Goal: Transaction & Acquisition: Obtain resource

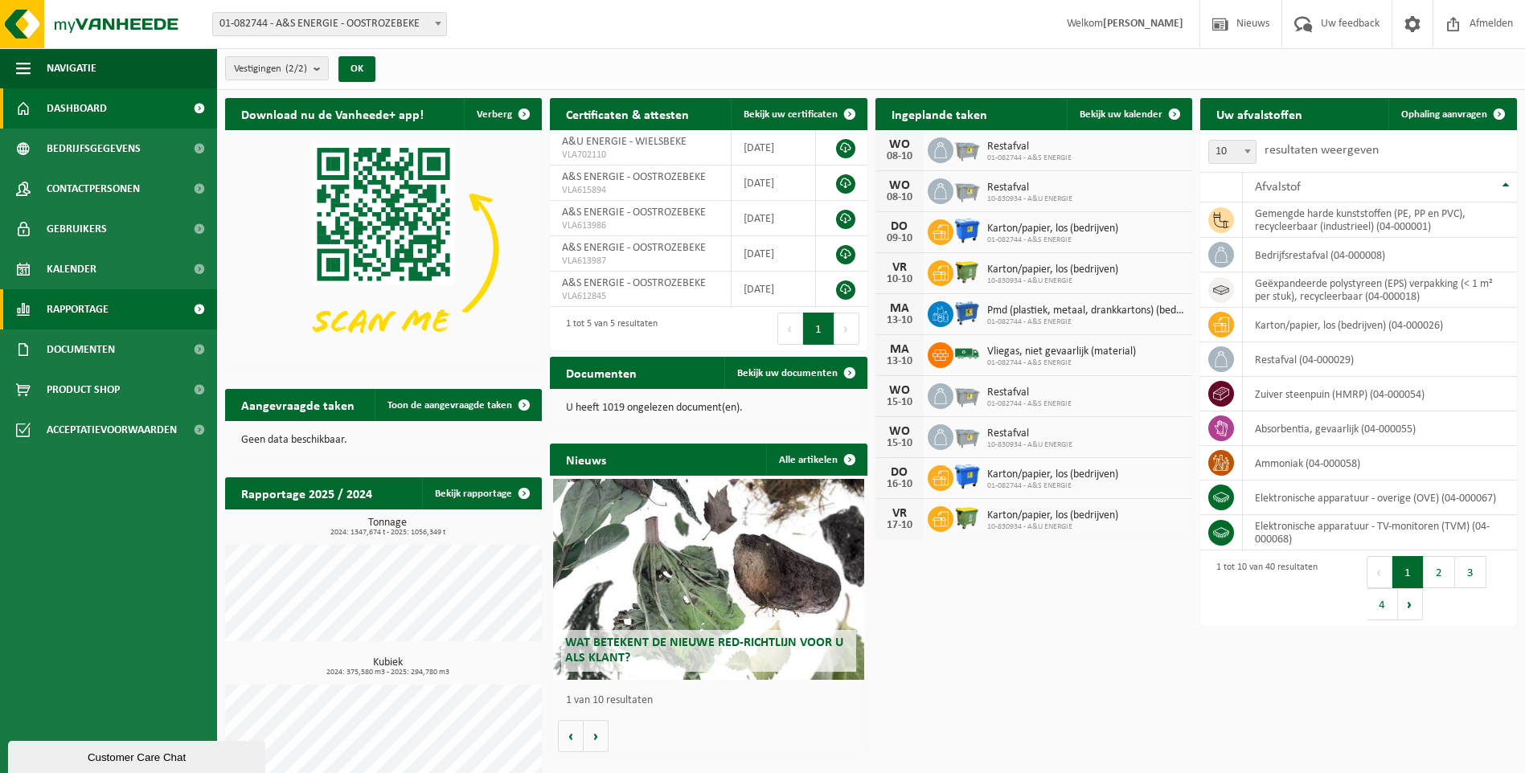
click at [196, 309] on span at bounding box center [199, 309] width 36 height 40
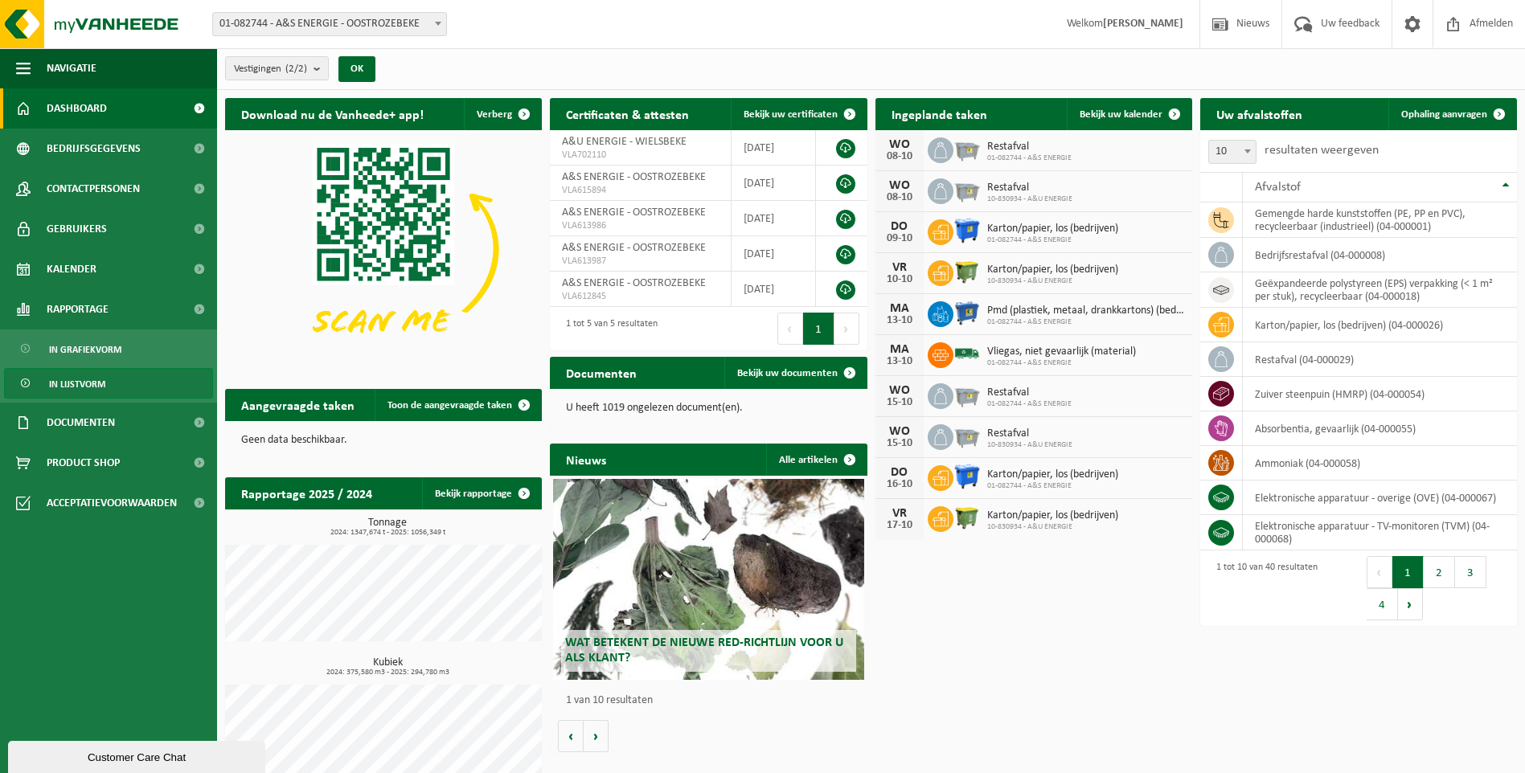
click at [118, 371] on link "In lijstvorm" at bounding box center [108, 383] width 209 height 31
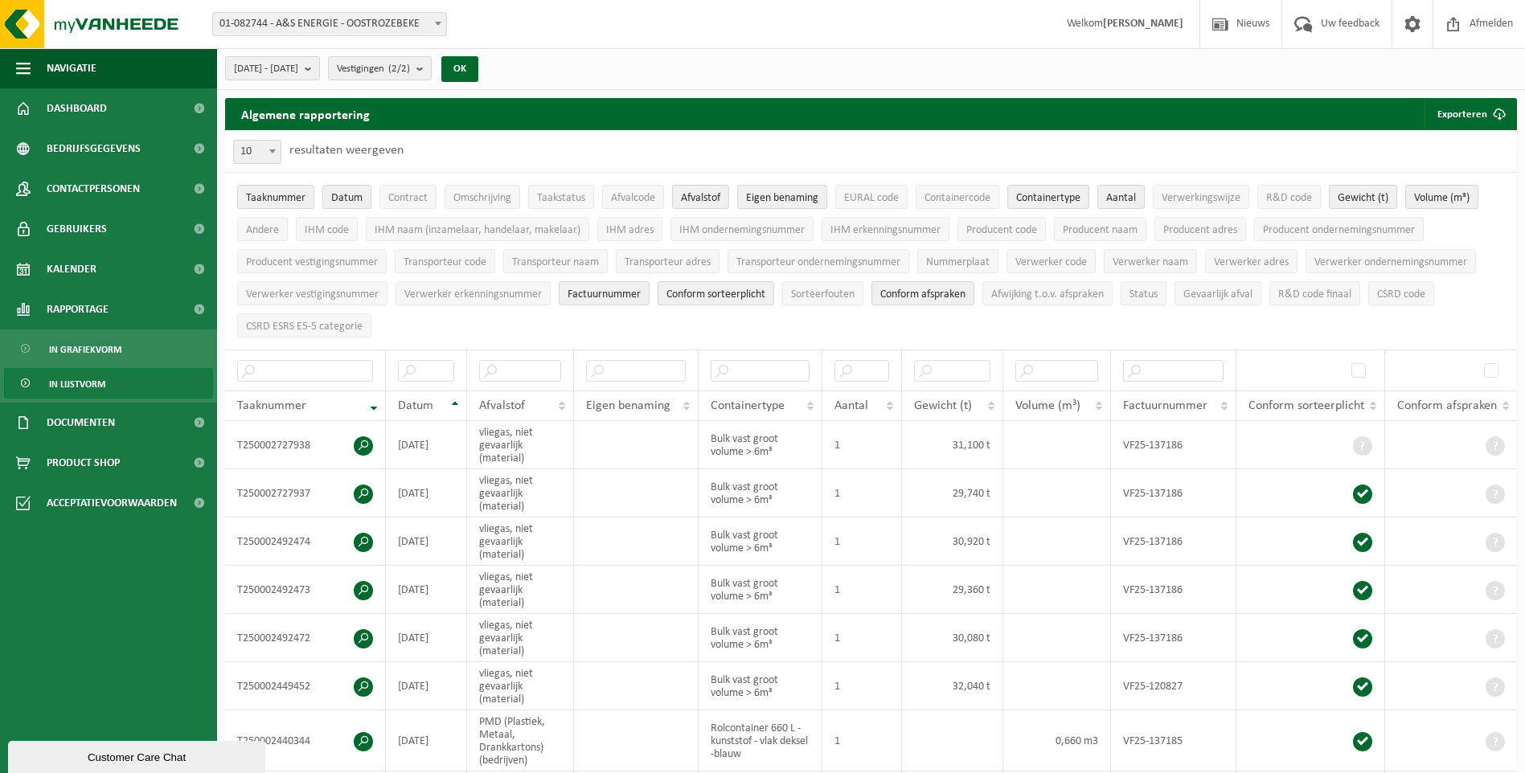
click at [788, 199] on span "Eigen benaming" at bounding box center [782, 198] width 72 height 12
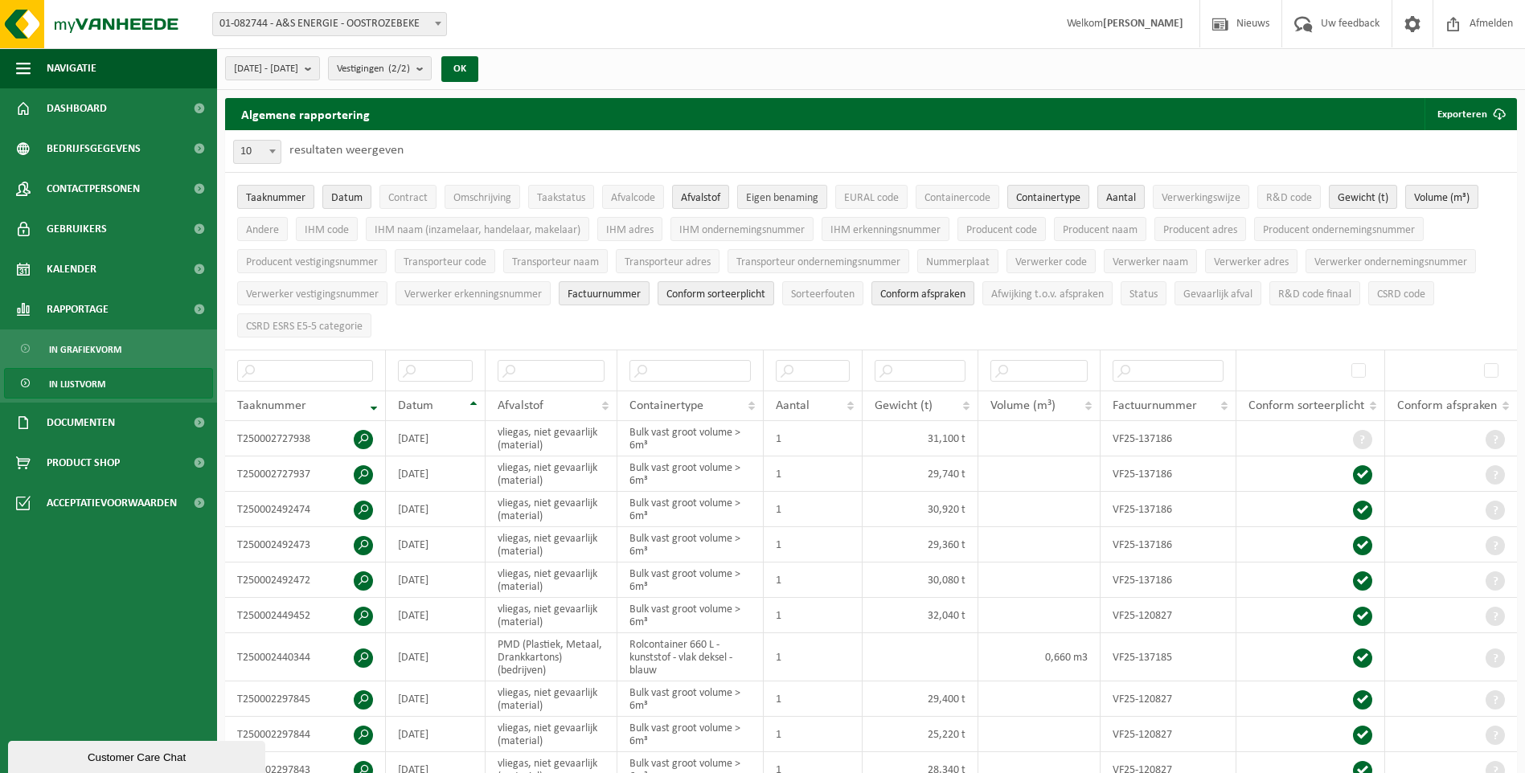
click at [788, 199] on span "Eigen benaming" at bounding box center [782, 198] width 72 height 12
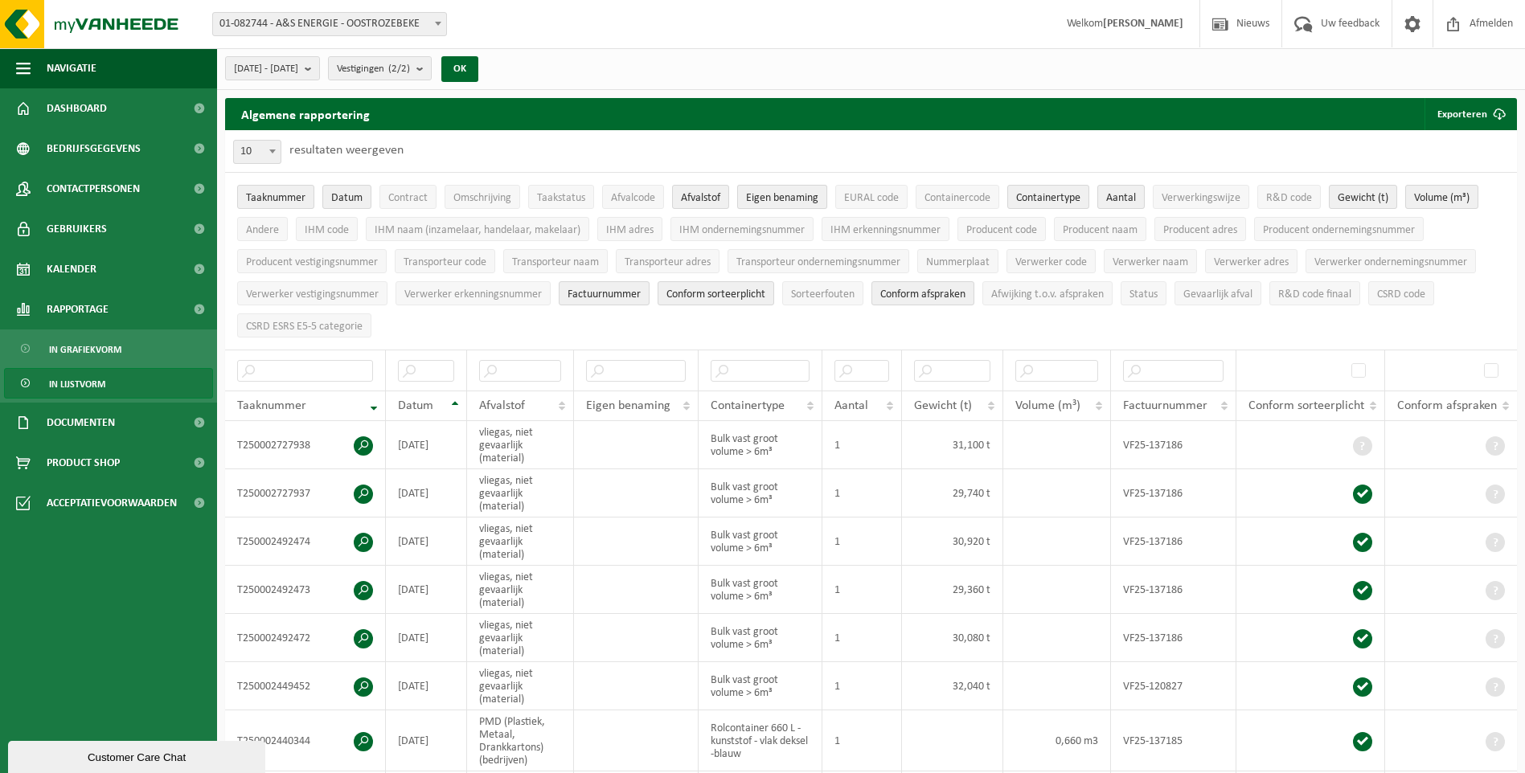
click at [788, 199] on span "Eigen benaming" at bounding box center [782, 198] width 72 height 12
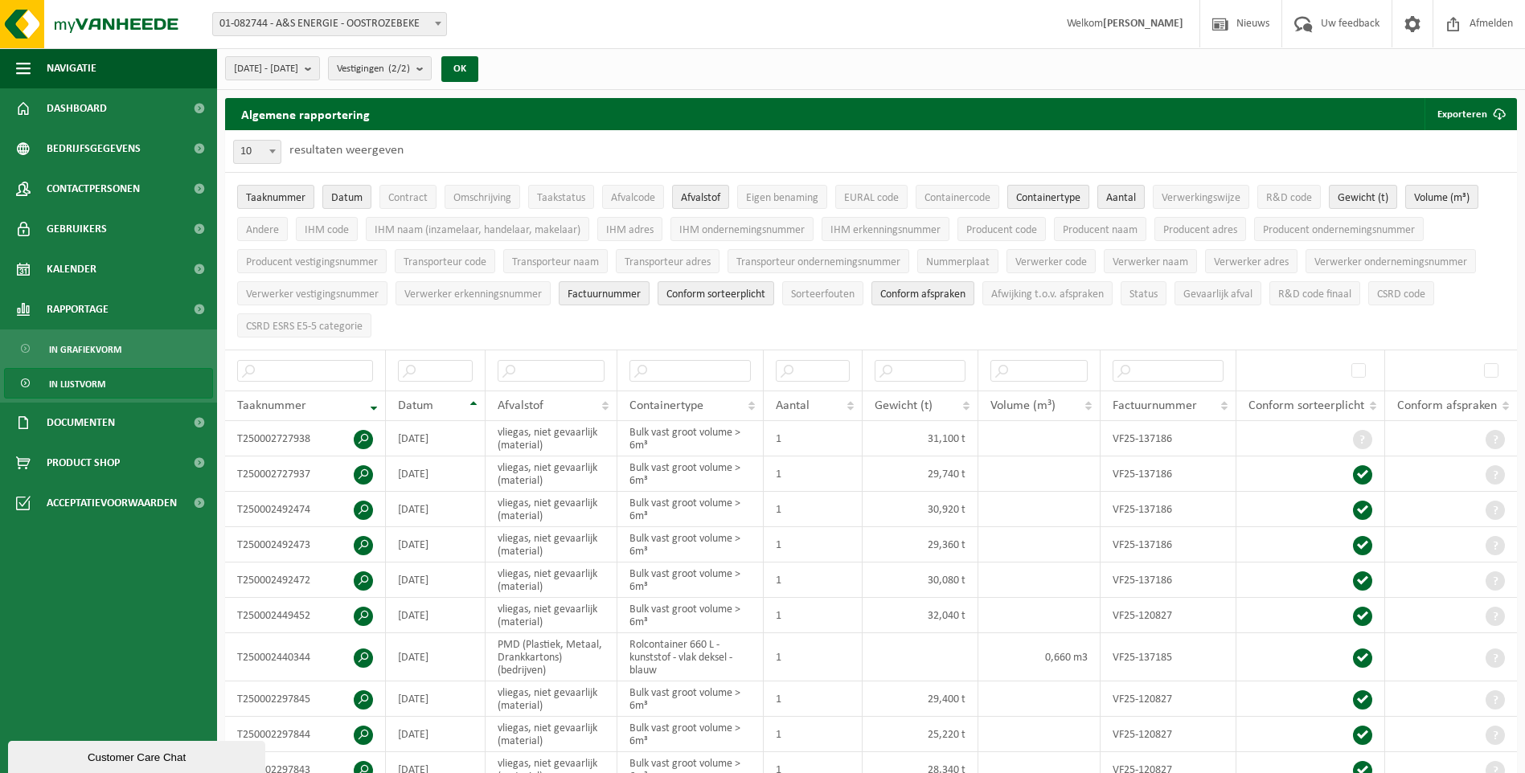
click at [1023, 189] on button "Containertype" at bounding box center [1048, 197] width 82 height 24
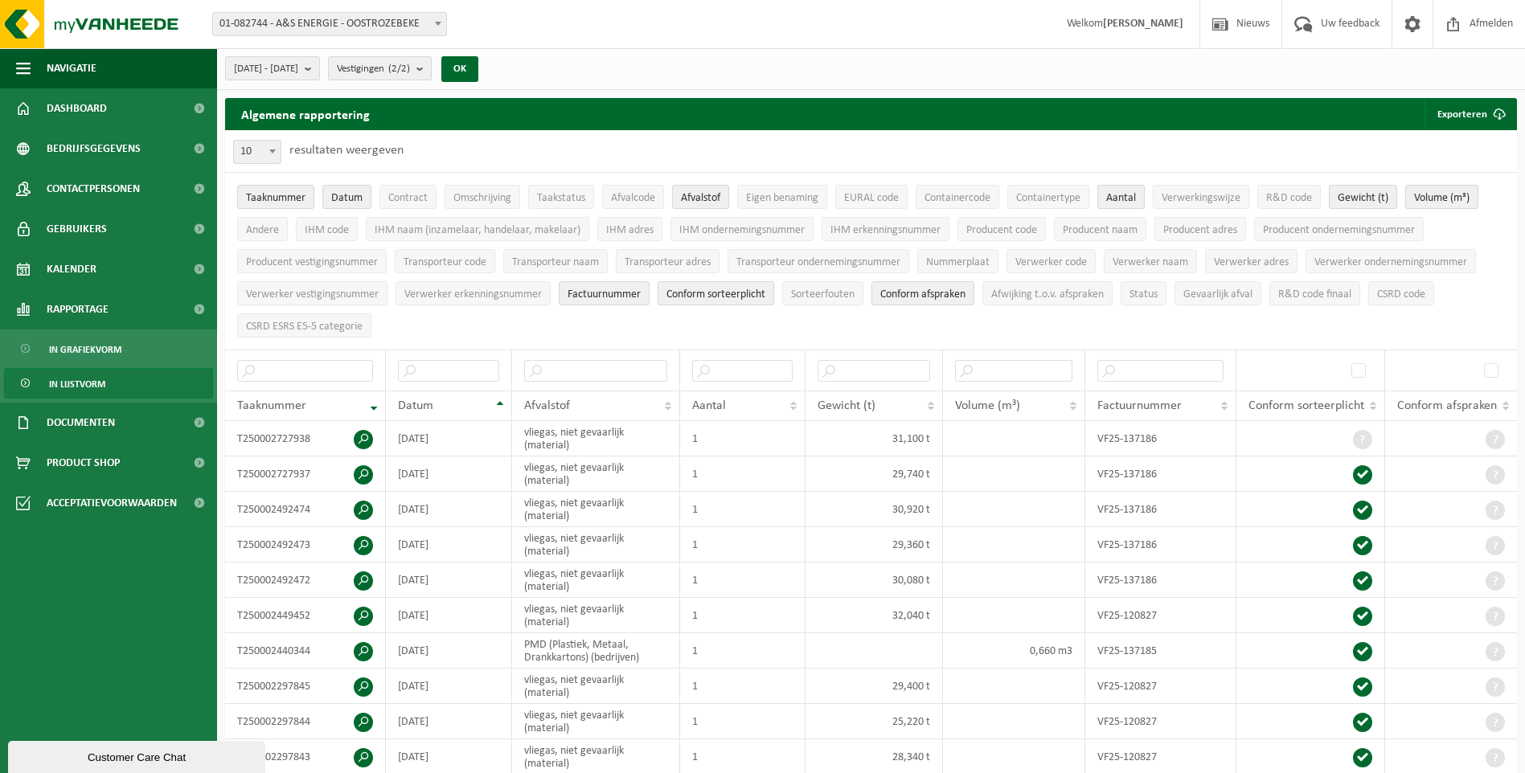
click at [689, 289] on span "Conform sorteerplicht" at bounding box center [715, 295] width 99 height 12
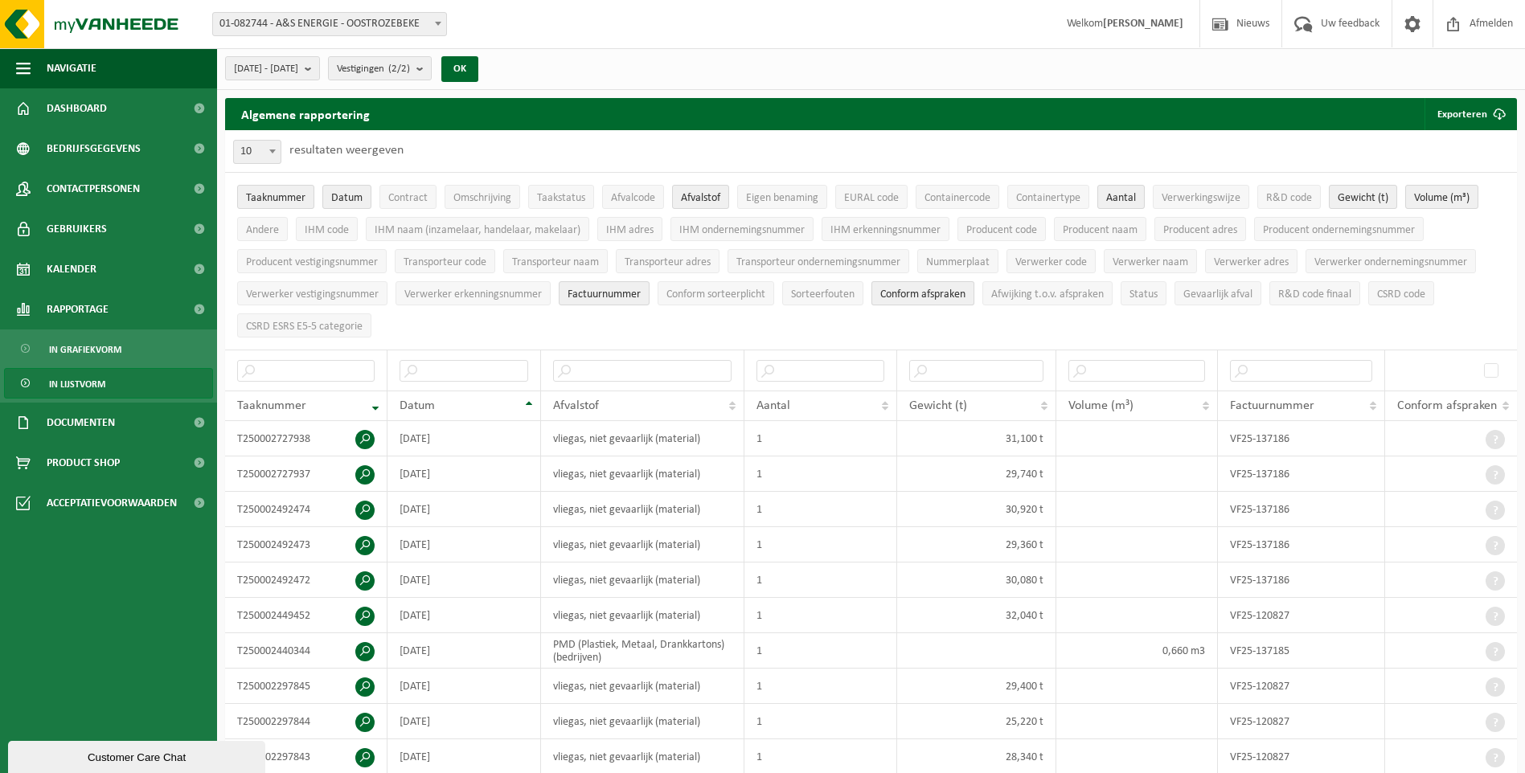
click at [964, 289] on span "Conform afspraken" at bounding box center [922, 295] width 85 height 12
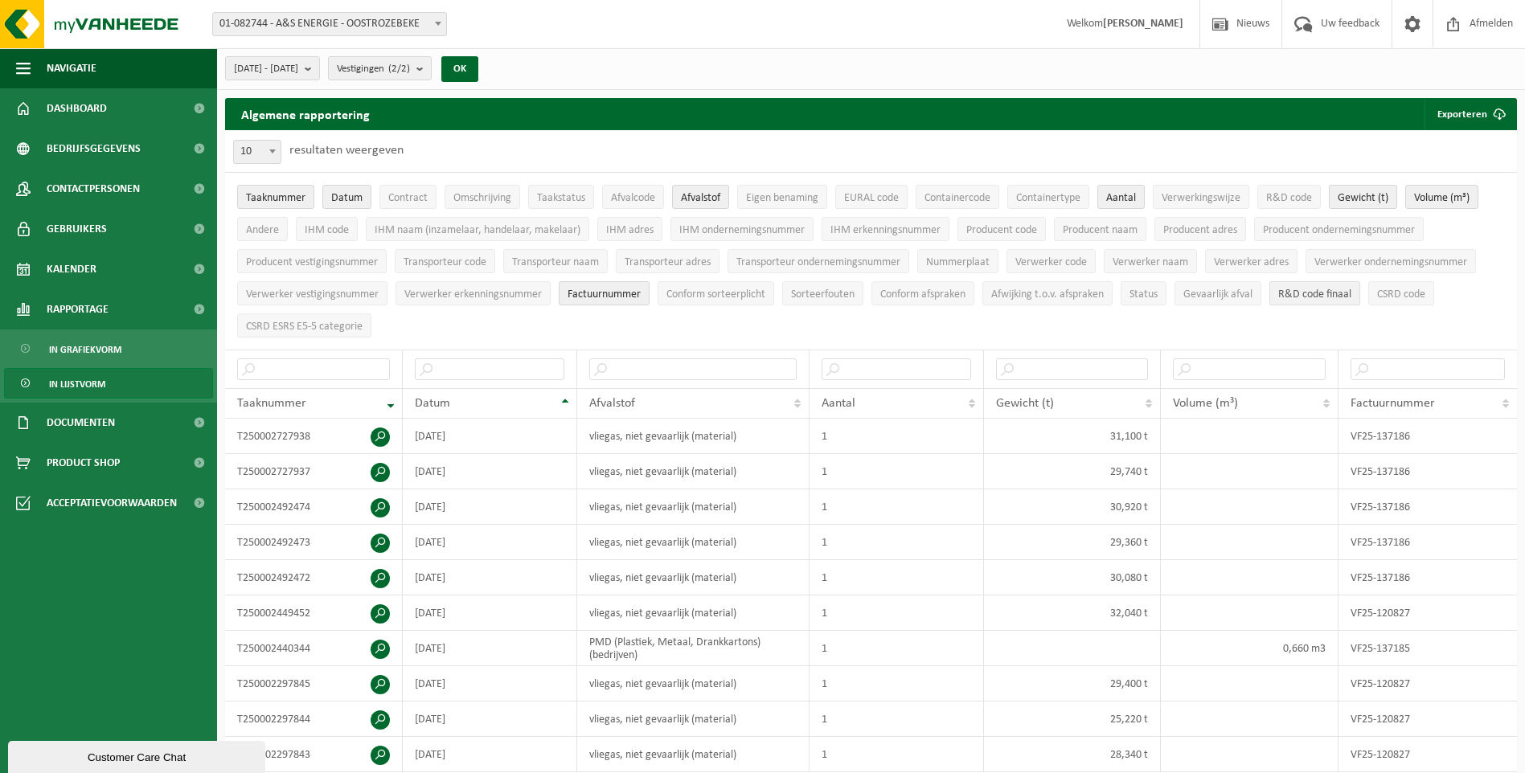
click at [1332, 289] on span "R&D code finaal" at bounding box center [1314, 295] width 73 height 12
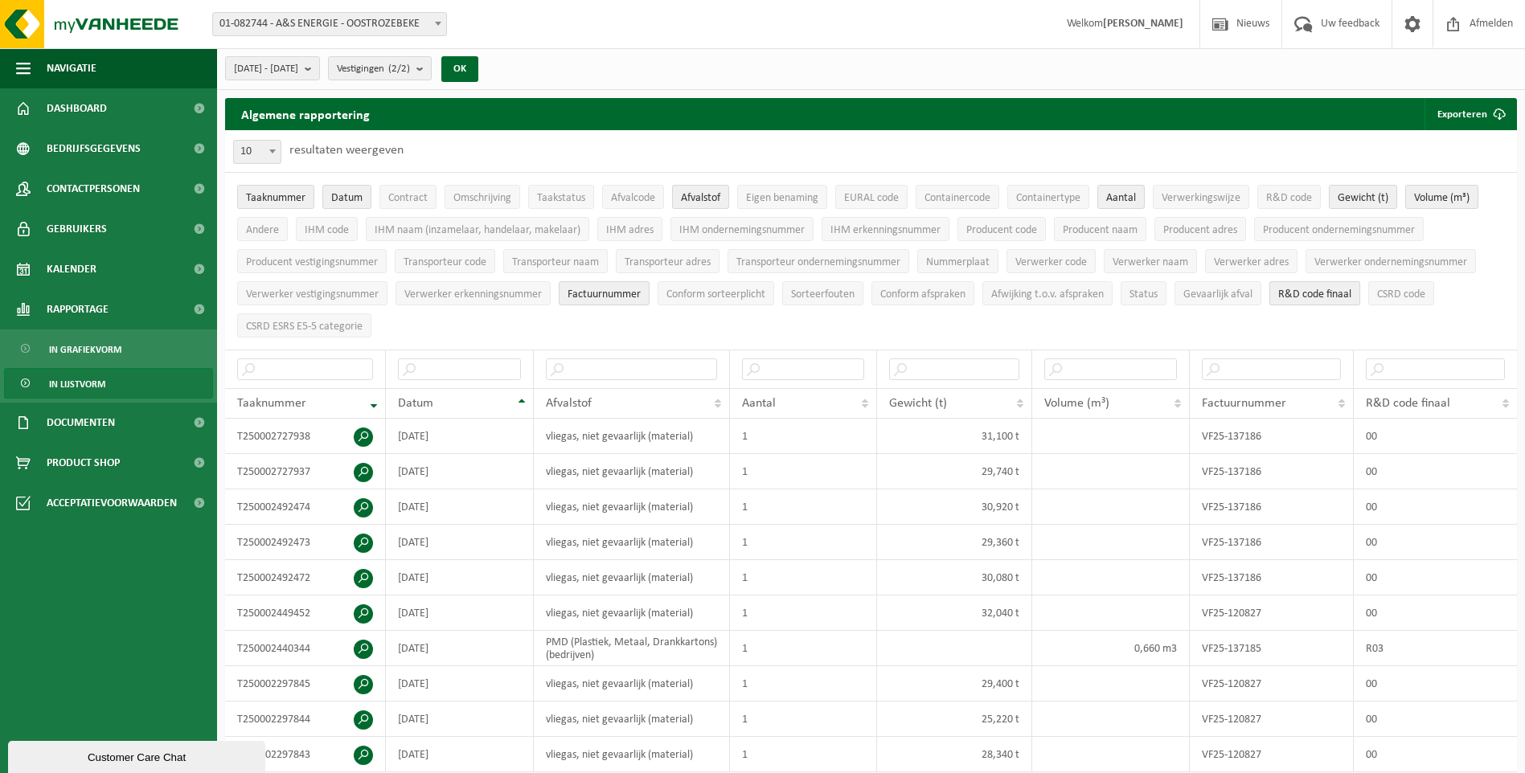
click at [1333, 289] on span "R&D code finaal" at bounding box center [1314, 295] width 73 height 12
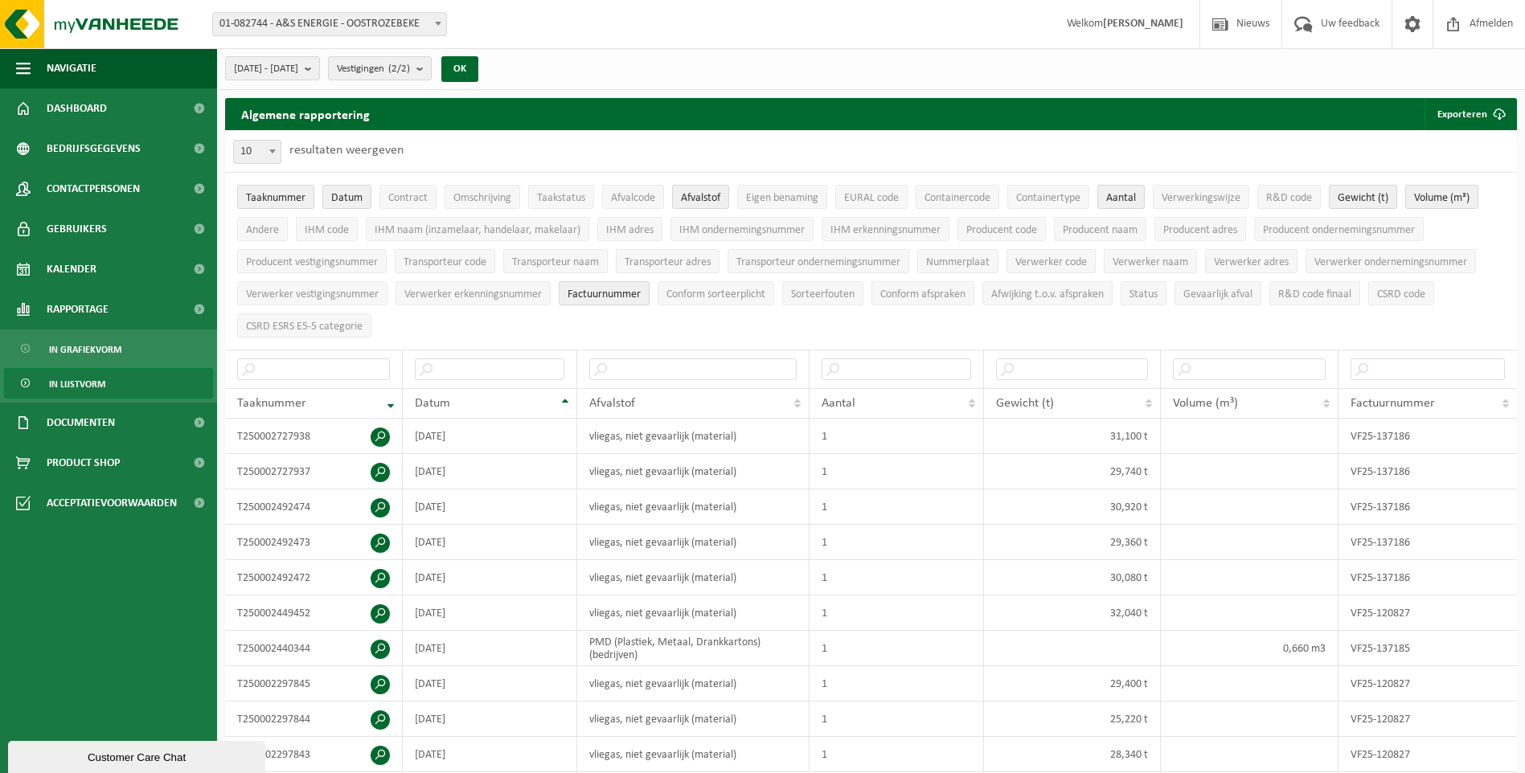
click at [646, 297] on button "Factuurnummer" at bounding box center [604, 293] width 91 height 24
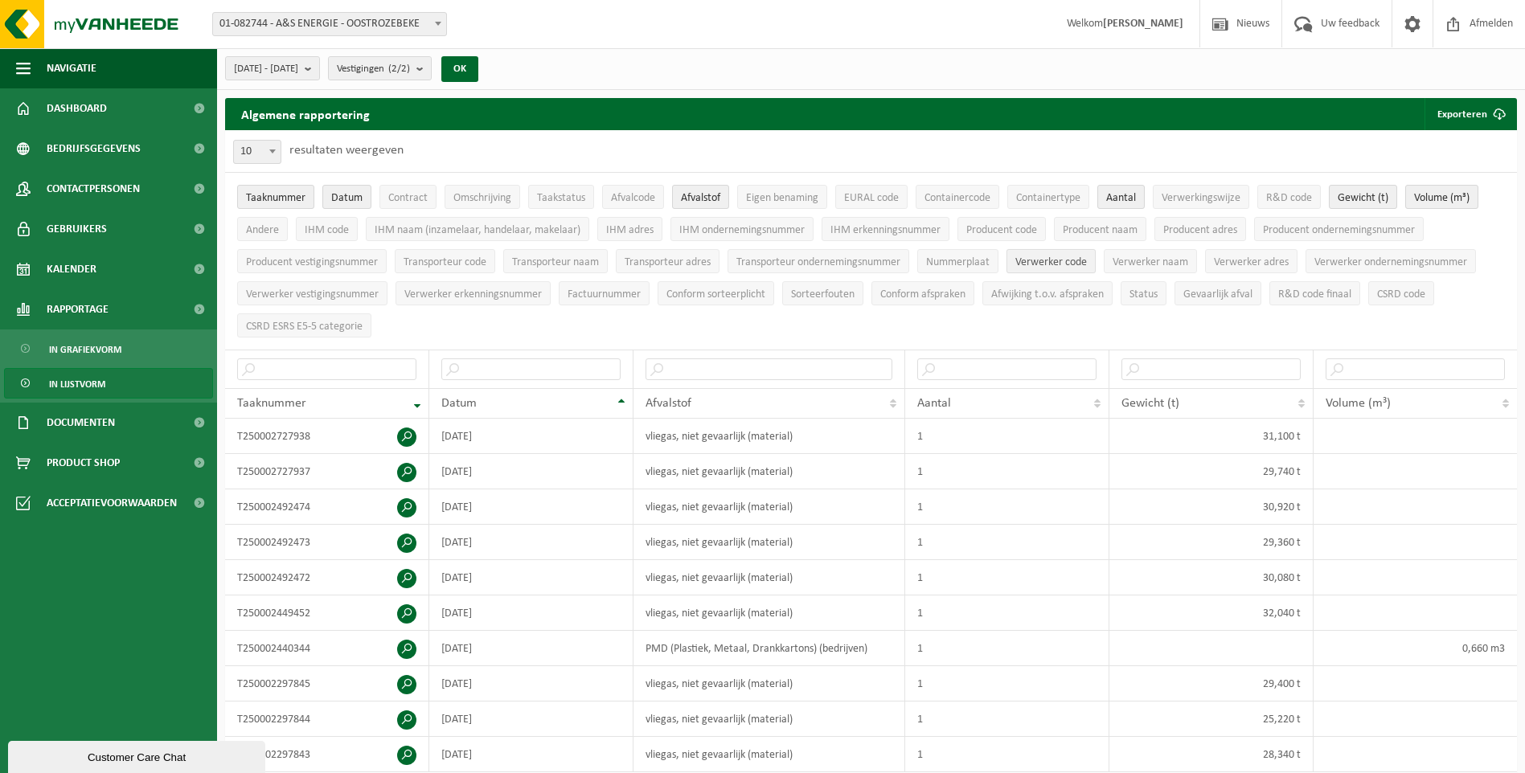
click at [1067, 261] on span "Verwerker code" at bounding box center [1051, 262] width 72 height 12
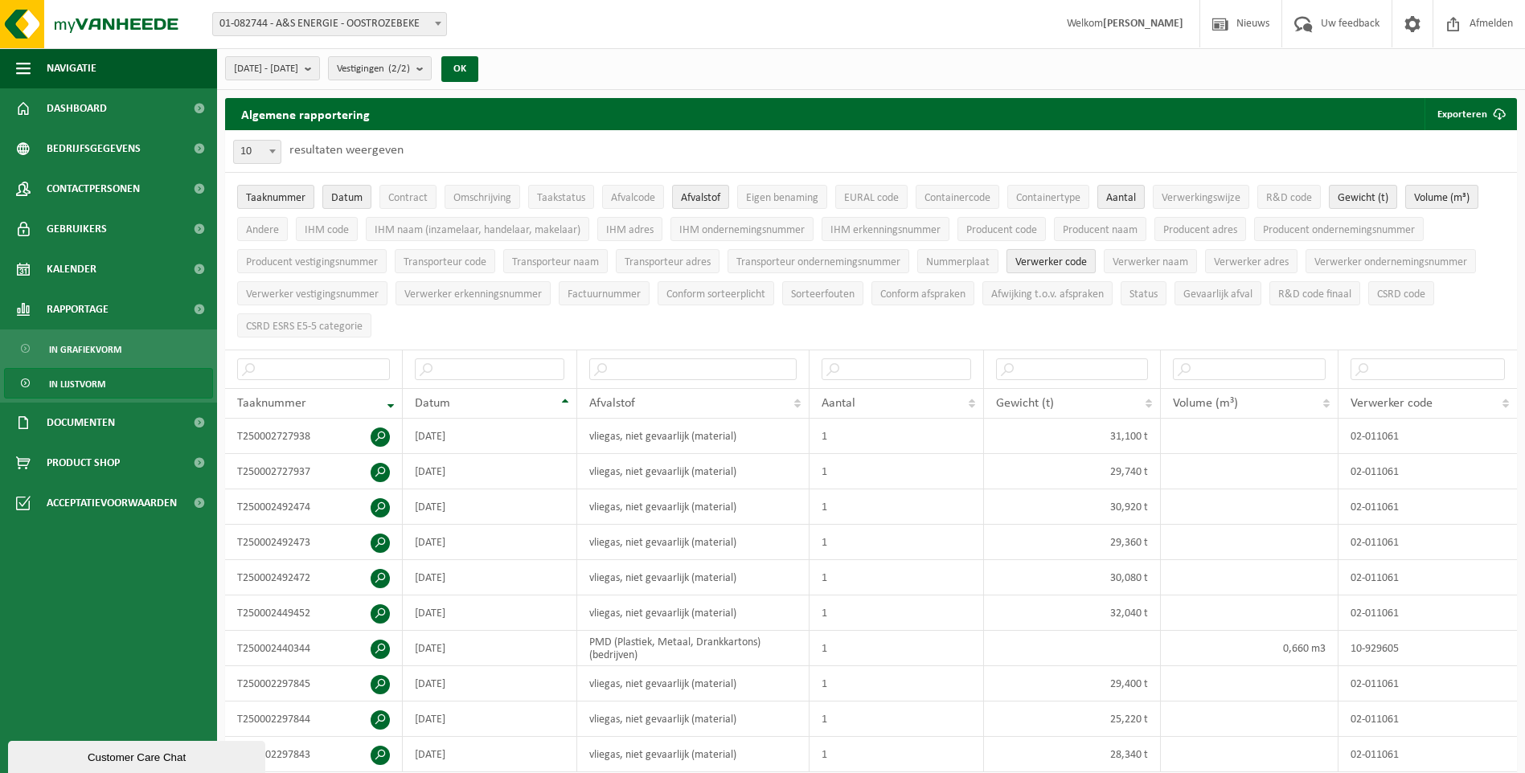
click at [1067, 261] on span "Verwerker code" at bounding box center [1051, 262] width 72 height 12
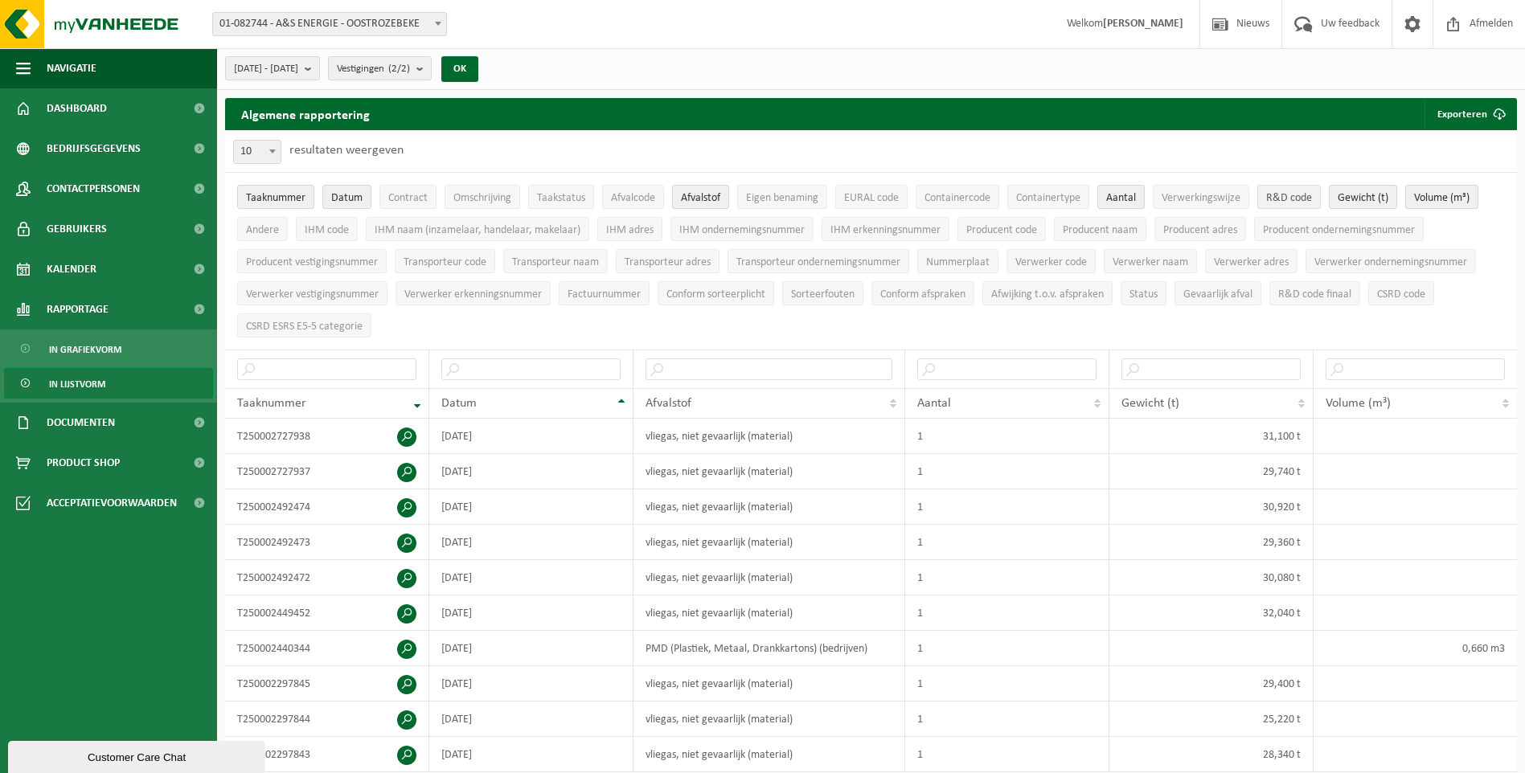
click at [1281, 194] on span "R&D code" at bounding box center [1289, 198] width 46 height 12
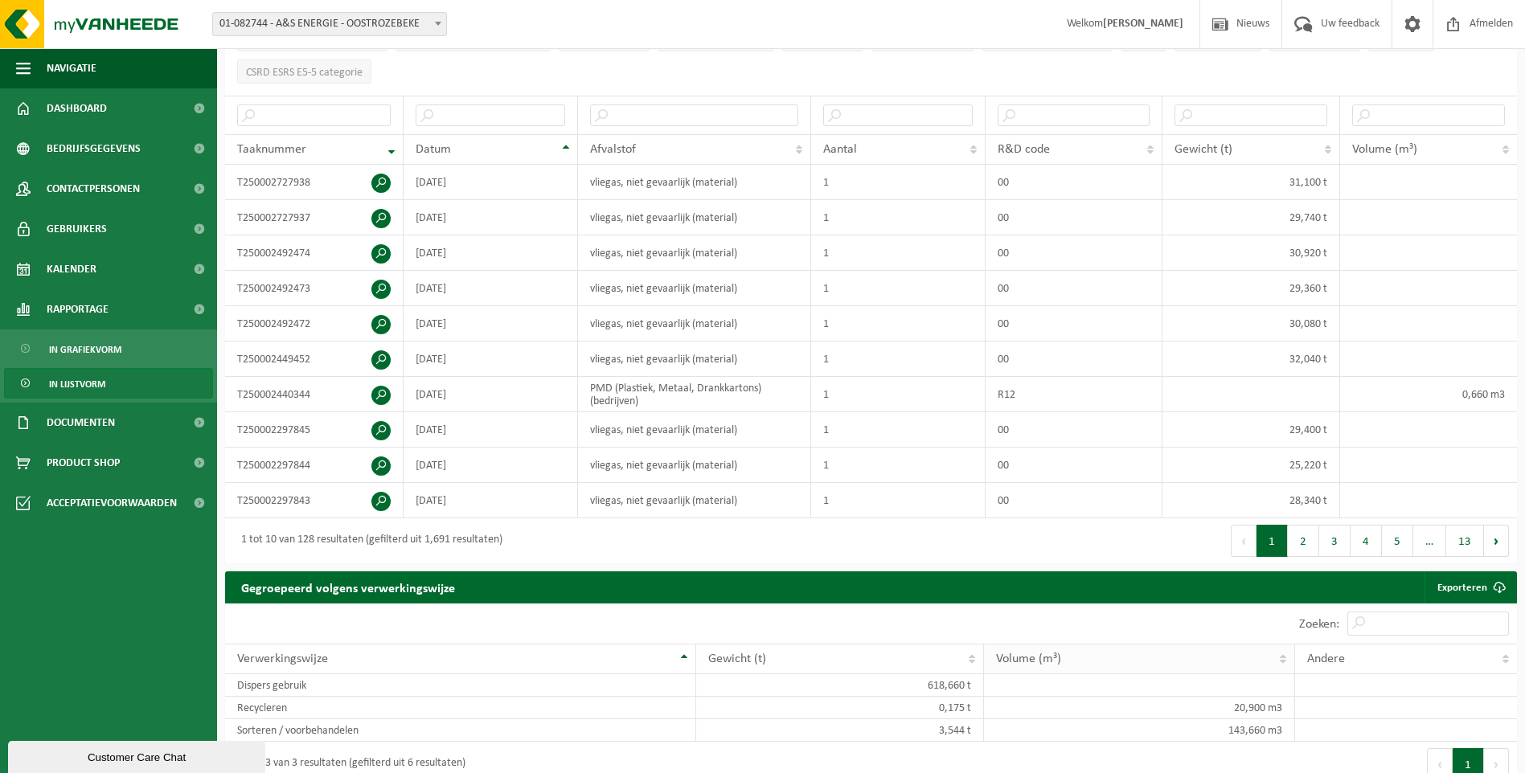
scroll to position [241, 0]
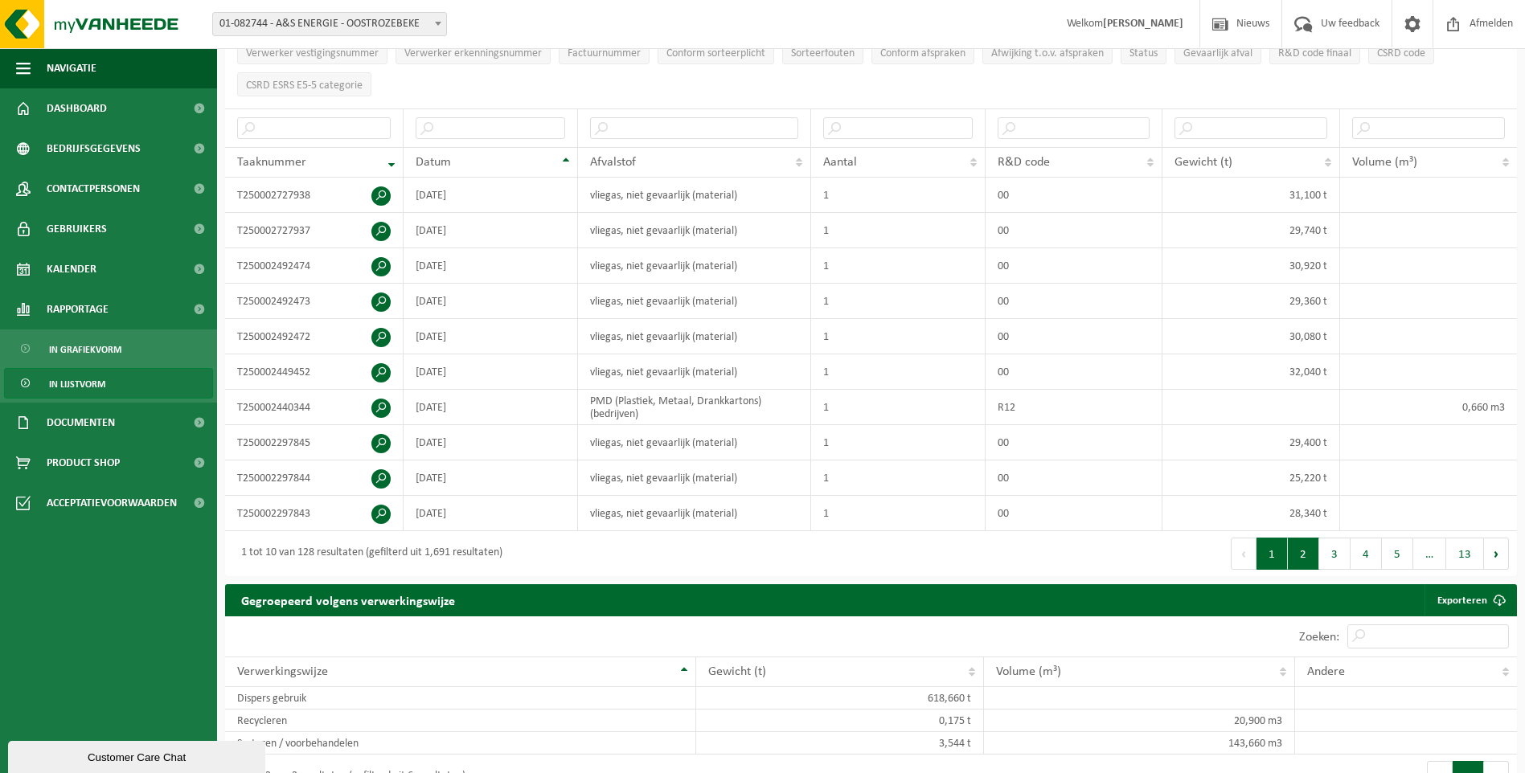
click at [1302, 538] on button "2" at bounding box center [1303, 554] width 31 height 32
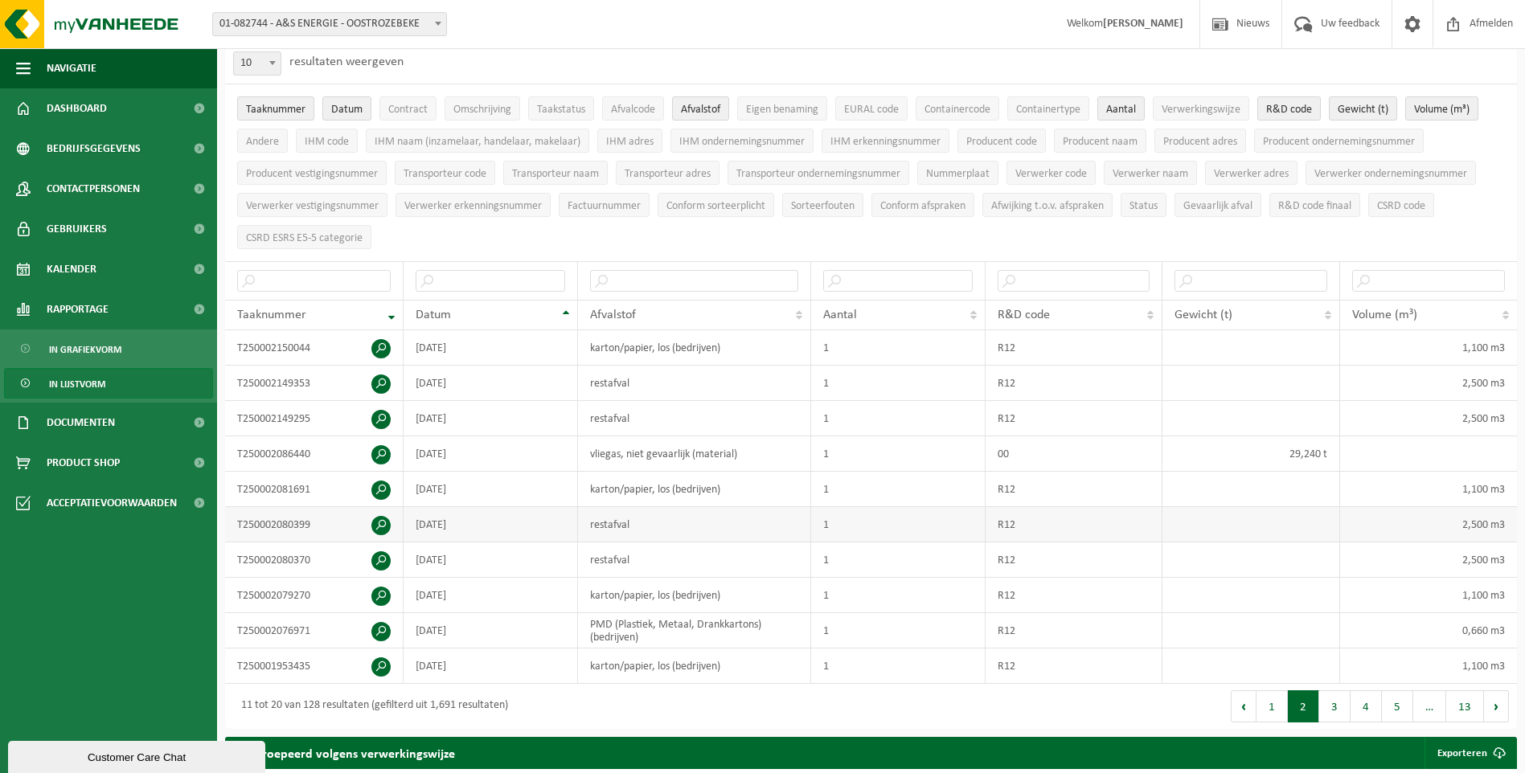
scroll to position [0, 0]
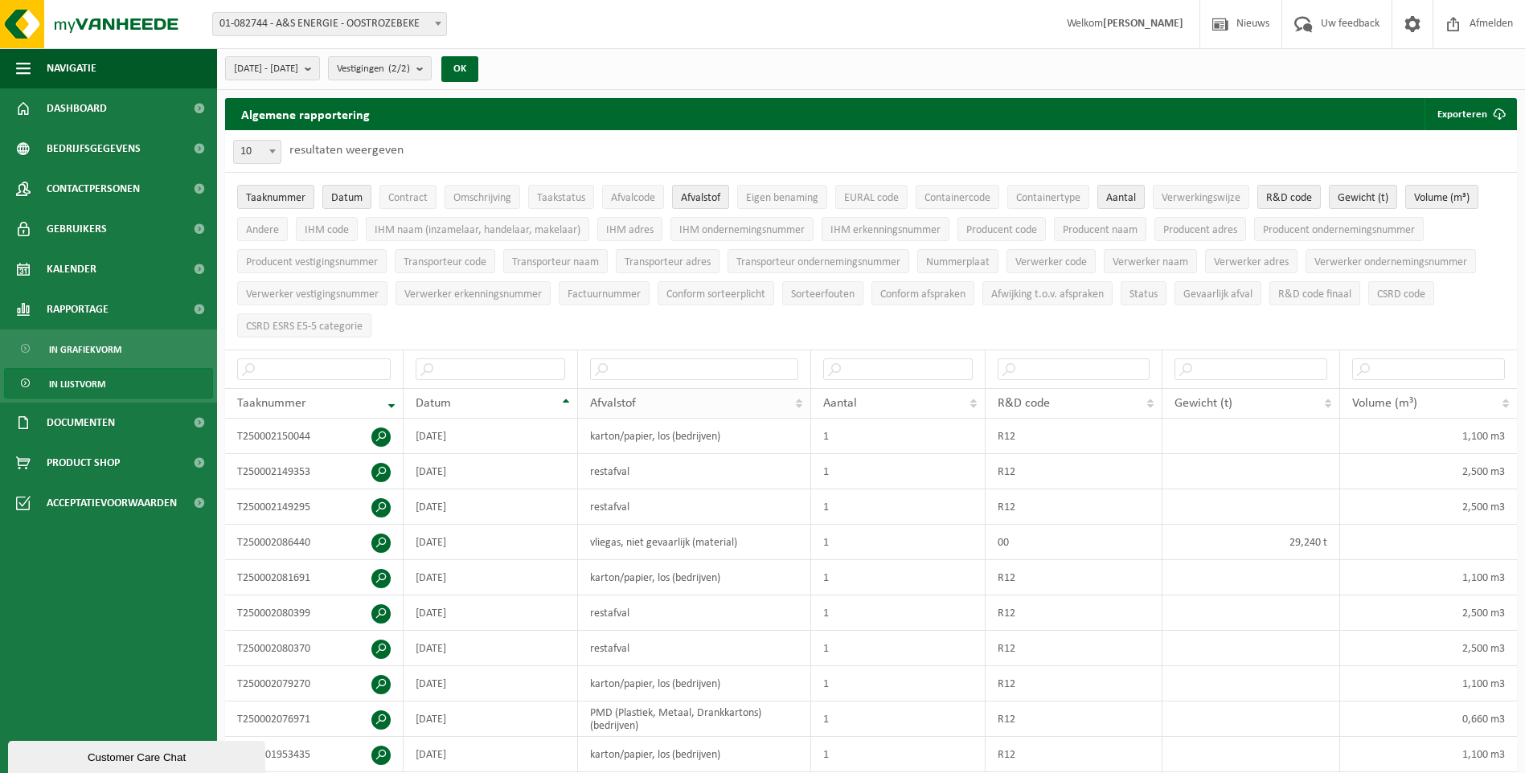
click at [802, 396] on th "Afvalstof" at bounding box center [694, 403] width 233 height 31
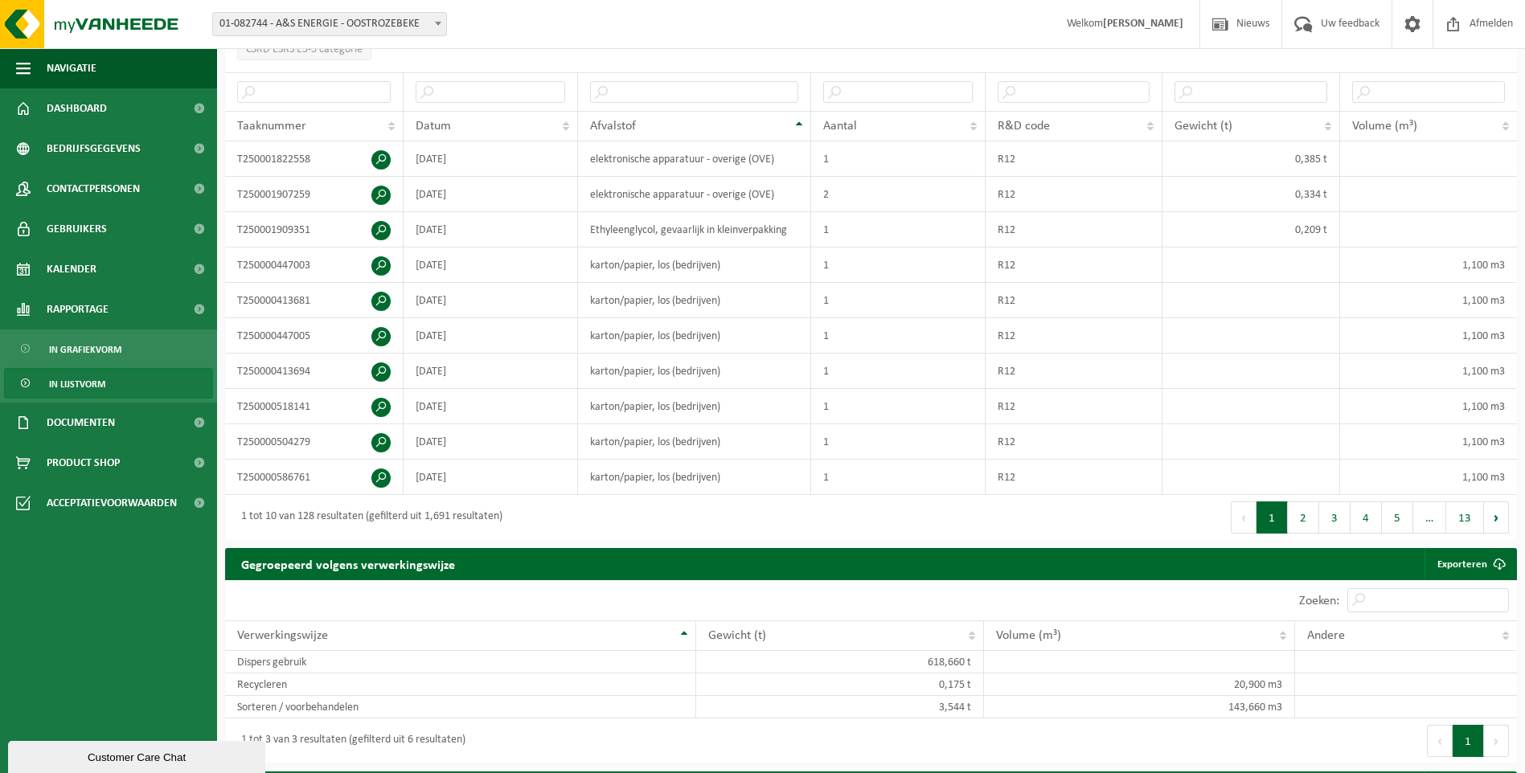
scroll to position [482, 0]
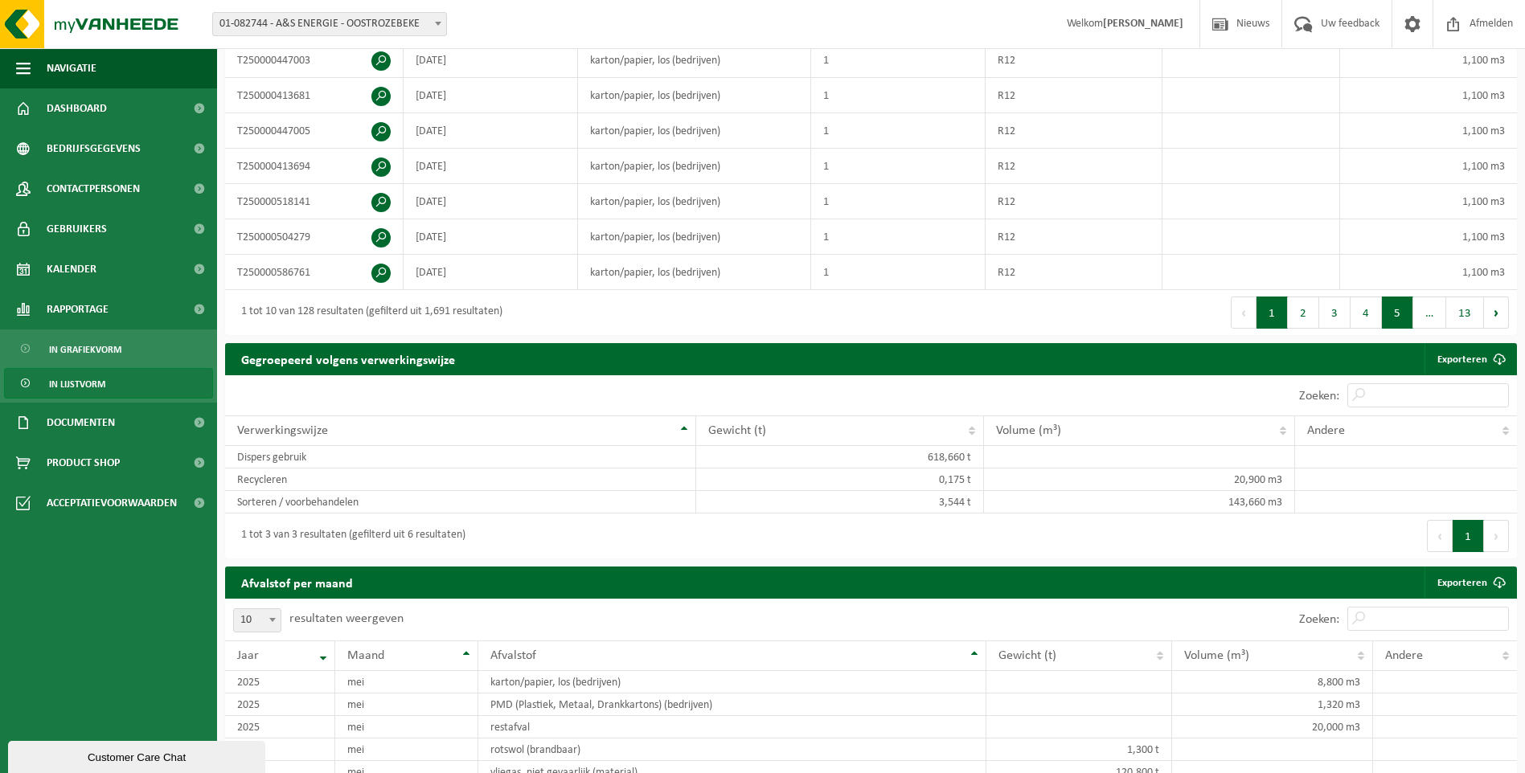
click at [1410, 320] on button "5" at bounding box center [1397, 313] width 31 height 32
click at [1503, 302] on button "Volgende" at bounding box center [1496, 313] width 25 height 32
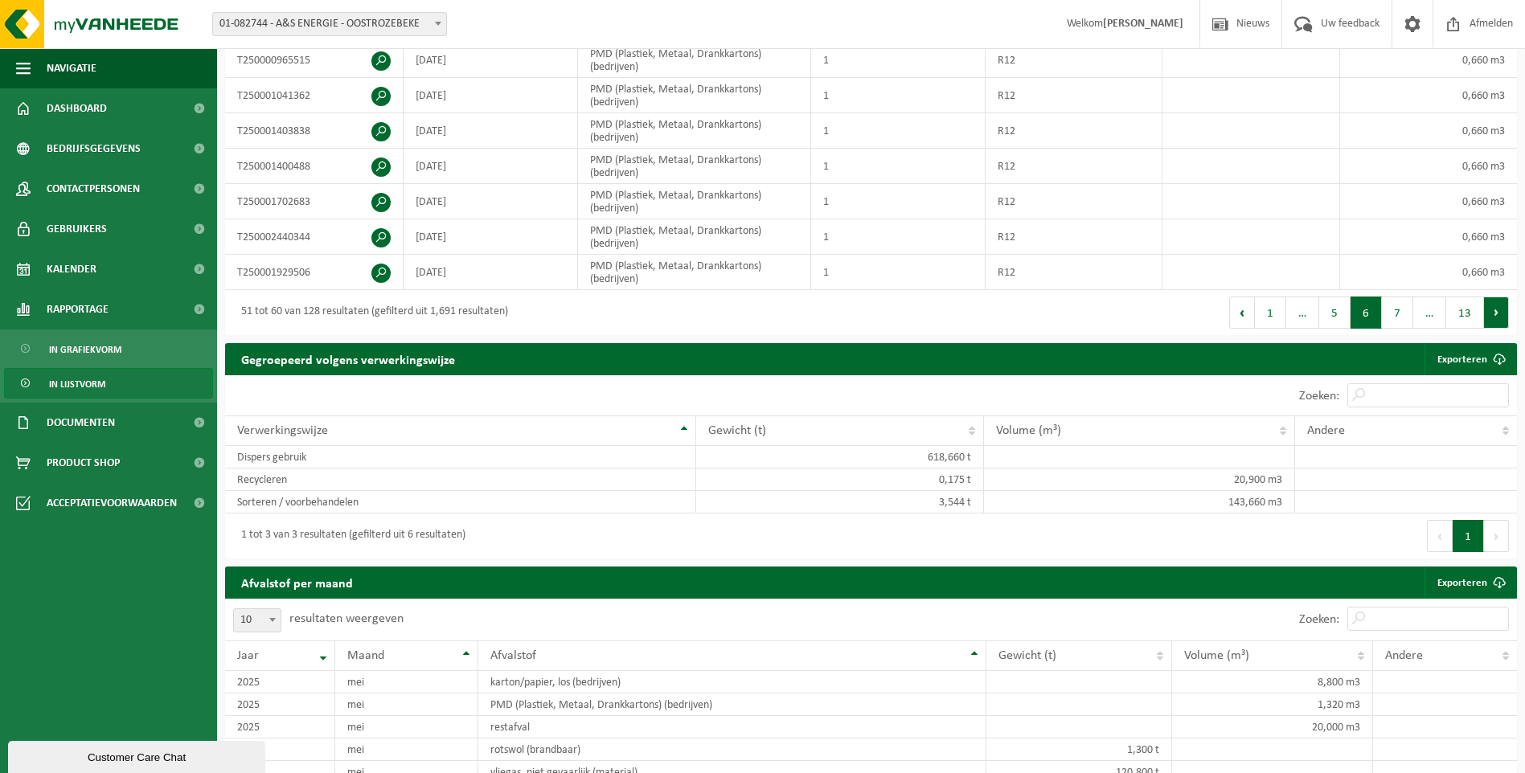
click at [1496, 306] on button "Volgende" at bounding box center [1496, 313] width 25 height 32
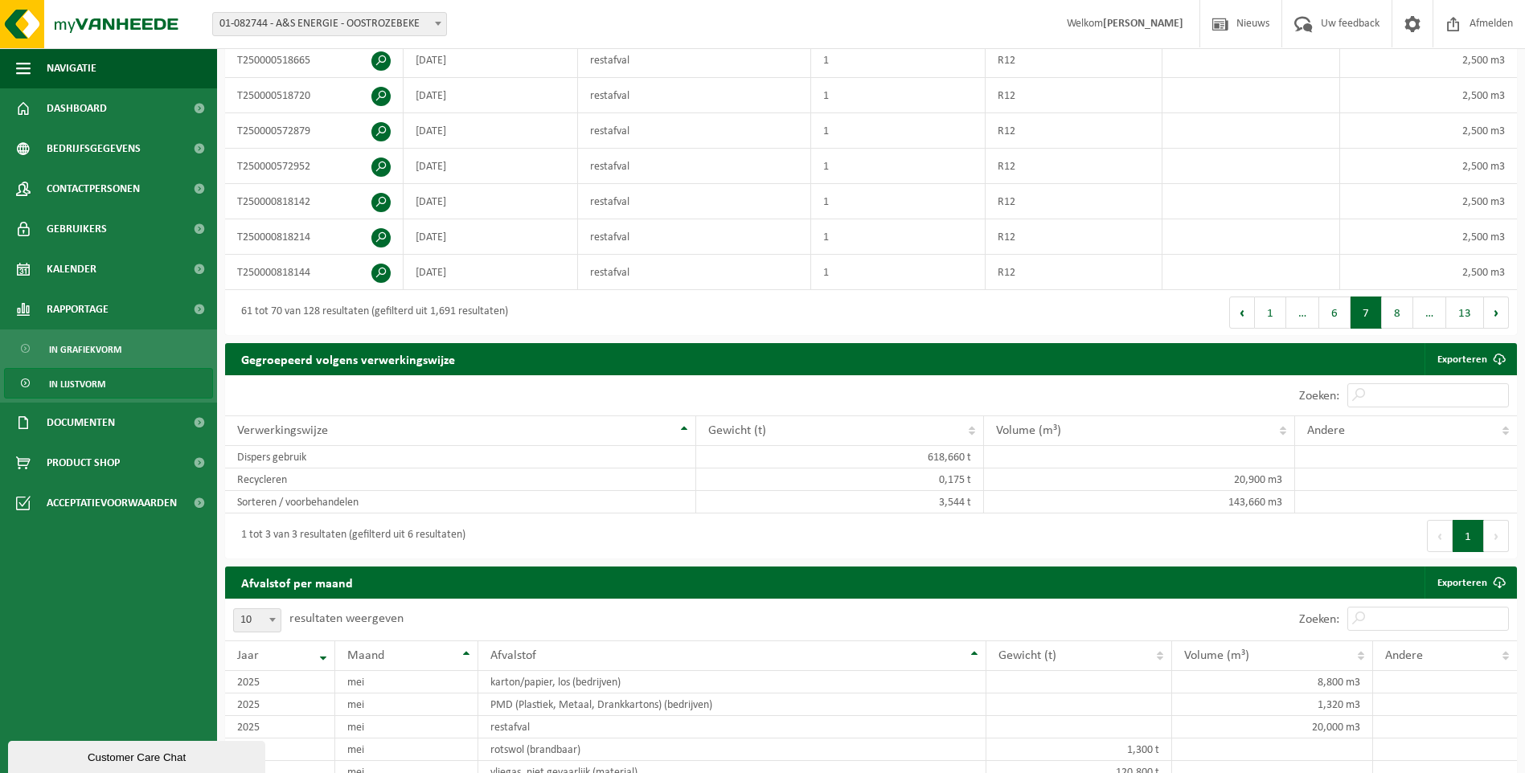
click at [1496, 306] on button "Volgende" at bounding box center [1496, 313] width 25 height 32
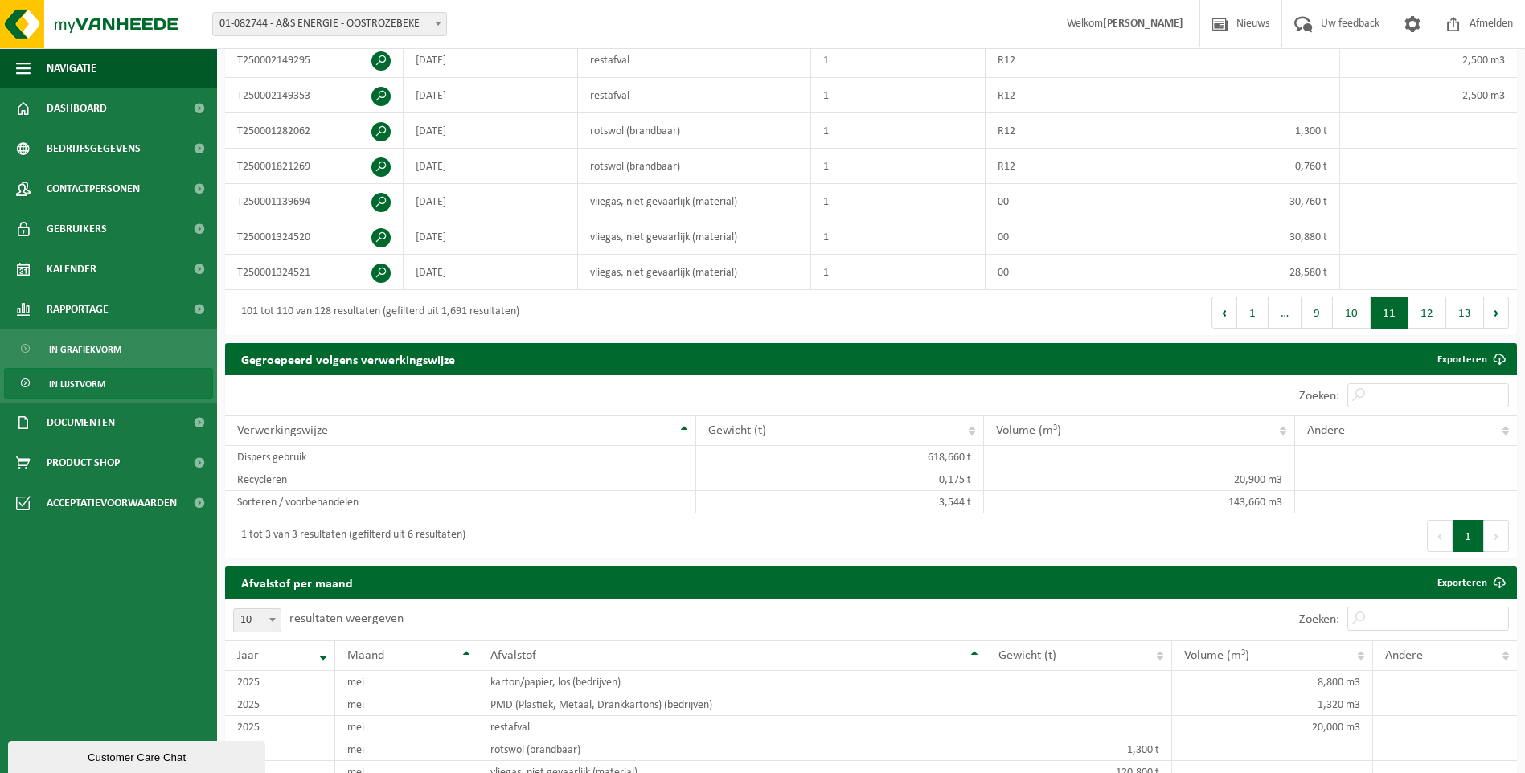
click at [1496, 306] on button "Volgende" at bounding box center [1496, 313] width 25 height 32
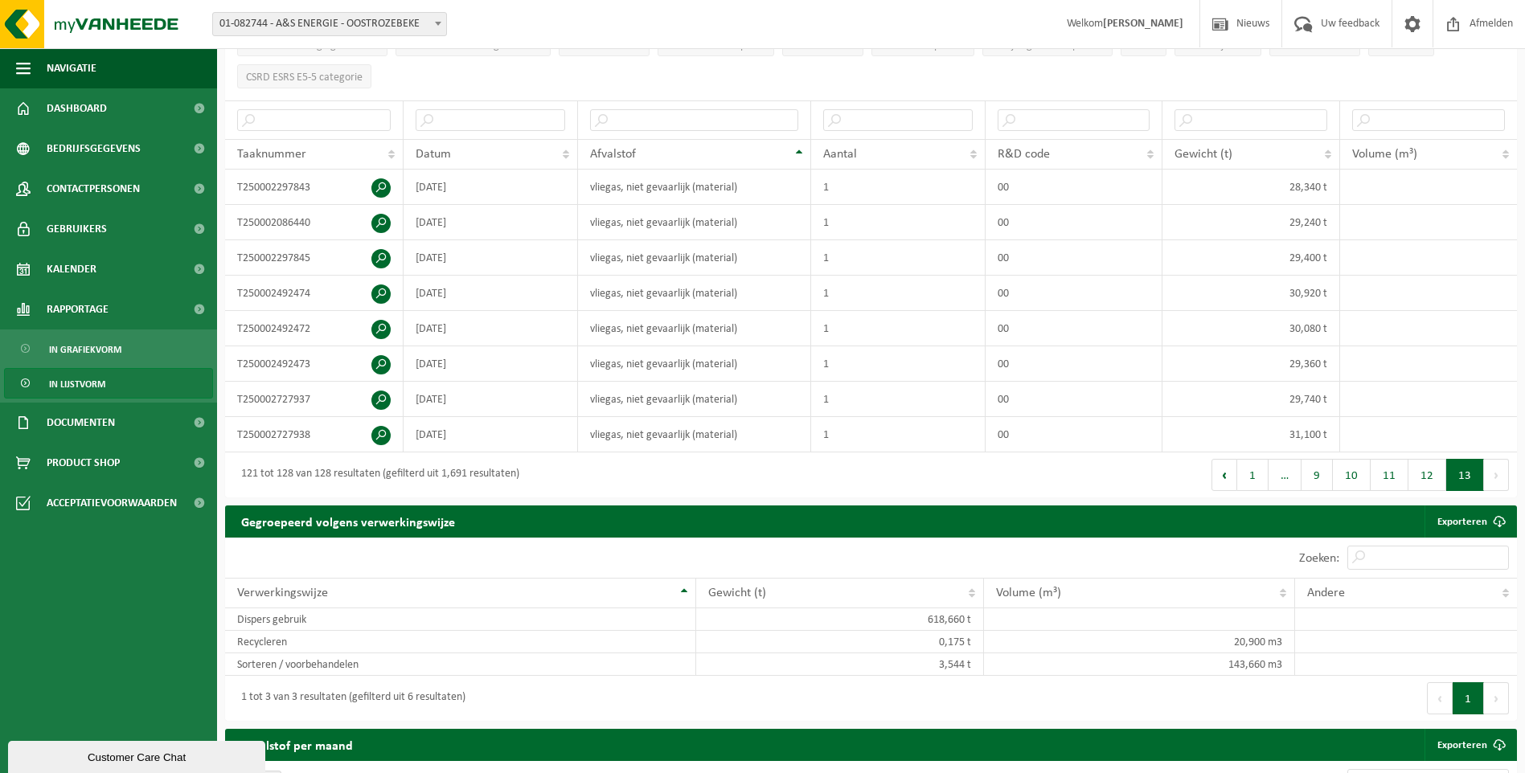
scroll to position [0, 0]
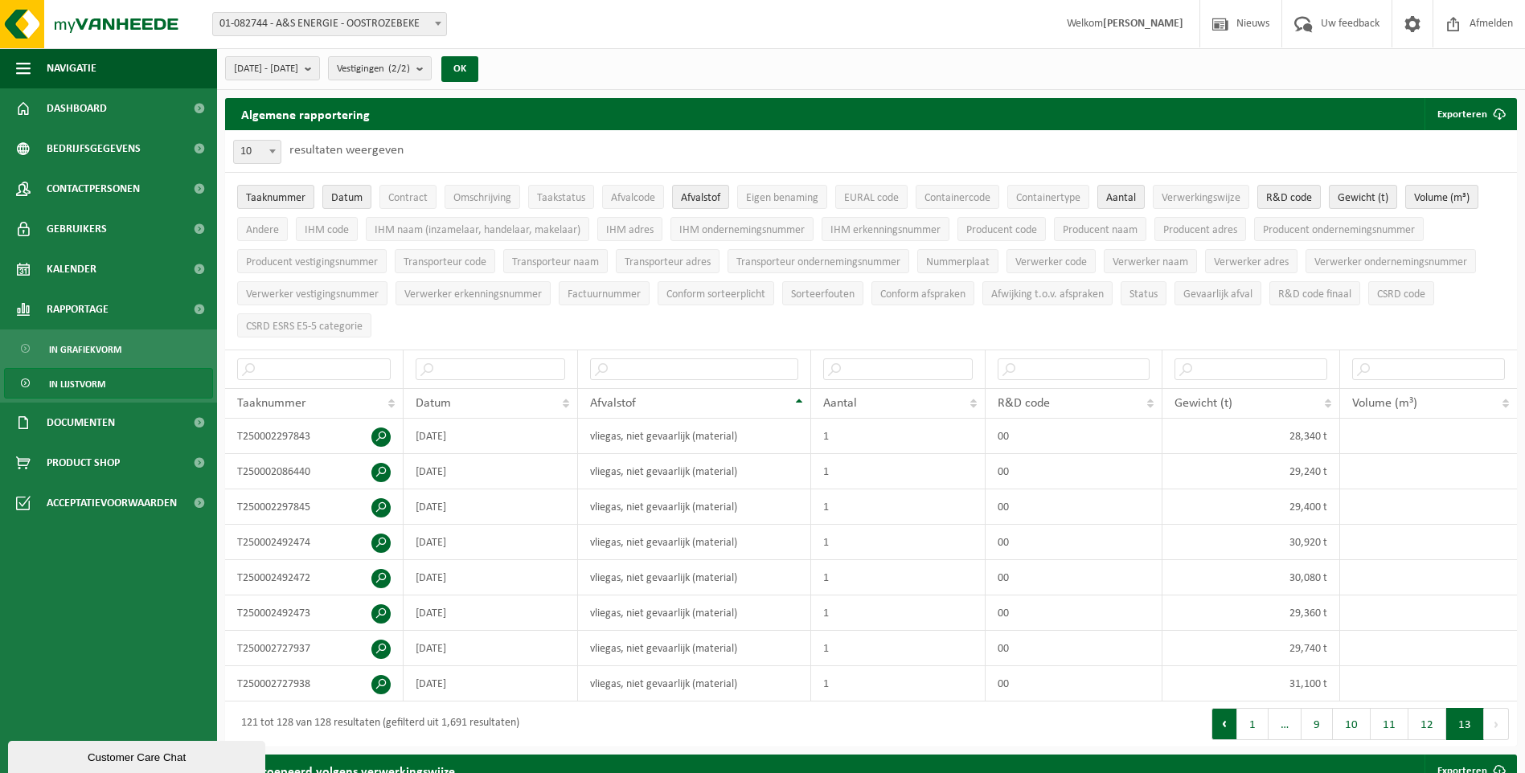
click at [1222, 721] on button "Vorige" at bounding box center [1224, 724] width 26 height 32
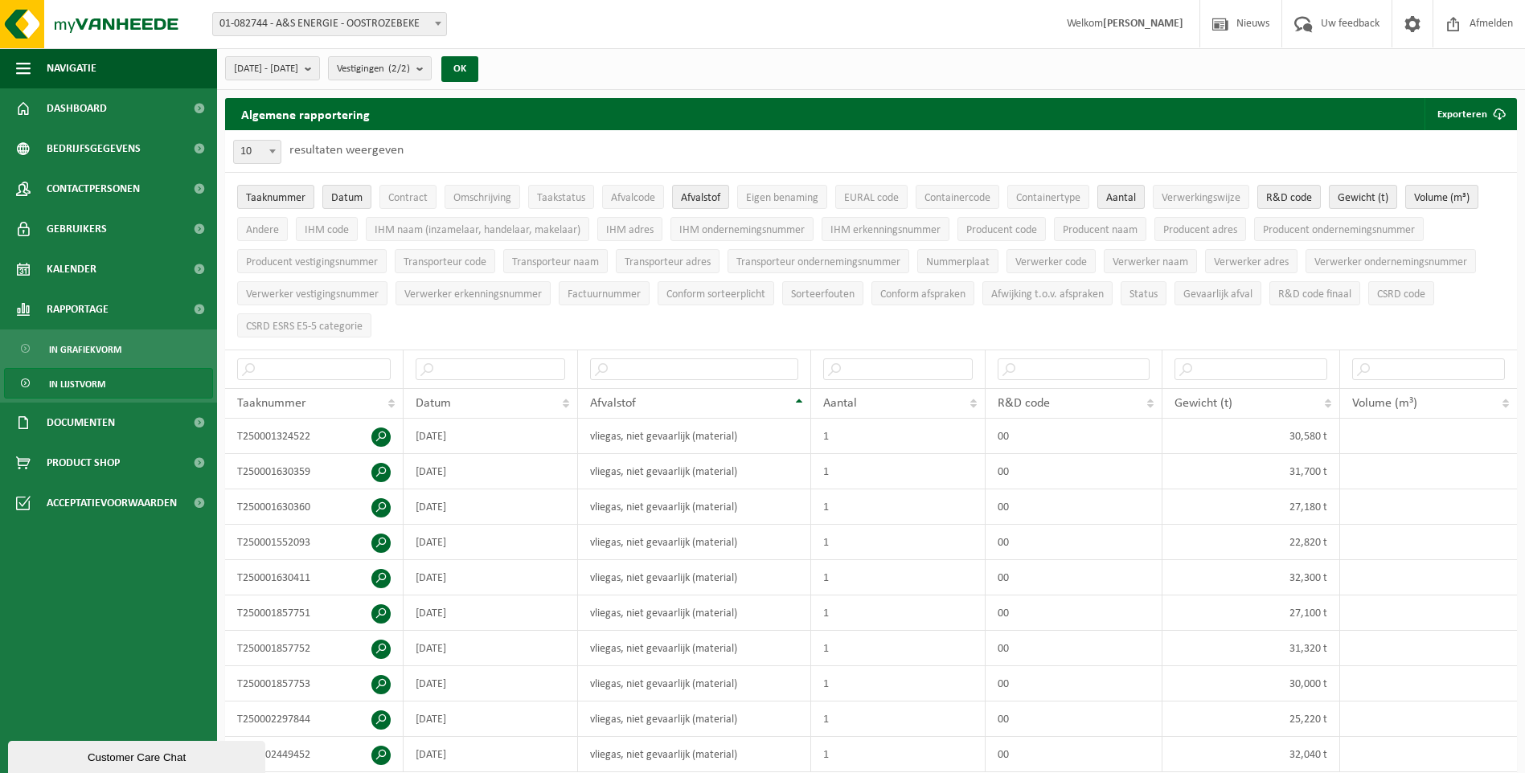
scroll to position [404, 0]
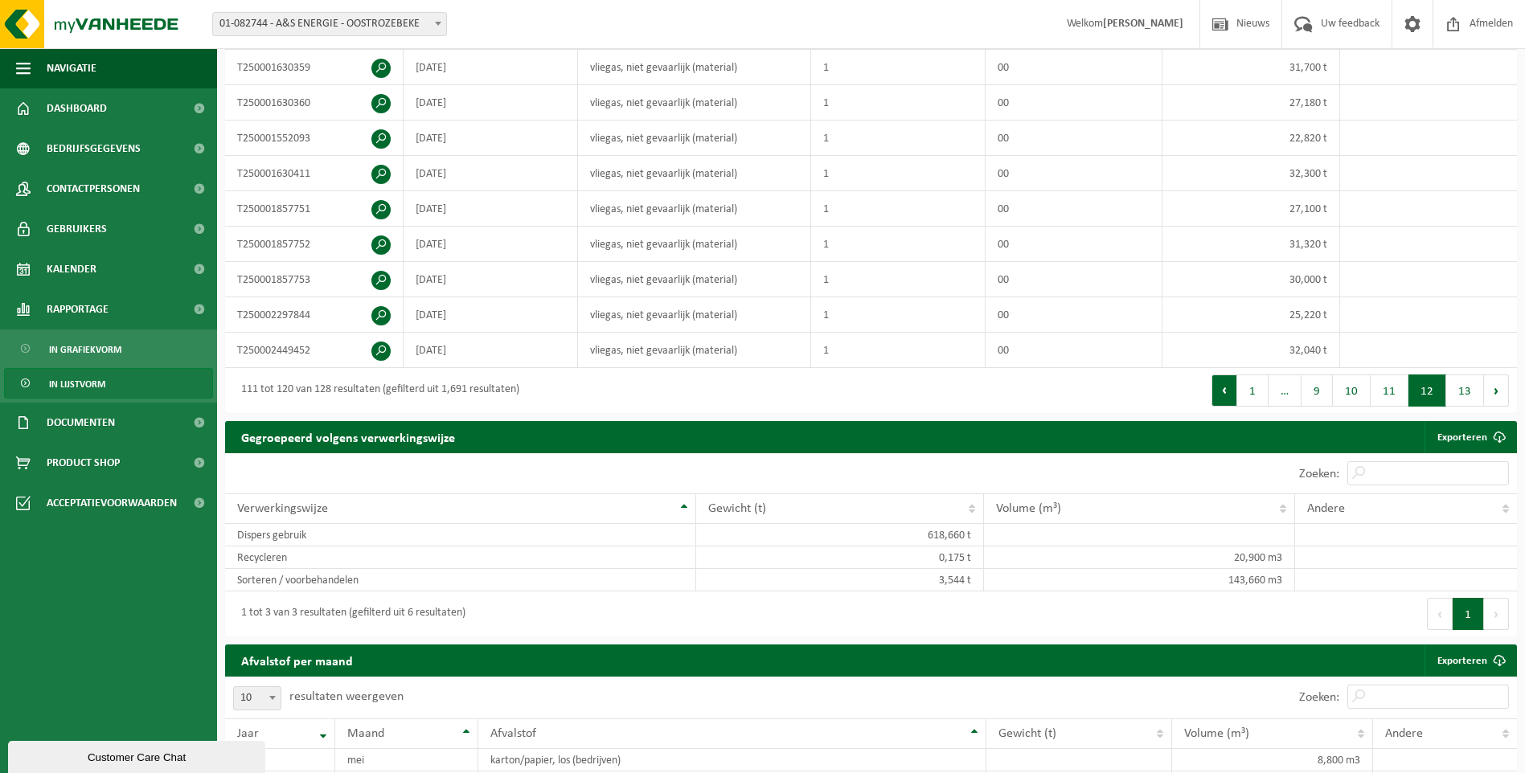
click at [1217, 391] on button "Vorige" at bounding box center [1224, 391] width 26 height 32
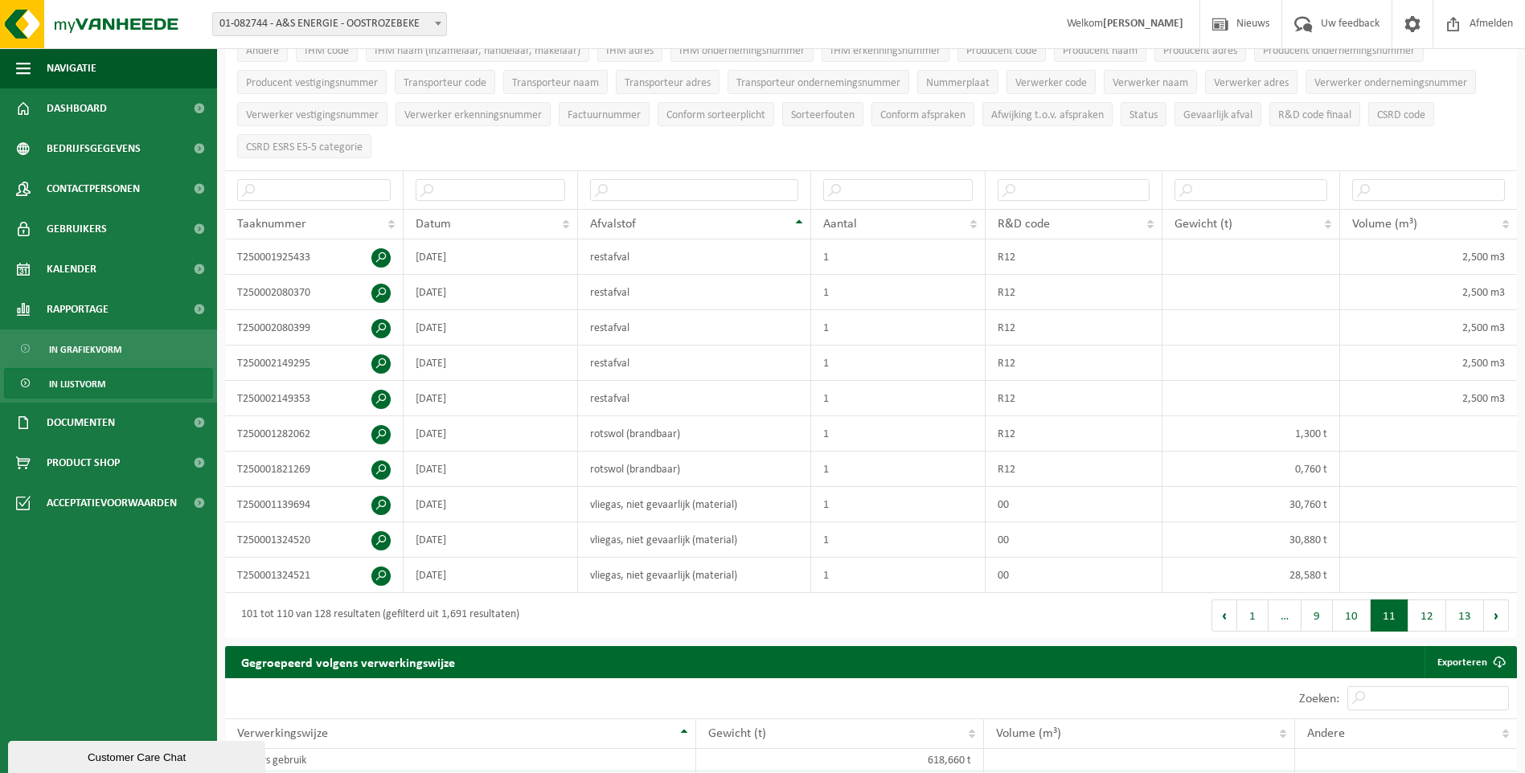
scroll to position [163, 0]
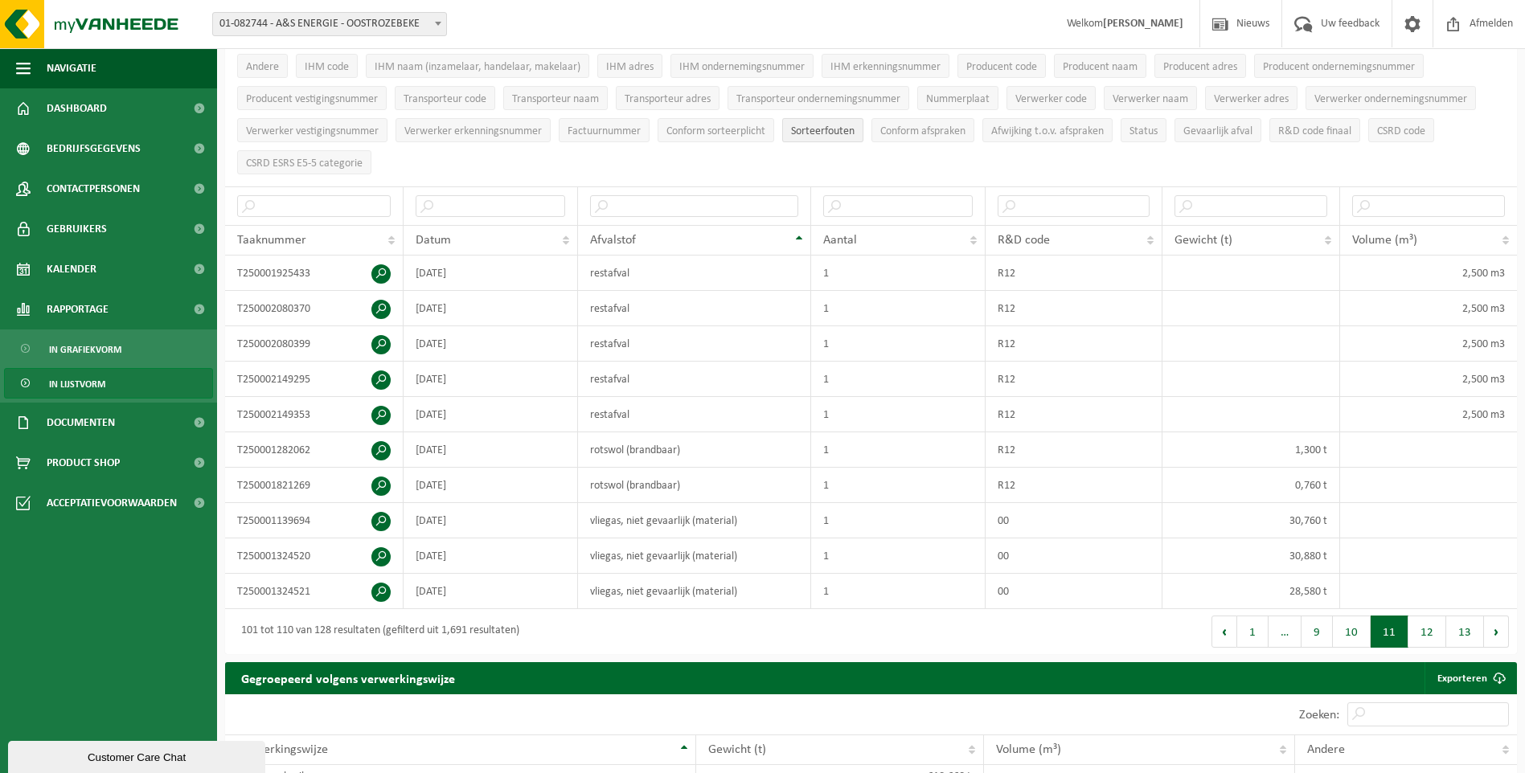
click at [841, 130] on span "Sorteerfouten" at bounding box center [822, 131] width 63 height 12
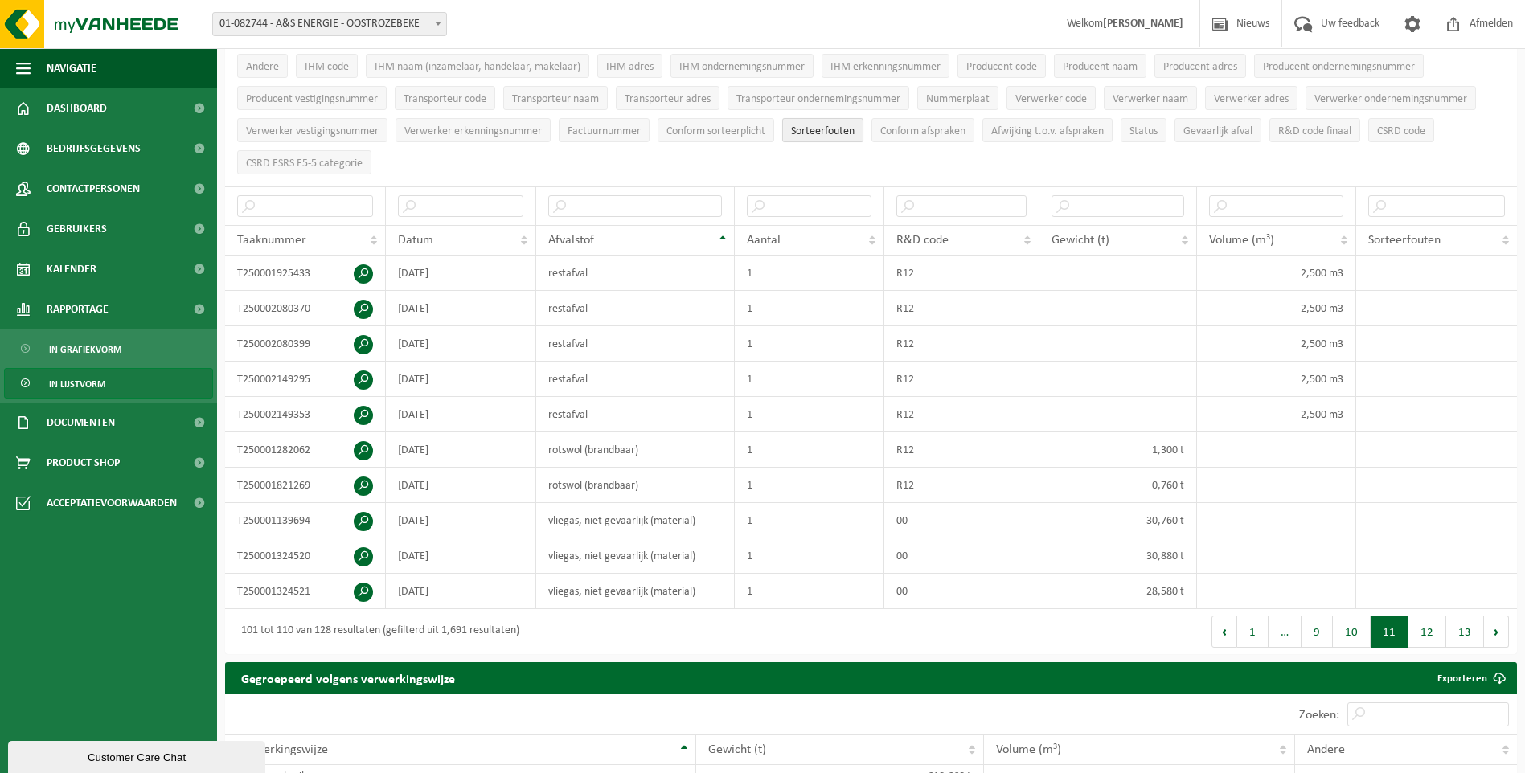
click at [841, 130] on span "Sorteerfouten" at bounding box center [822, 131] width 63 height 12
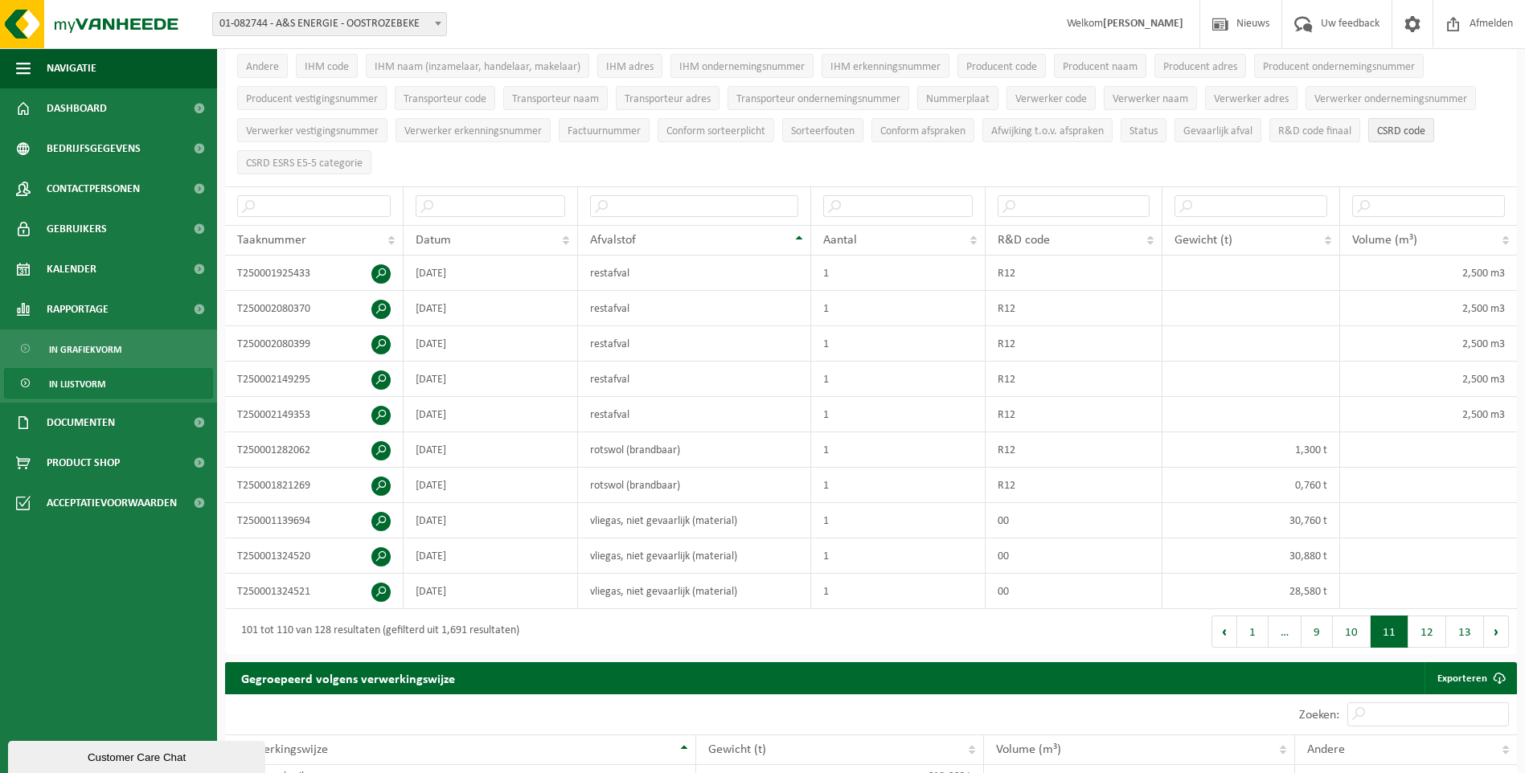
click at [1397, 119] on button "CSRD code" at bounding box center [1401, 130] width 66 height 24
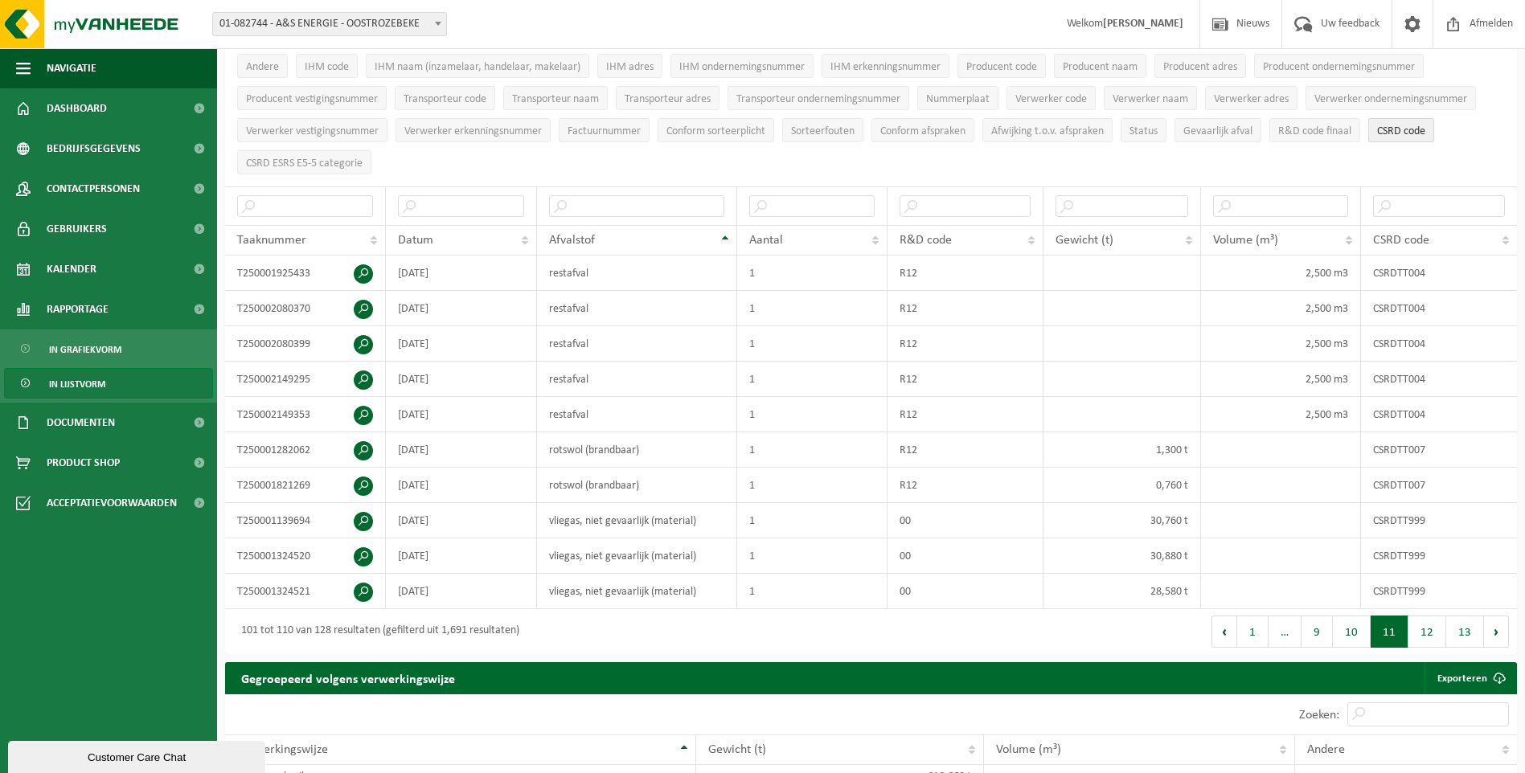
click at [1397, 119] on button "CSRD code" at bounding box center [1401, 130] width 66 height 24
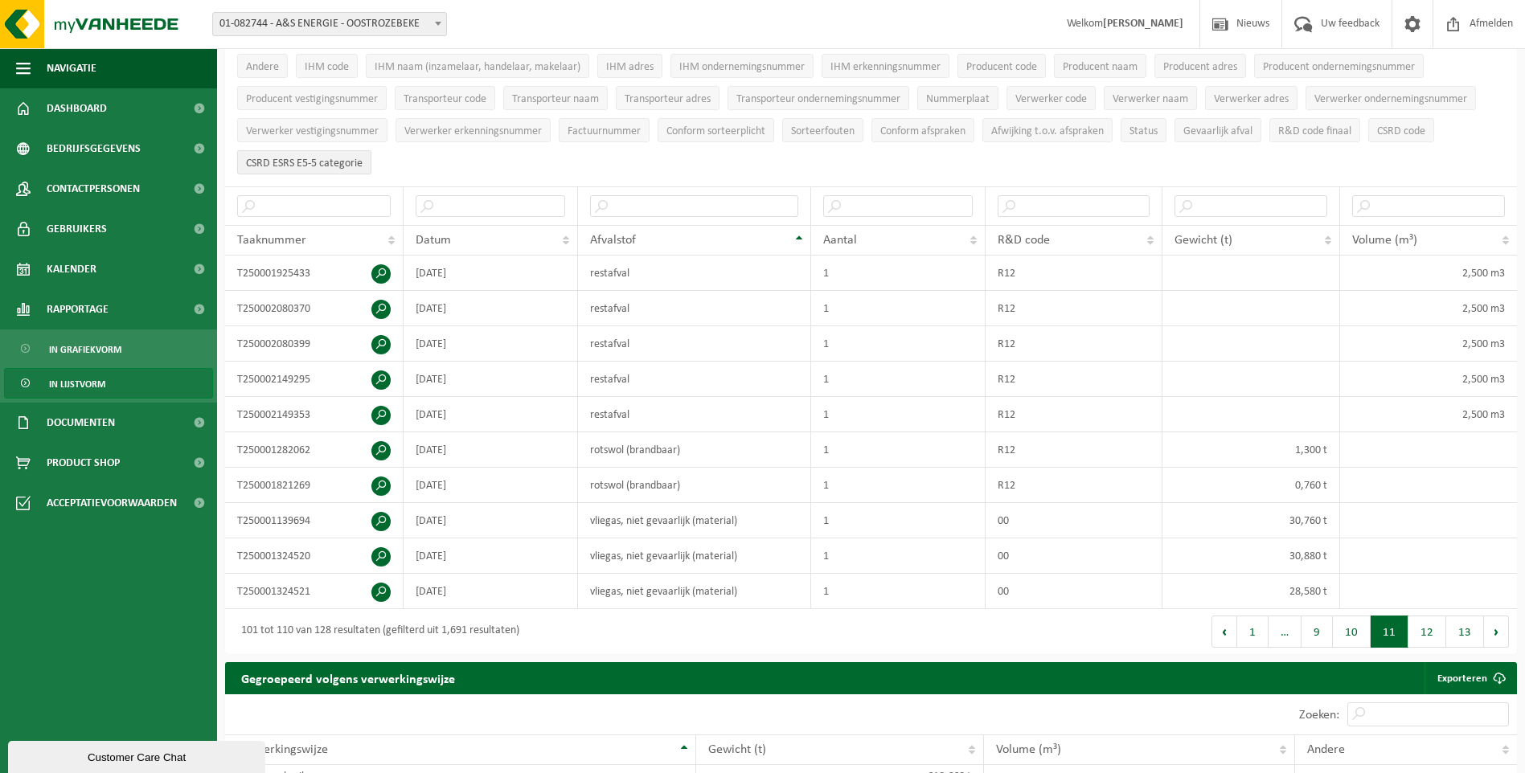
click at [323, 150] on button "CSRD ESRS E5-5 categorie" at bounding box center [304, 162] width 134 height 24
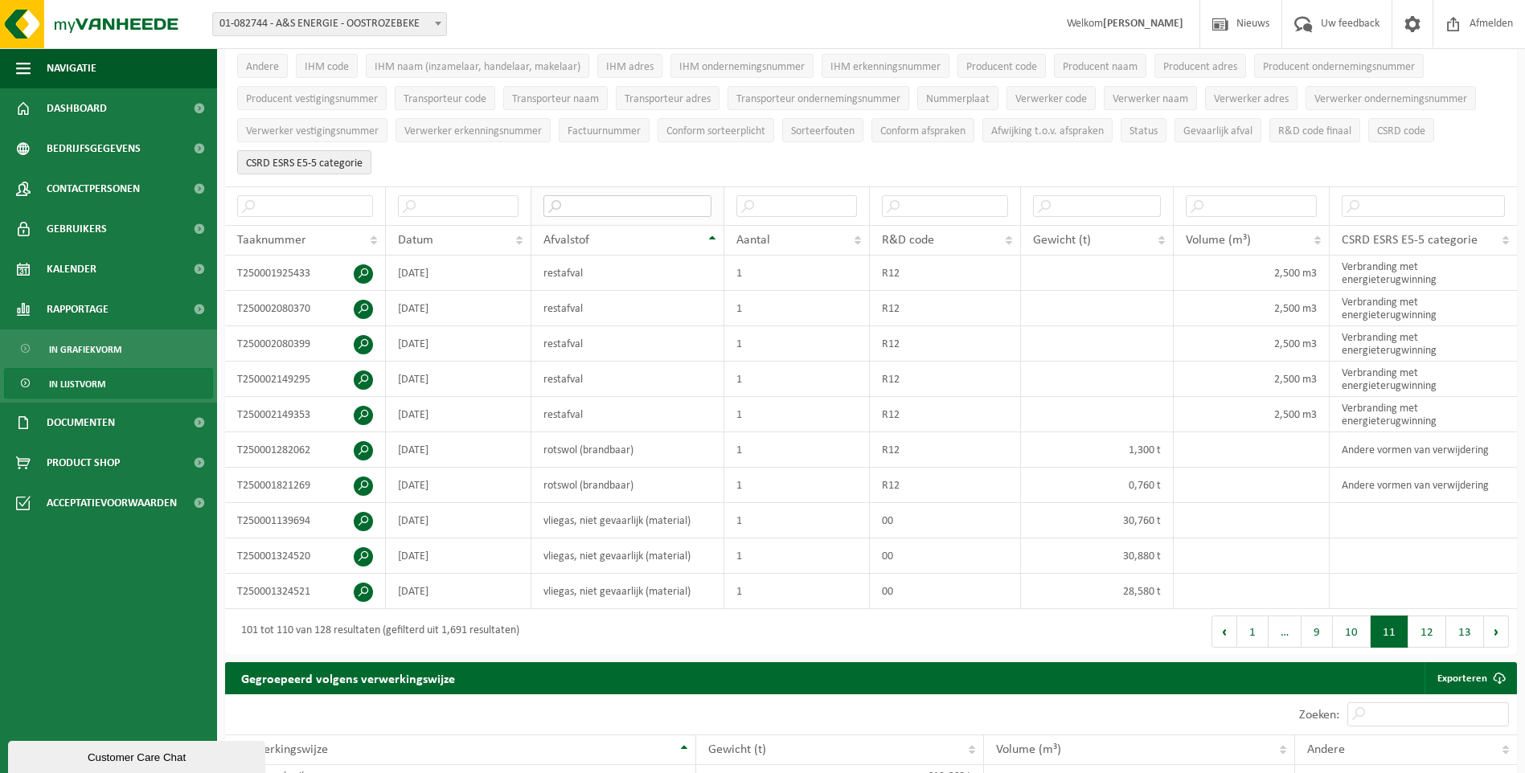
click at [626, 195] on input "text" at bounding box center [627, 206] width 168 height 22
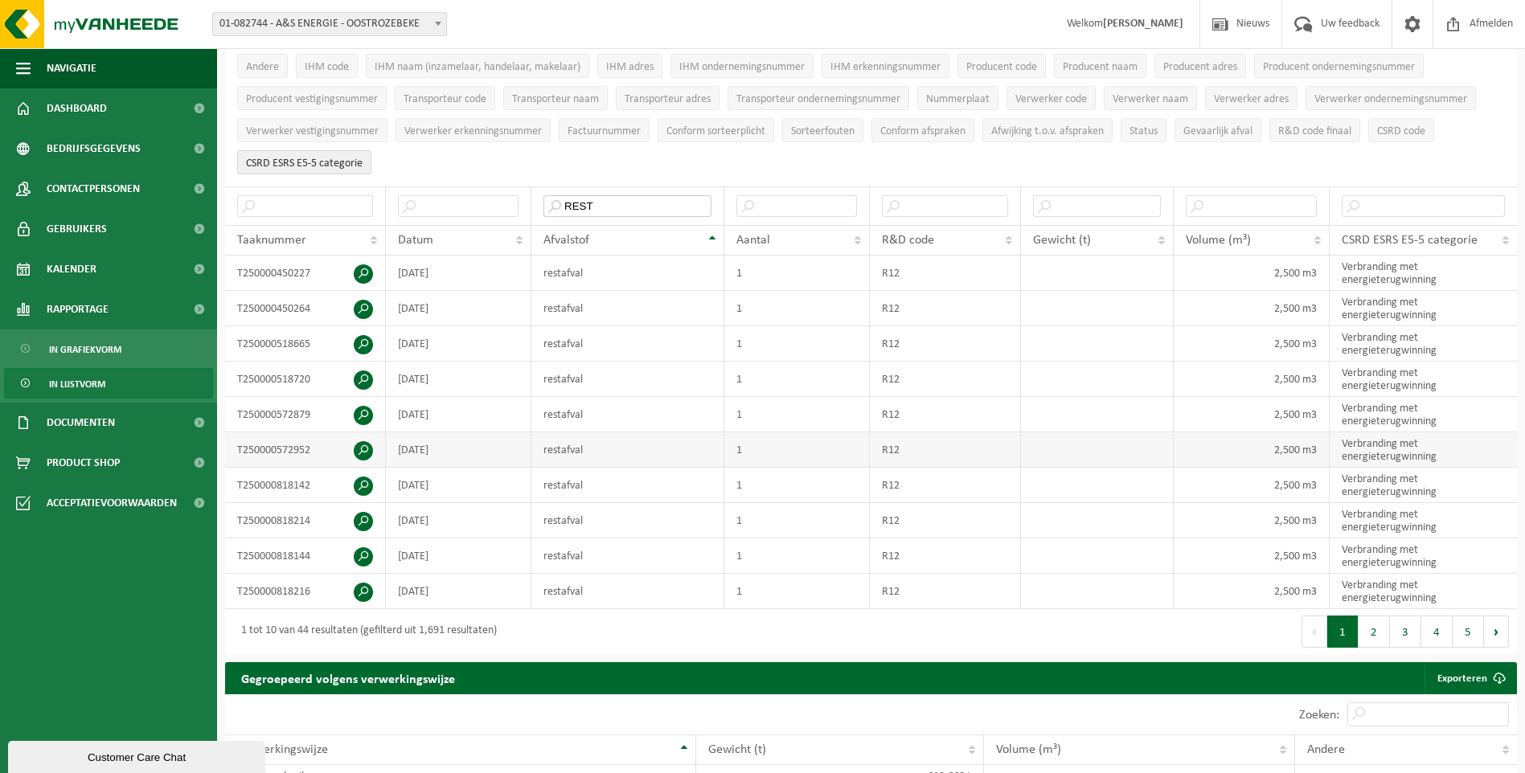
type input "REST"
click at [1498, 636] on button "Volgende" at bounding box center [1496, 632] width 25 height 32
drag, startPoint x: 639, startPoint y: 207, endPoint x: 464, endPoint y: 189, distance: 176.2
click at [464, 189] on tr "REST" at bounding box center [871, 205] width 1292 height 39
type input "PMD"
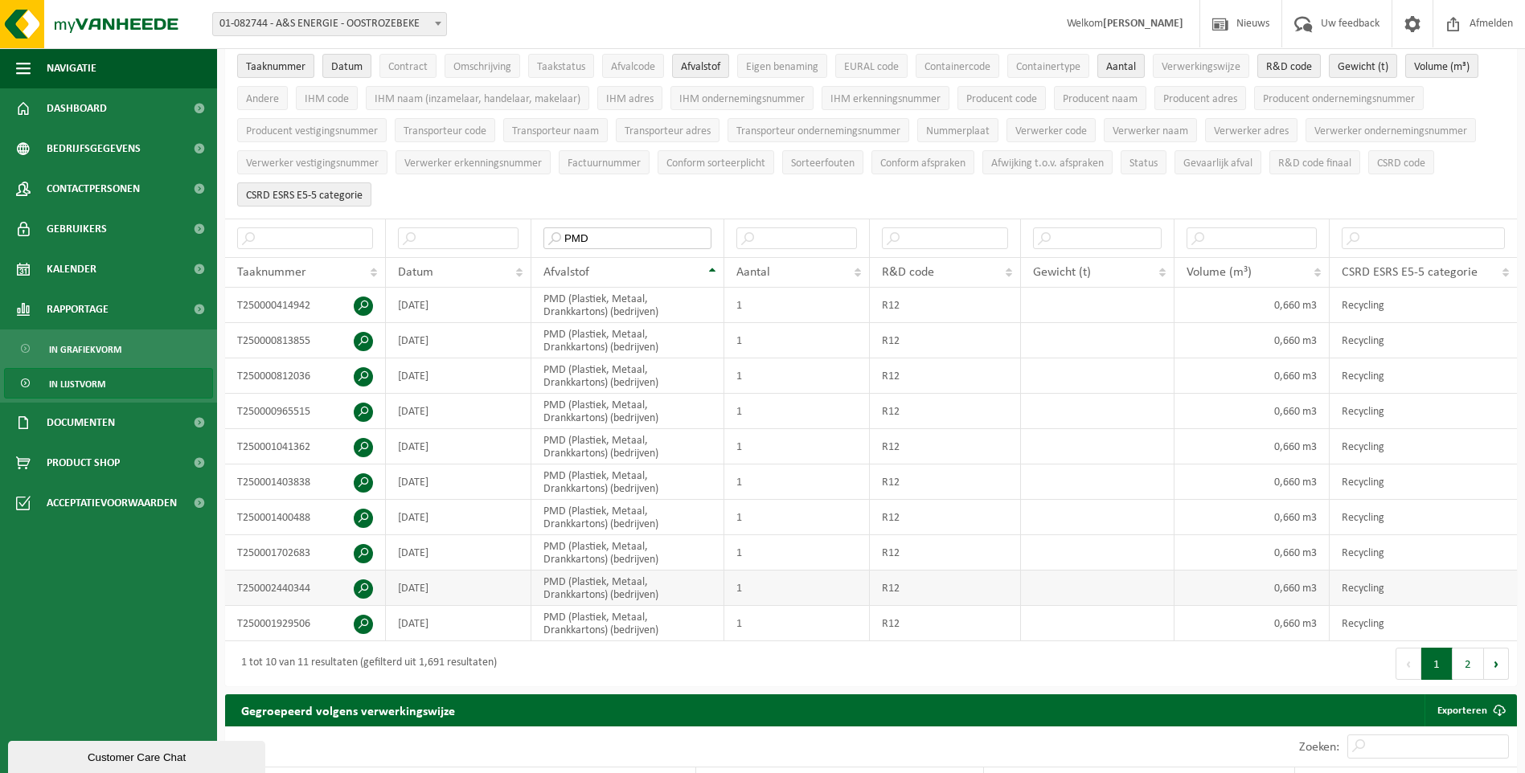
scroll to position [0, 0]
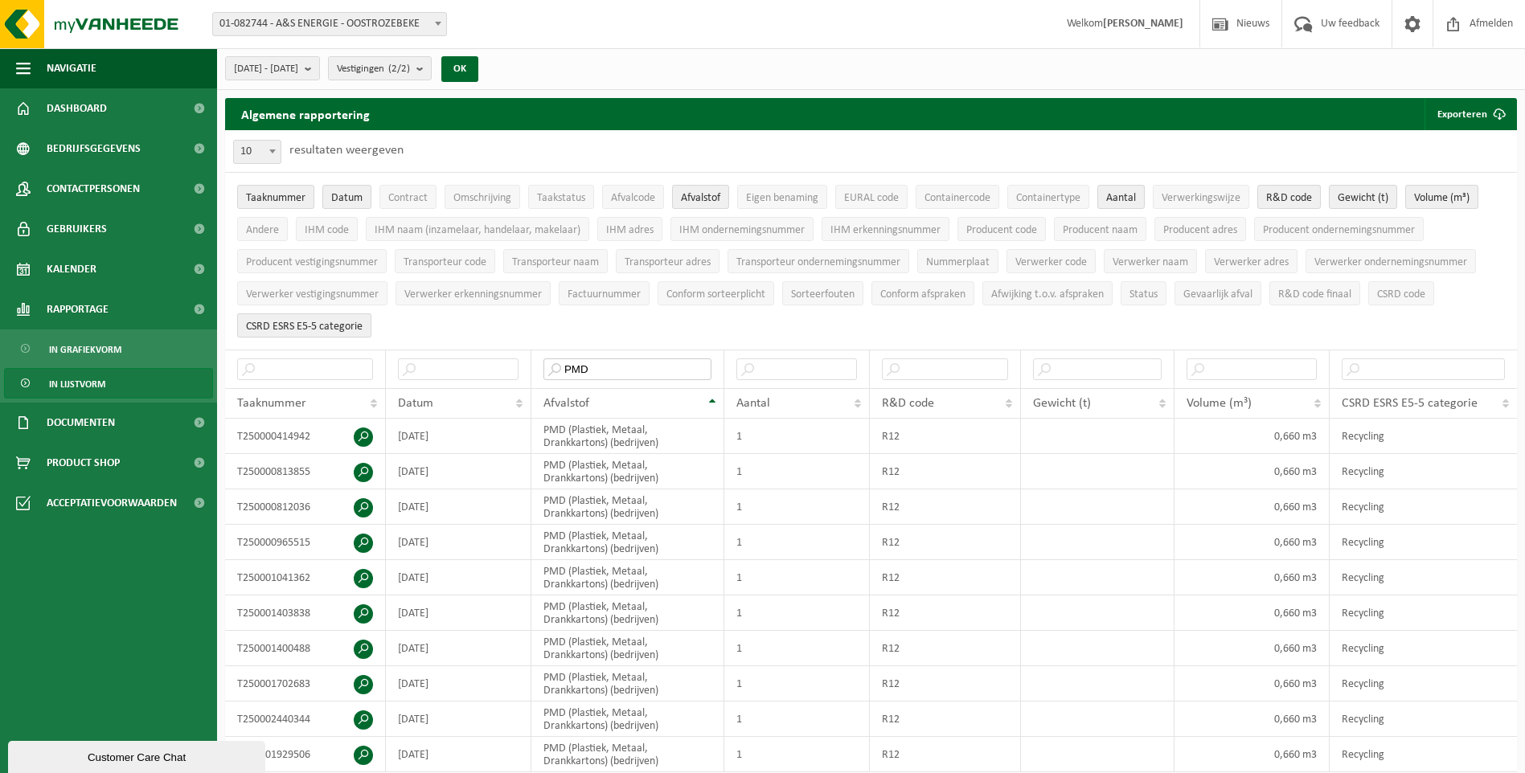
drag, startPoint x: 663, startPoint y: 368, endPoint x: 344, endPoint y: 332, distance: 321.1
click at [344, 332] on div "10 25 50 100 10 resultaten weergeven Taaknummer Datum Contract Omschrijving Taa…" at bounding box center [871, 473] width 1292 height 687
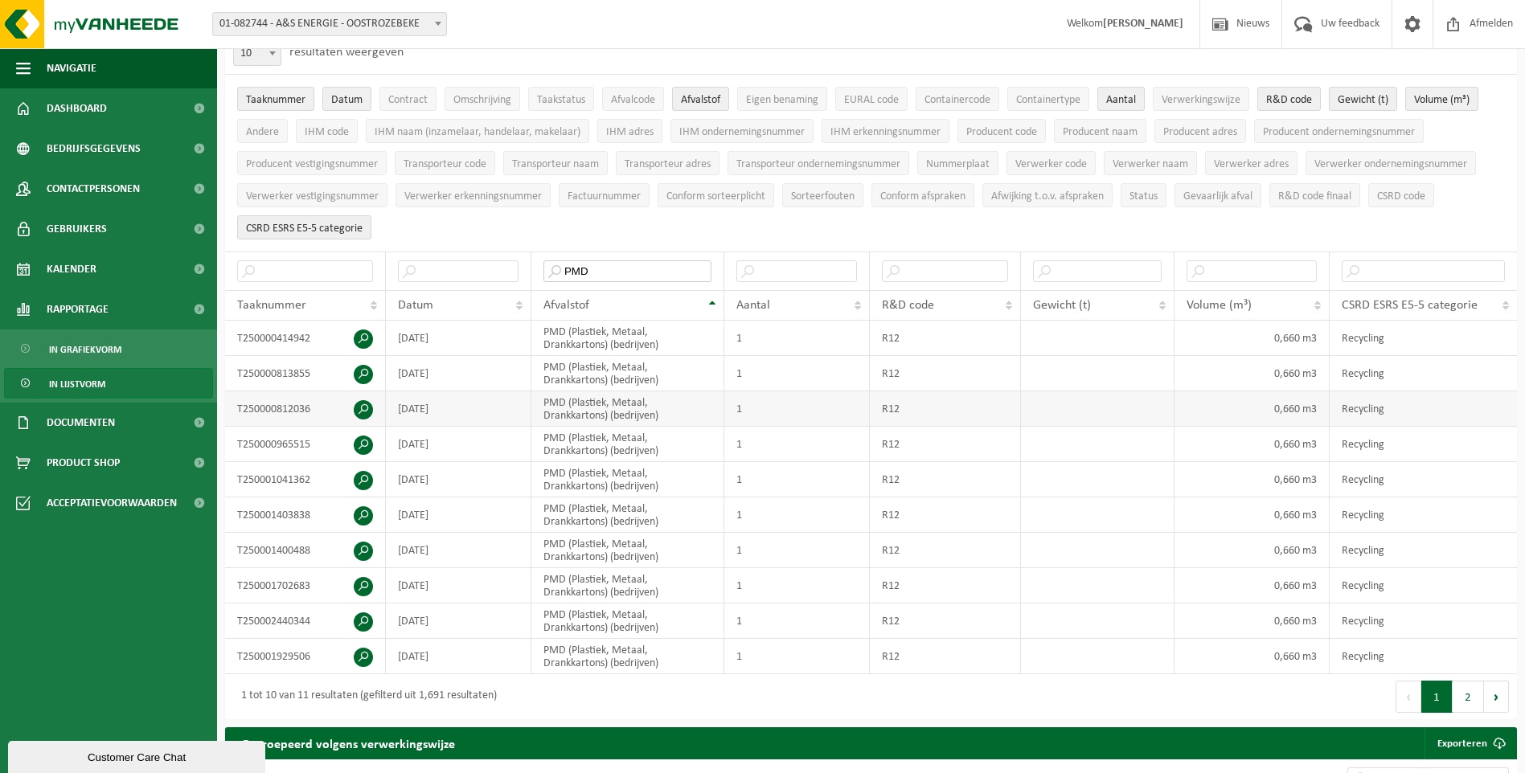
scroll to position [321, 0]
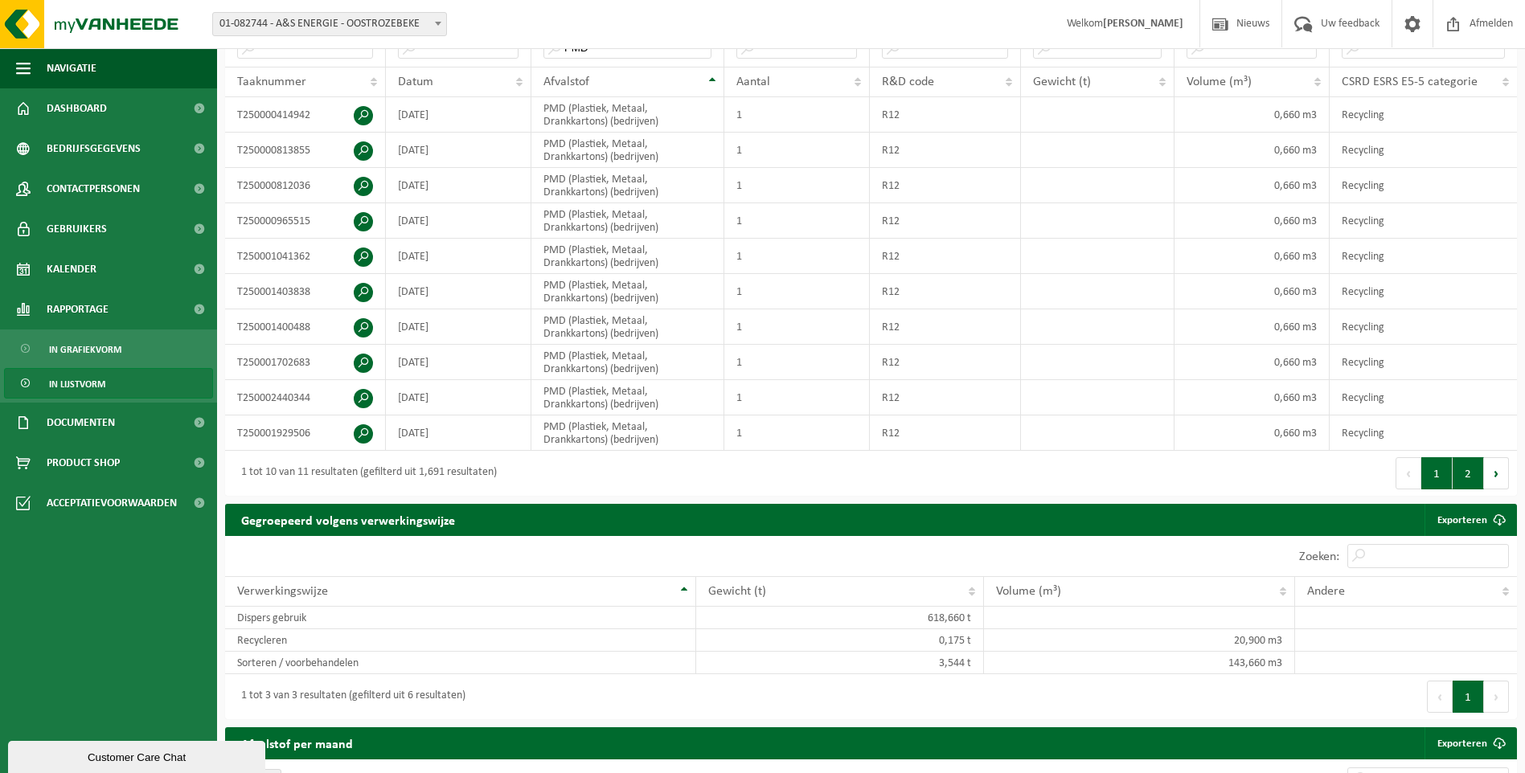
click at [1465, 470] on button "2" at bounding box center [1467, 473] width 31 height 32
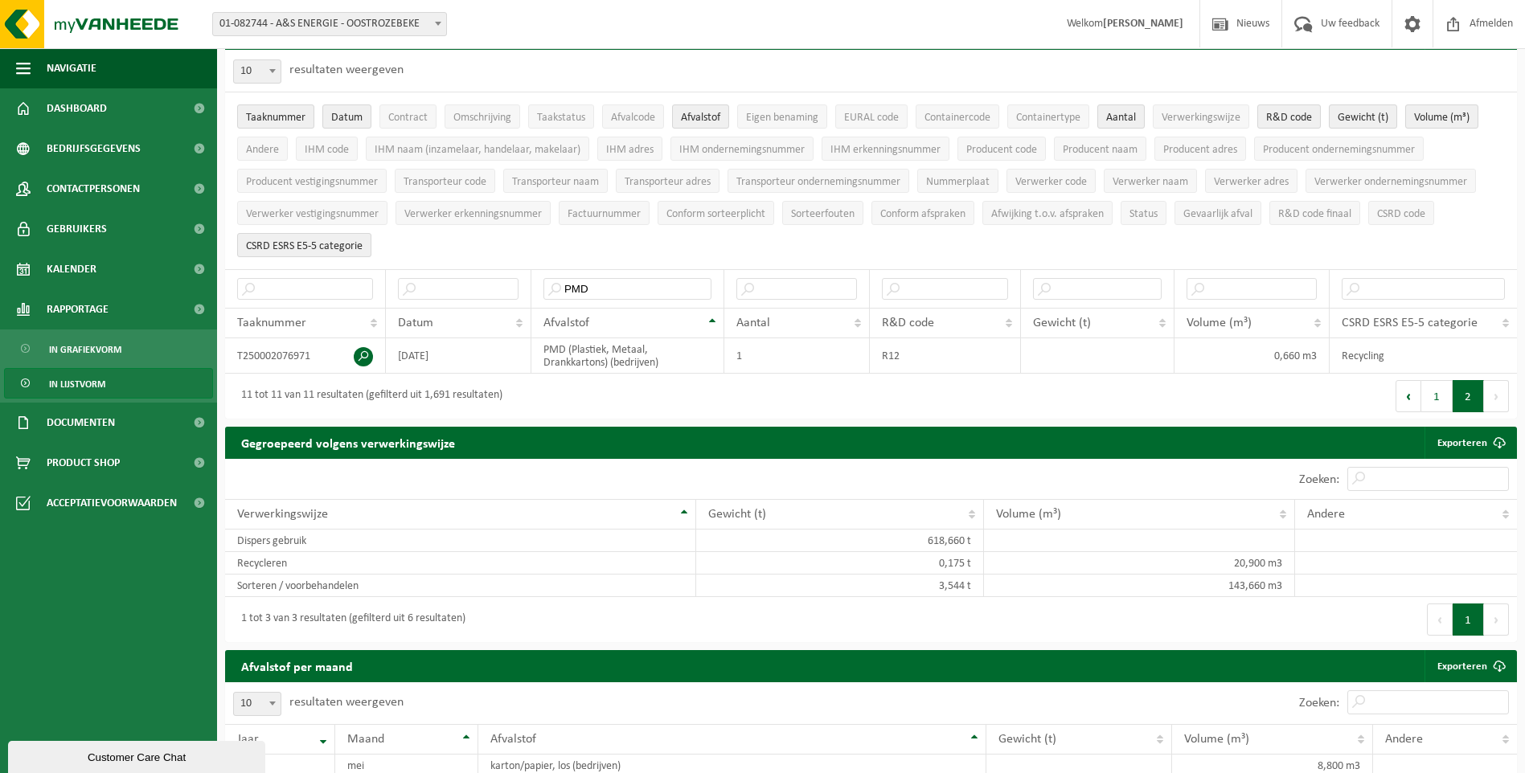
scroll to position [0, 0]
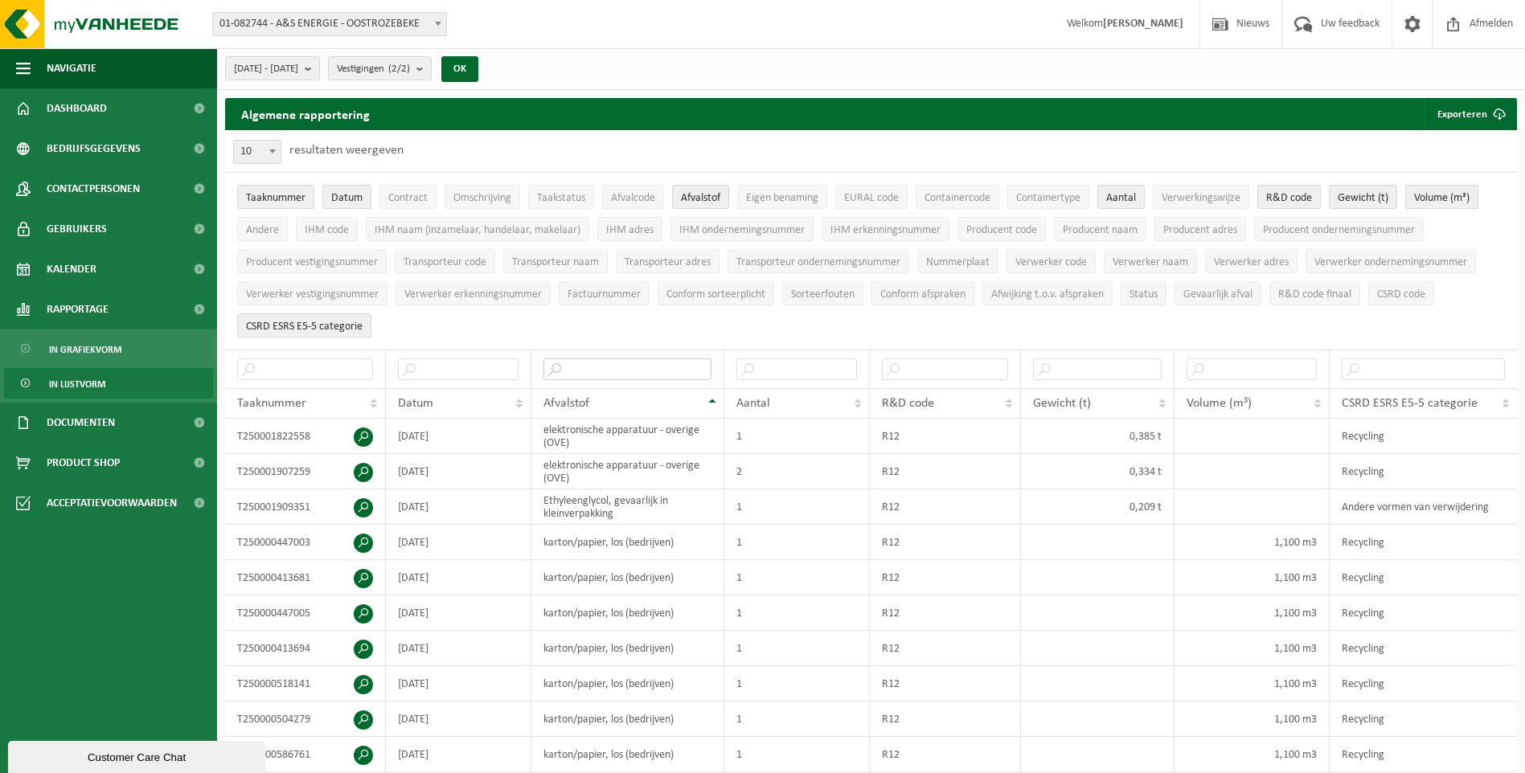
click at [663, 369] on input "text" at bounding box center [627, 369] width 168 height 22
click at [675, 368] on input "text" at bounding box center [627, 369] width 168 height 22
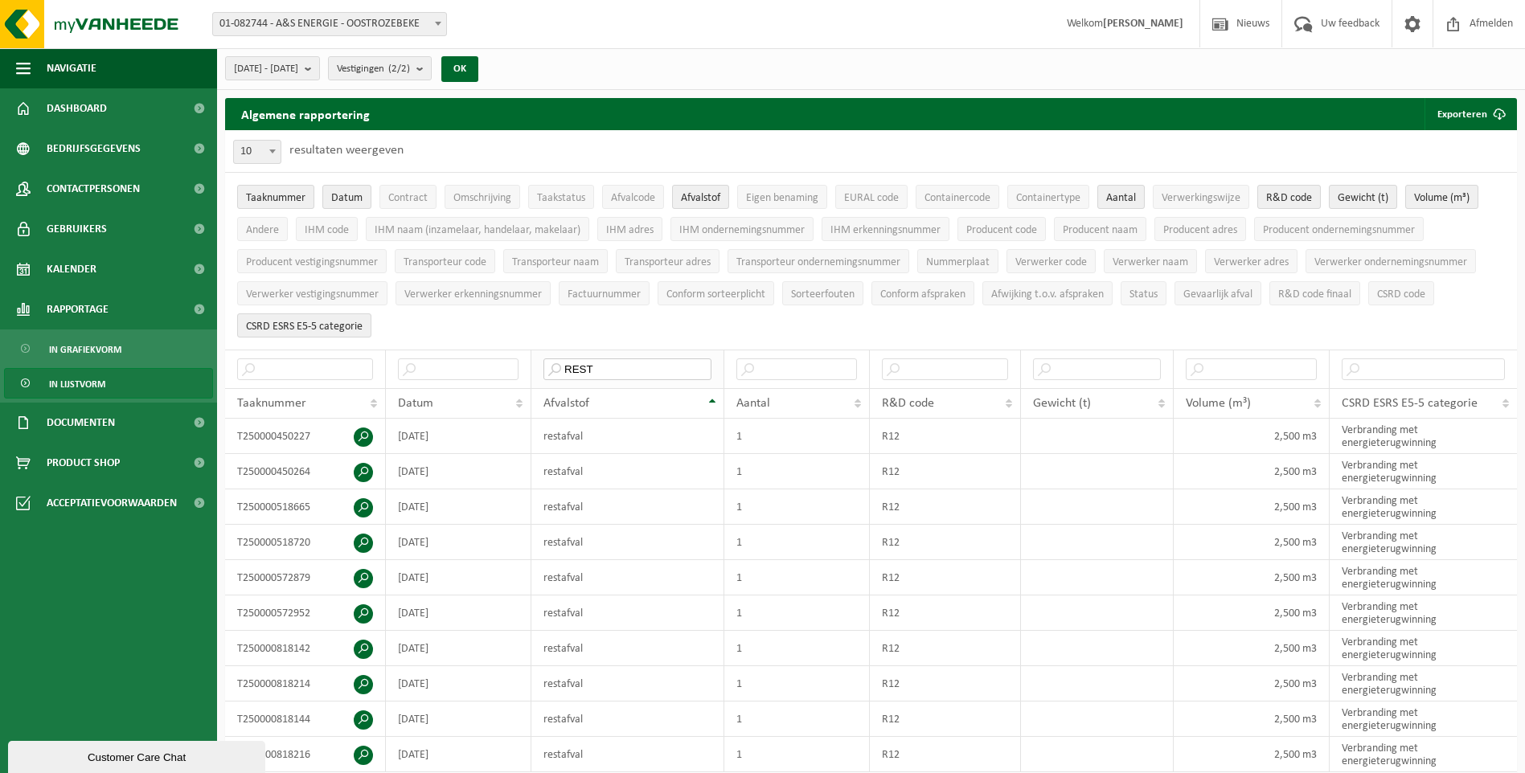
click at [641, 369] on input "REST" at bounding box center [627, 369] width 168 height 22
type input "R"
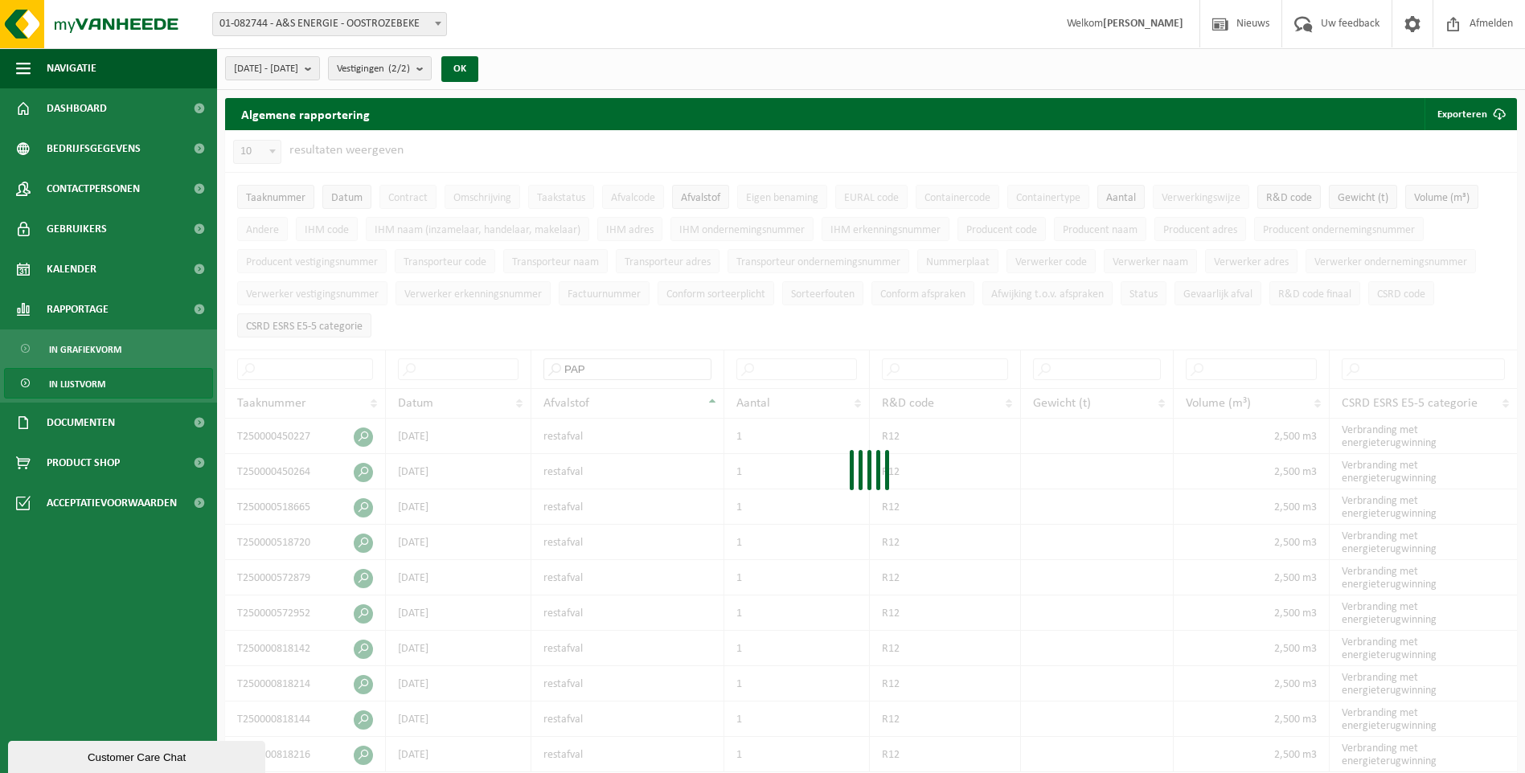
type input "PAP"
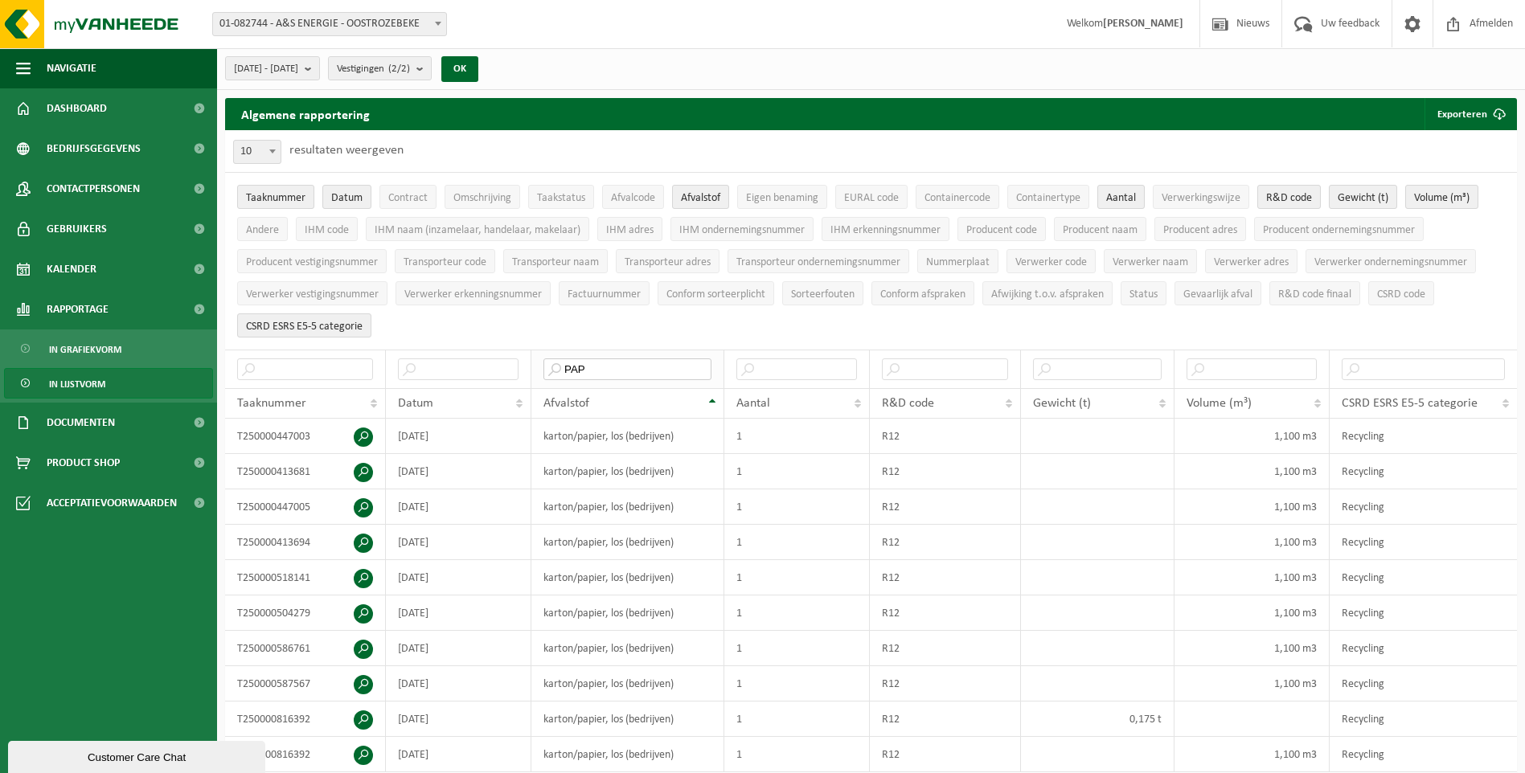
click at [612, 369] on input "PAP" at bounding box center [627, 369] width 168 height 22
drag, startPoint x: 612, startPoint y: 369, endPoint x: 473, endPoint y: 348, distance: 139.8
click at [473, 350] on tr "PAP" at bounding box center [871, 369] width 1292 height 39
type input "PMD"
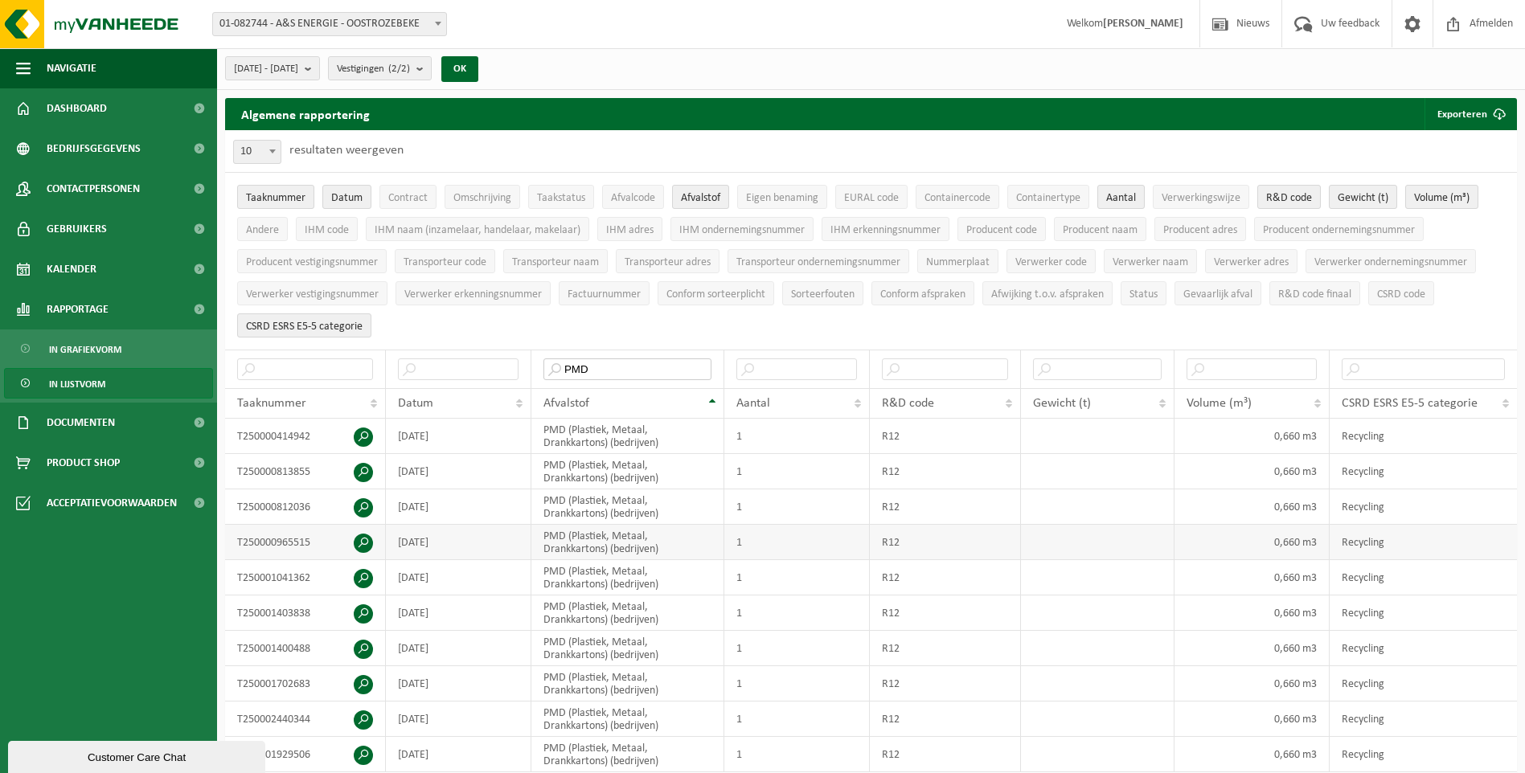
scroll to position [482, 0]
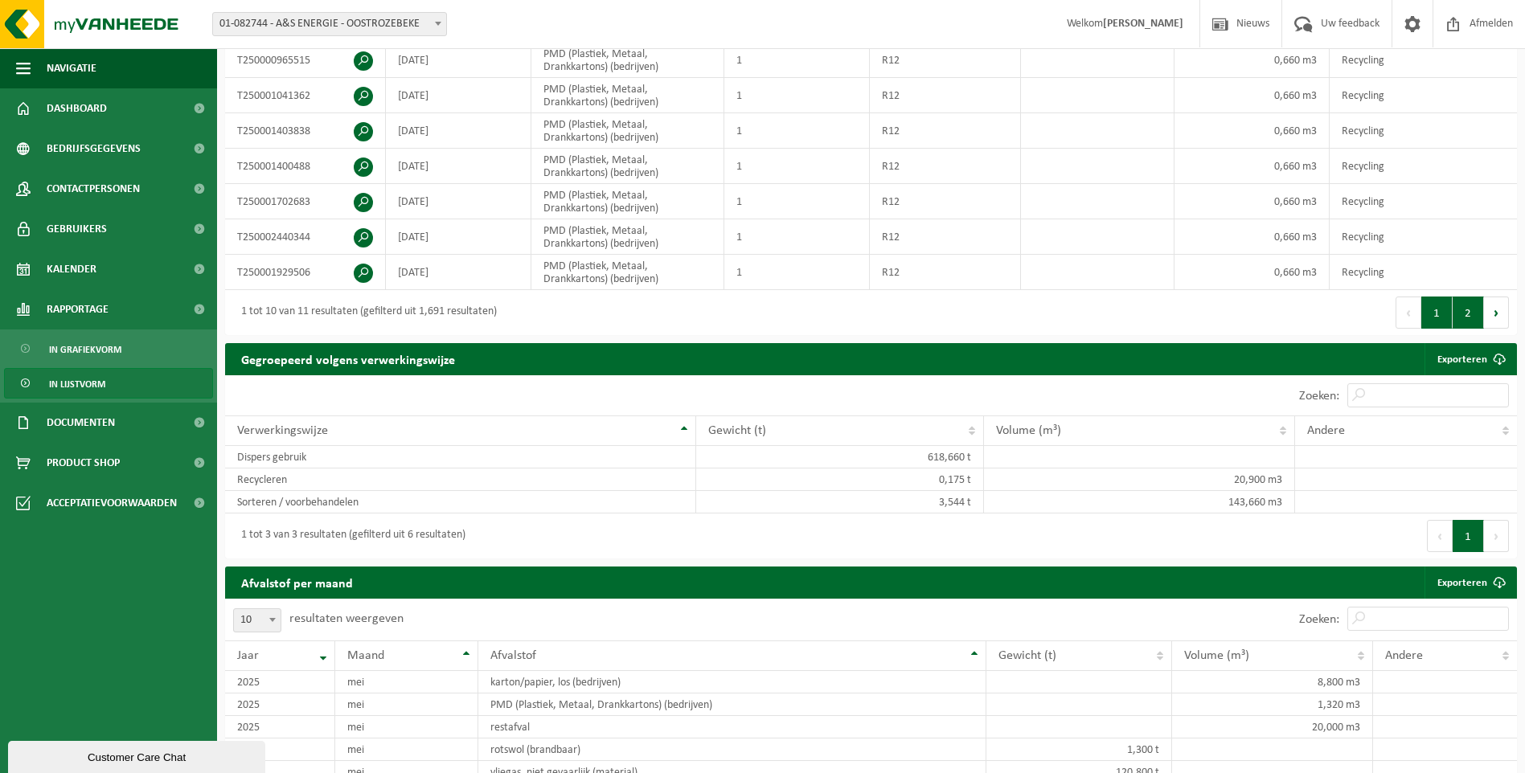
click at [1478, 317] on button "2" at bounding box center [1467, 313] width 31 height 32
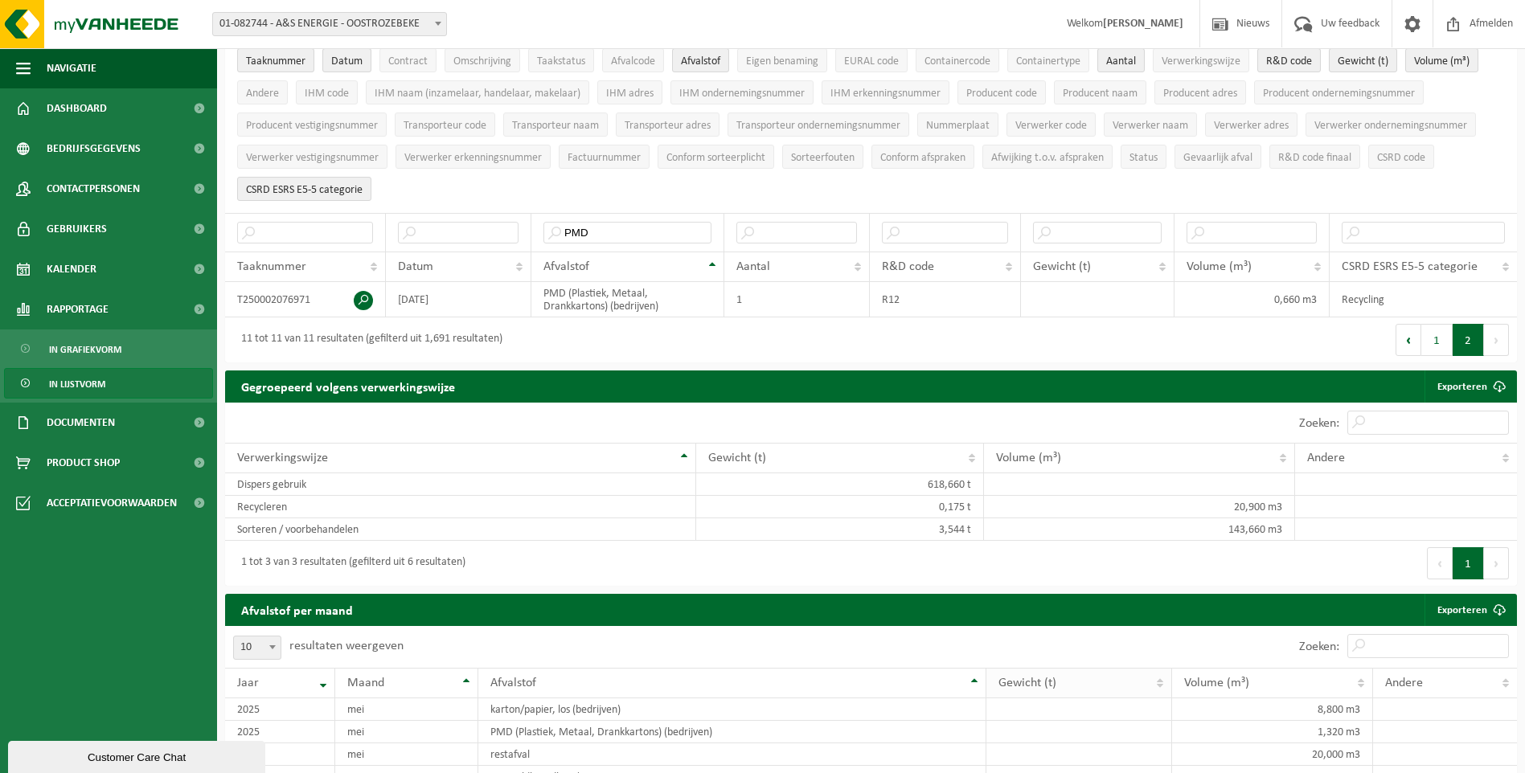
scroll to position [0, 0]
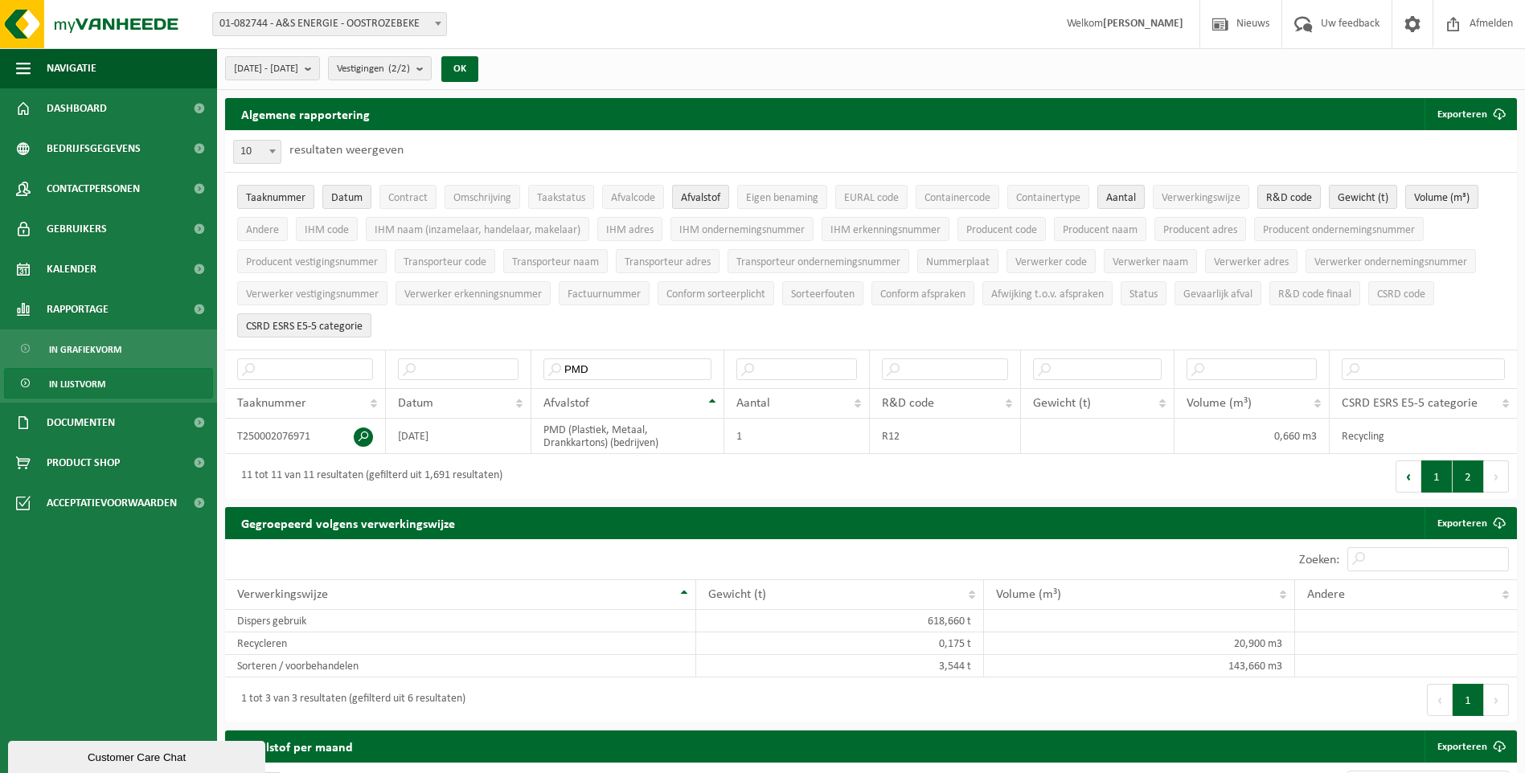
click at [1444, 479] on button "1" at bounding box center [1436, 477] width 31 height 32
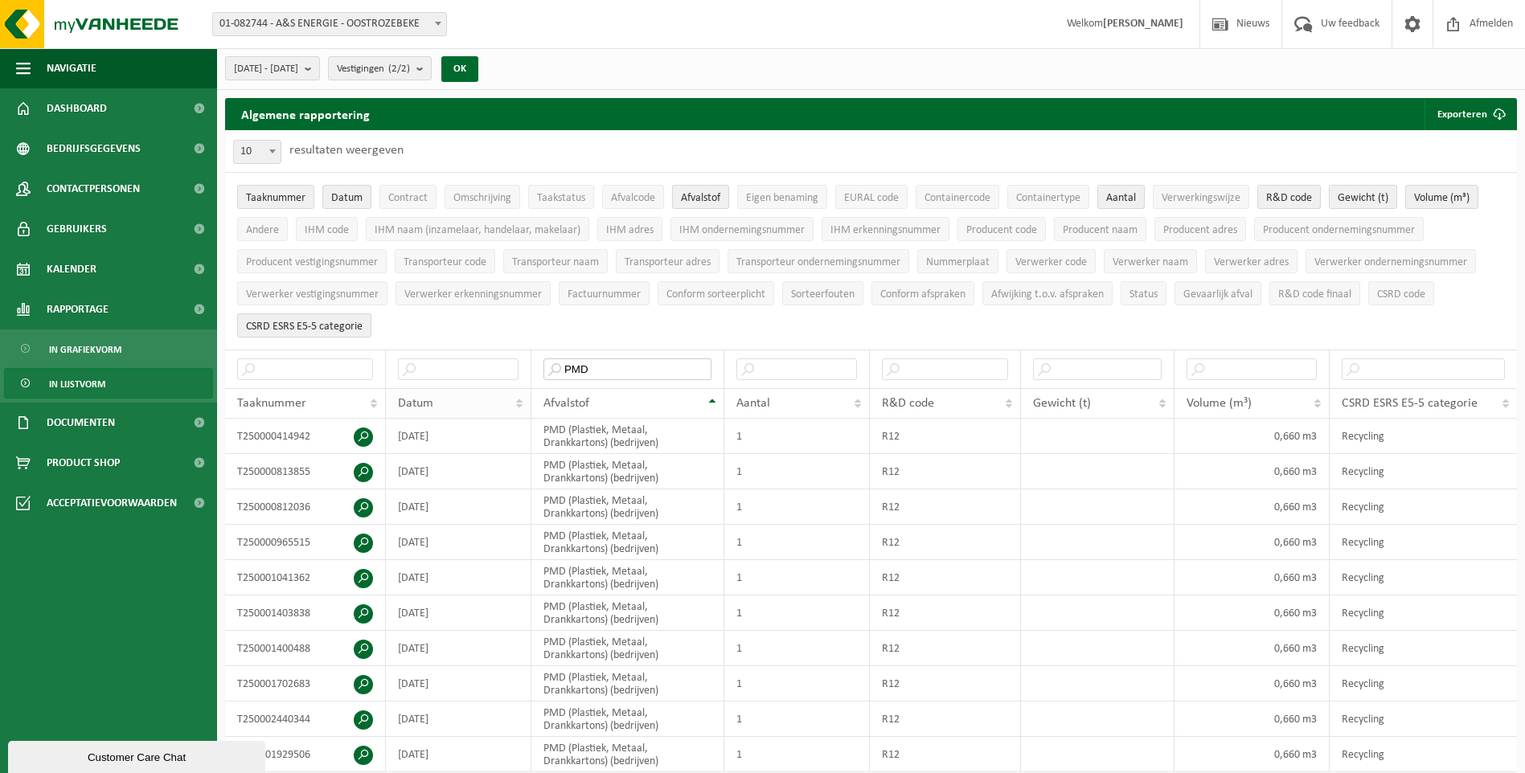
drag, startPoint x: 647, startPoint y: 362, endPoint x: 469, endPoint y: 397, distance: 181.7
click at [483, 398] on thead "PMD Taaknummer Datum Afvalstof Aantal R&D code Gewicht (t) Volume (m³) CSRD ESR…" at bounding box center [871, 384] width 1292 height 69
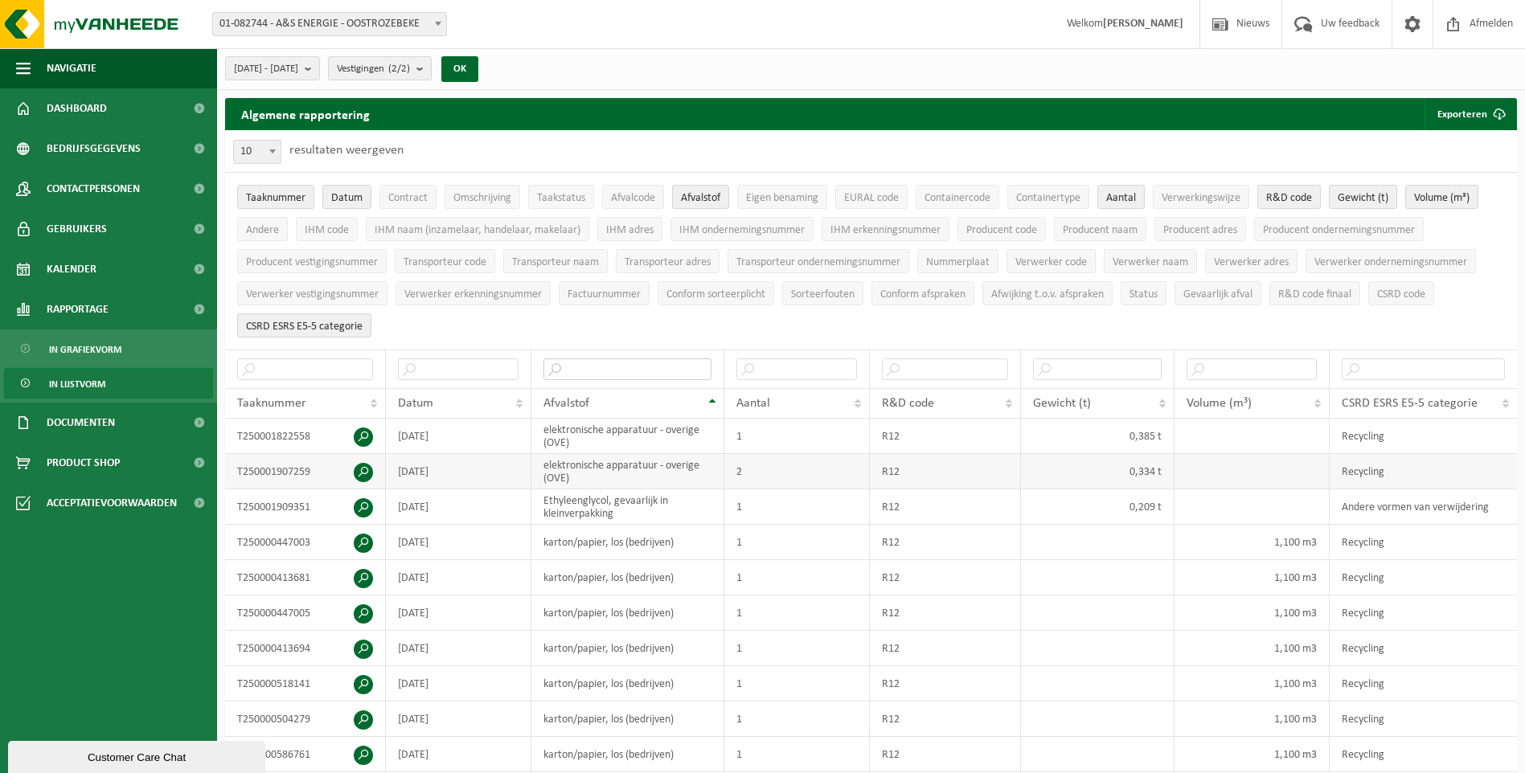
scroll to position [482, 0]
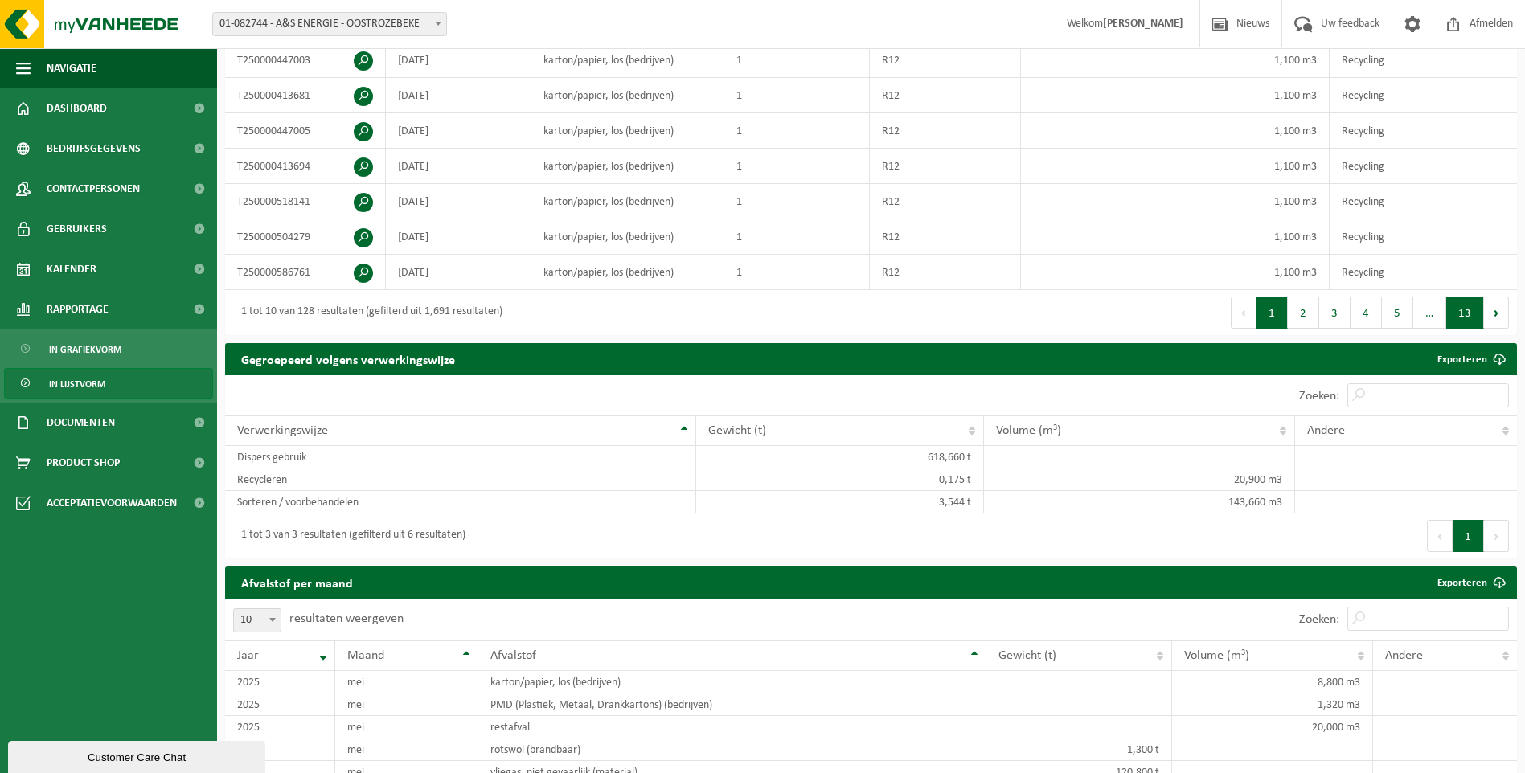
click at [1468, 323] on button "13" at bounding box center [1465, 313] width 38 height 32
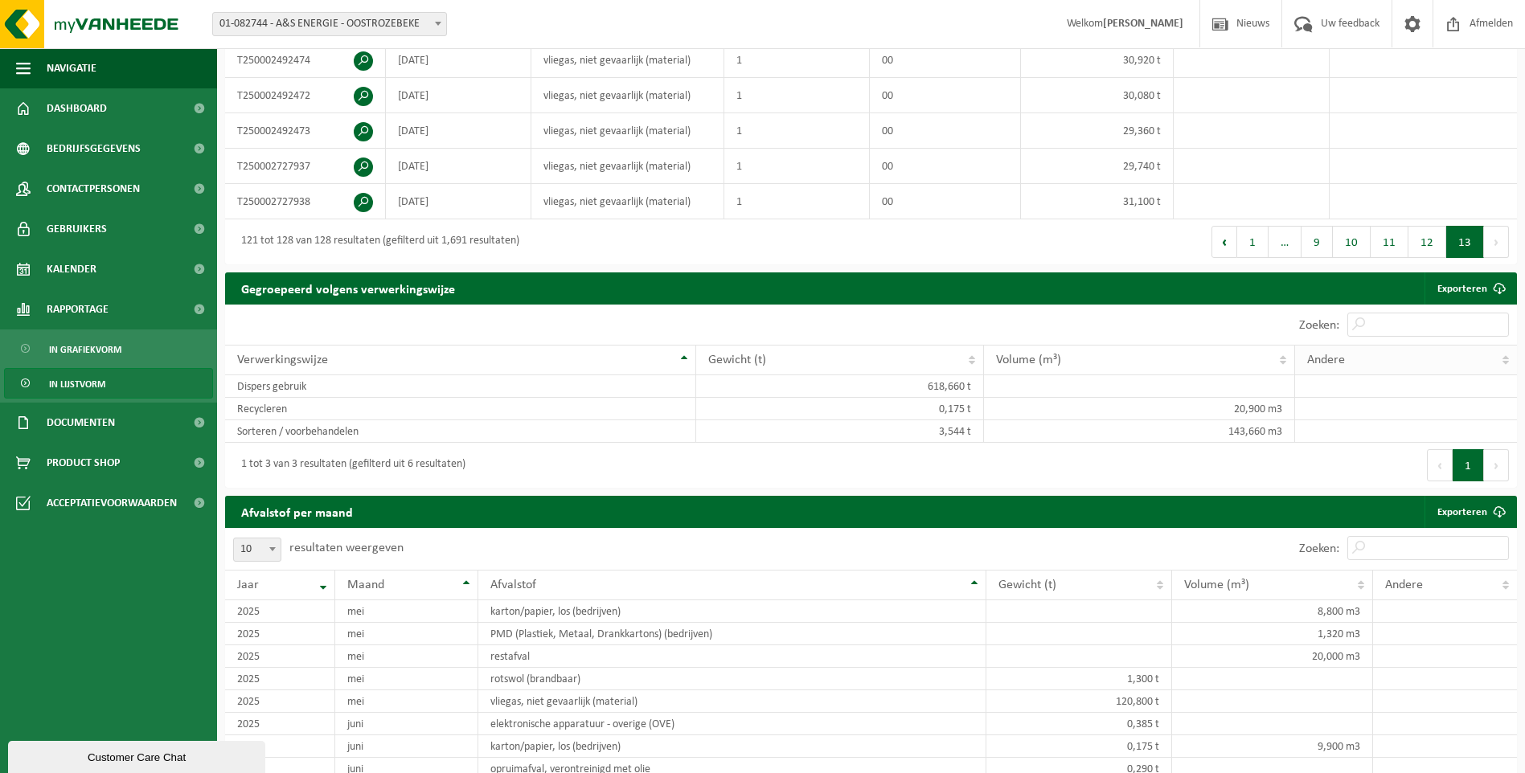
scroll to position [80, 0]
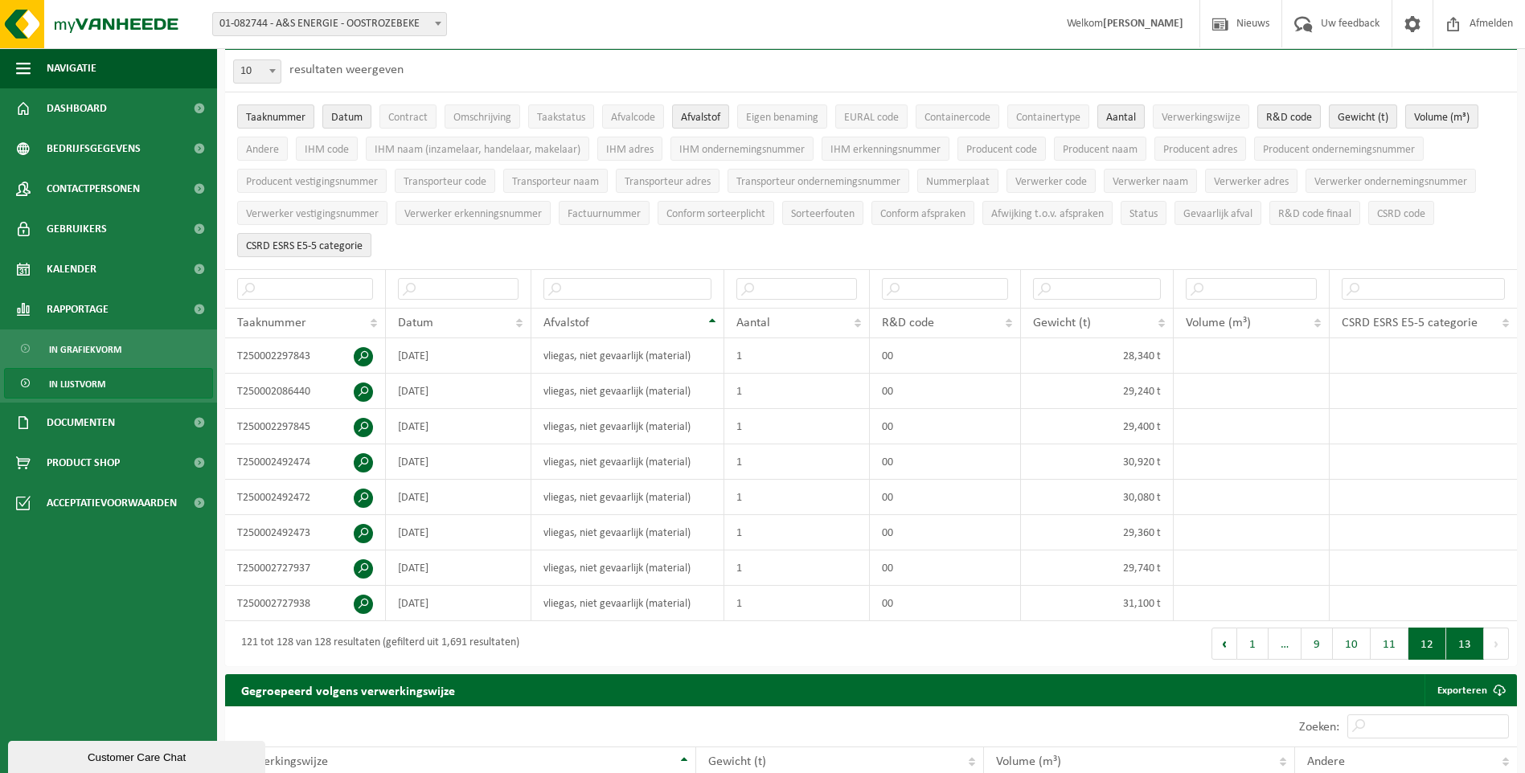
click at [1416, 628] on button "12" at bounding box center [1427, 644] width 38 height 32
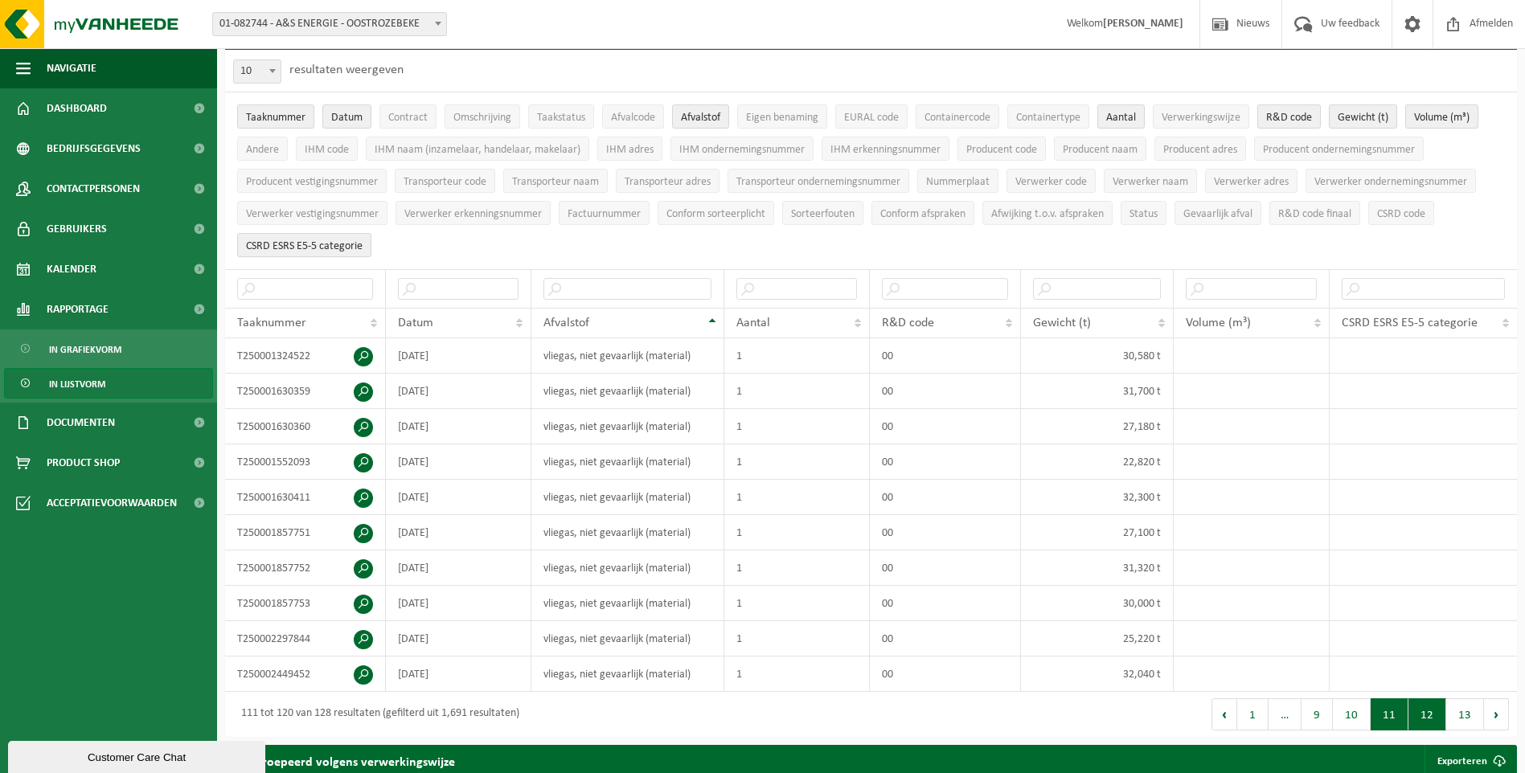
click at [1386, 710] on button "11" at bounding box center [1389, 714] width 38 height 32
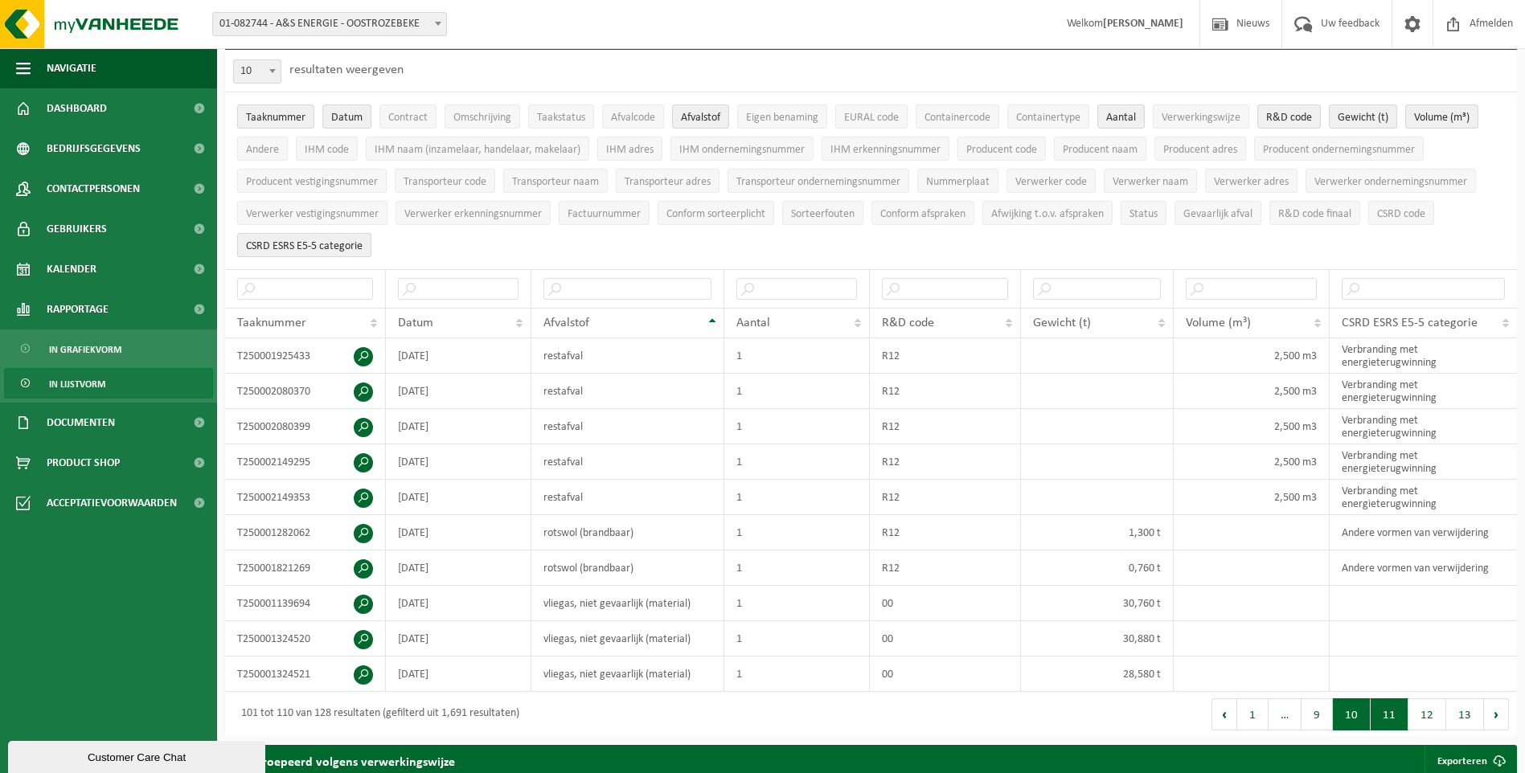
click at [1352, 722] on button "10" at bounding box center [1352, 714] width 38 height 32
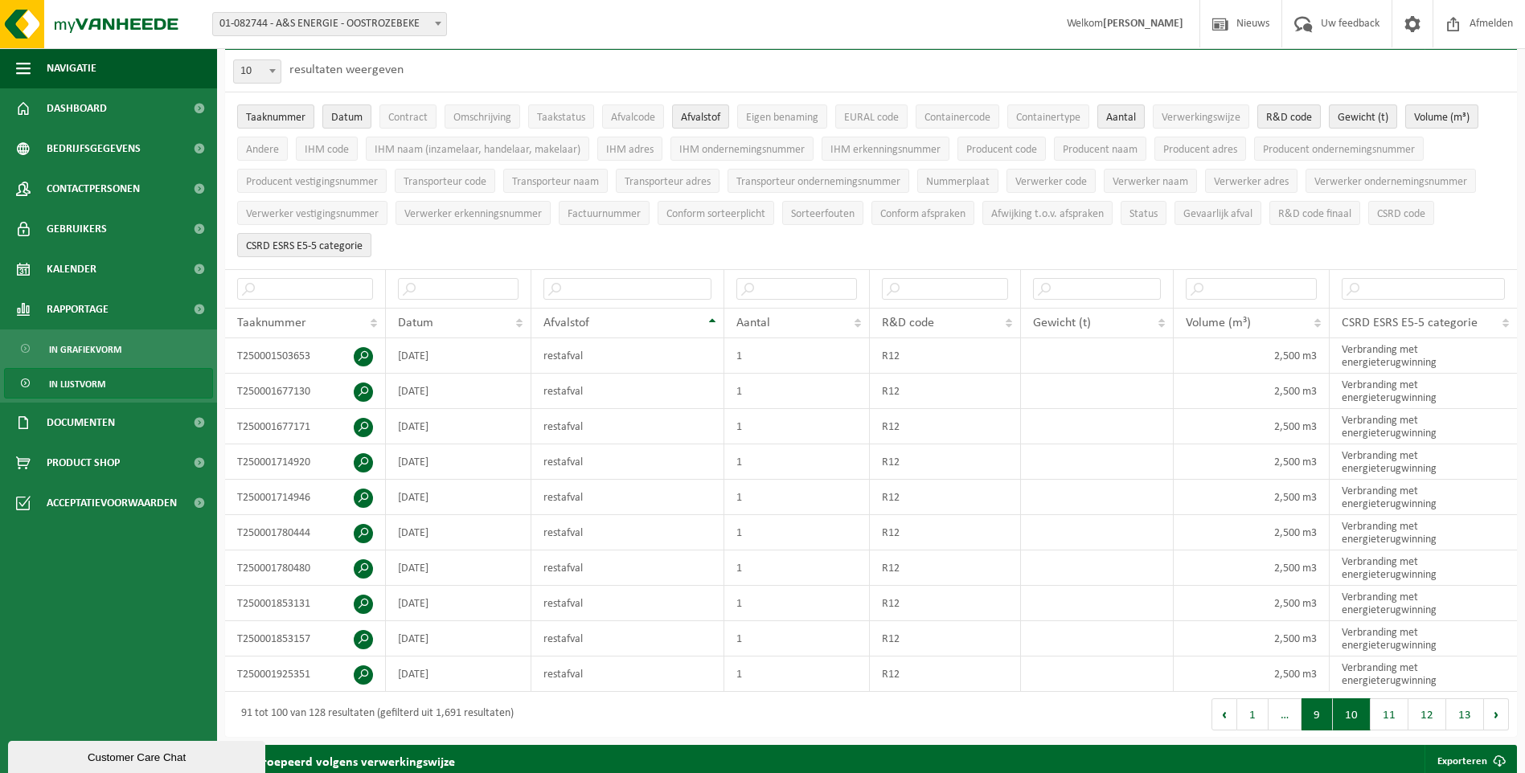
click at [1318, 711] on button "9" at bounding box center [1316, 714] width 31 height 32
click at [1239, 703] on button "Vorige" at bounding box center [1235, 714] width 26 height 32
click at [1239, 703] on button "Vorige" at bounding box center [1242, 714] width 26 height 32
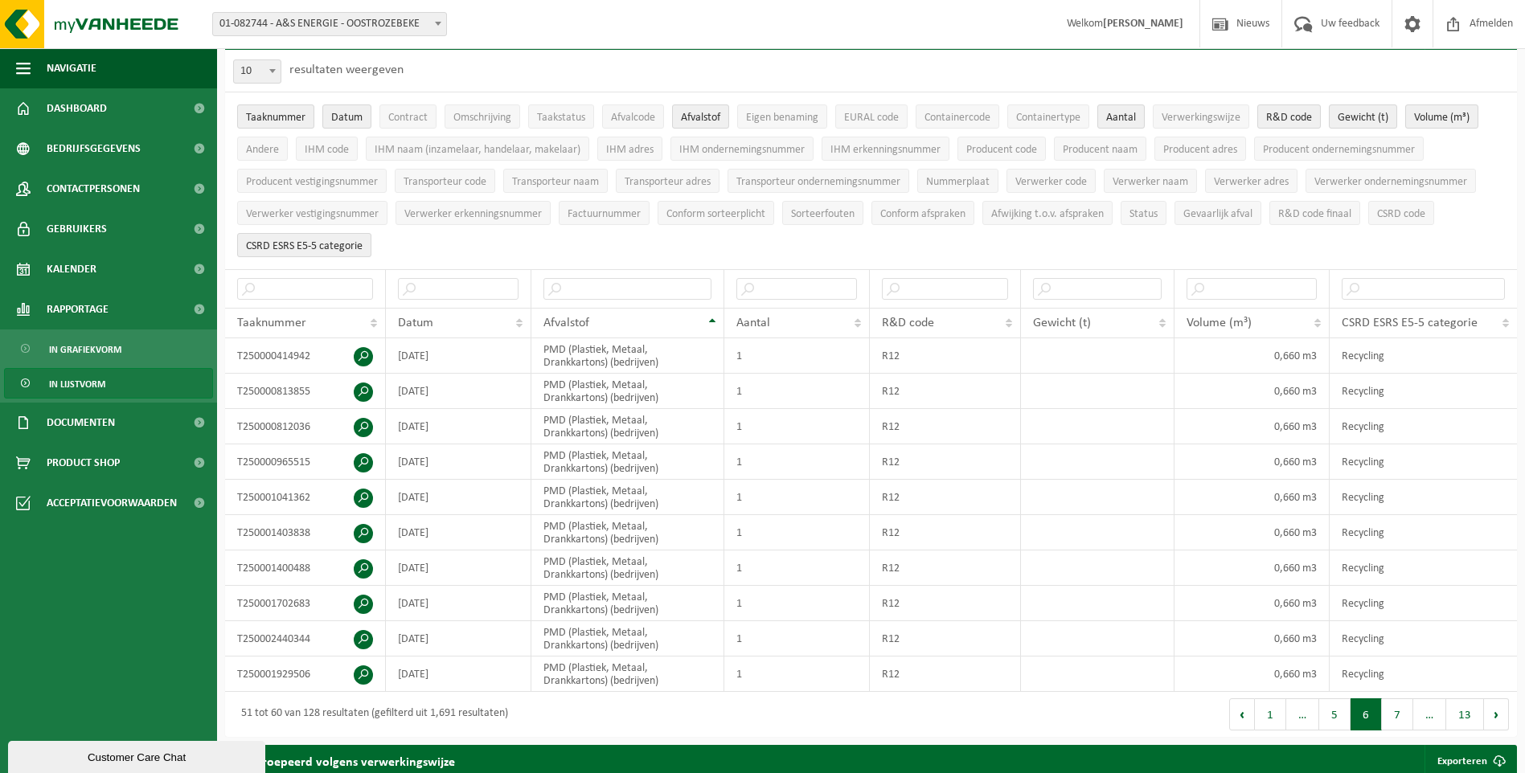
click at [1239, 703] on button "Vorige" at bounding box center [1242, 714] width 26 height 32
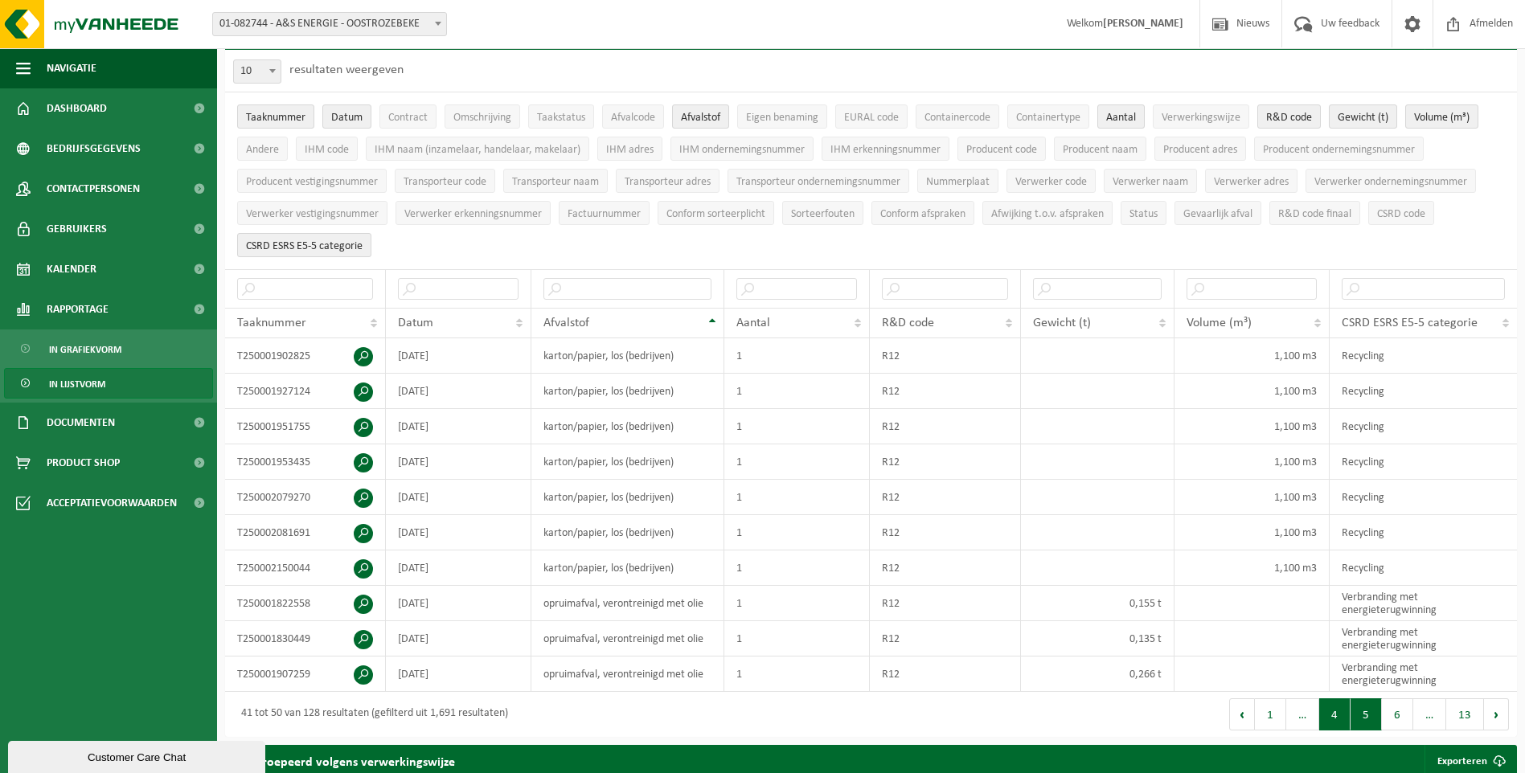
click at [1333, 715] on button "4" at bounding box center [1334, 714] width 31 height 32
click at [438, 280] on input "text" at bounding box center [458, 289] width 121 height 22
click at [560, 269] on th at bounding box center [627, 288] width 193 height 39
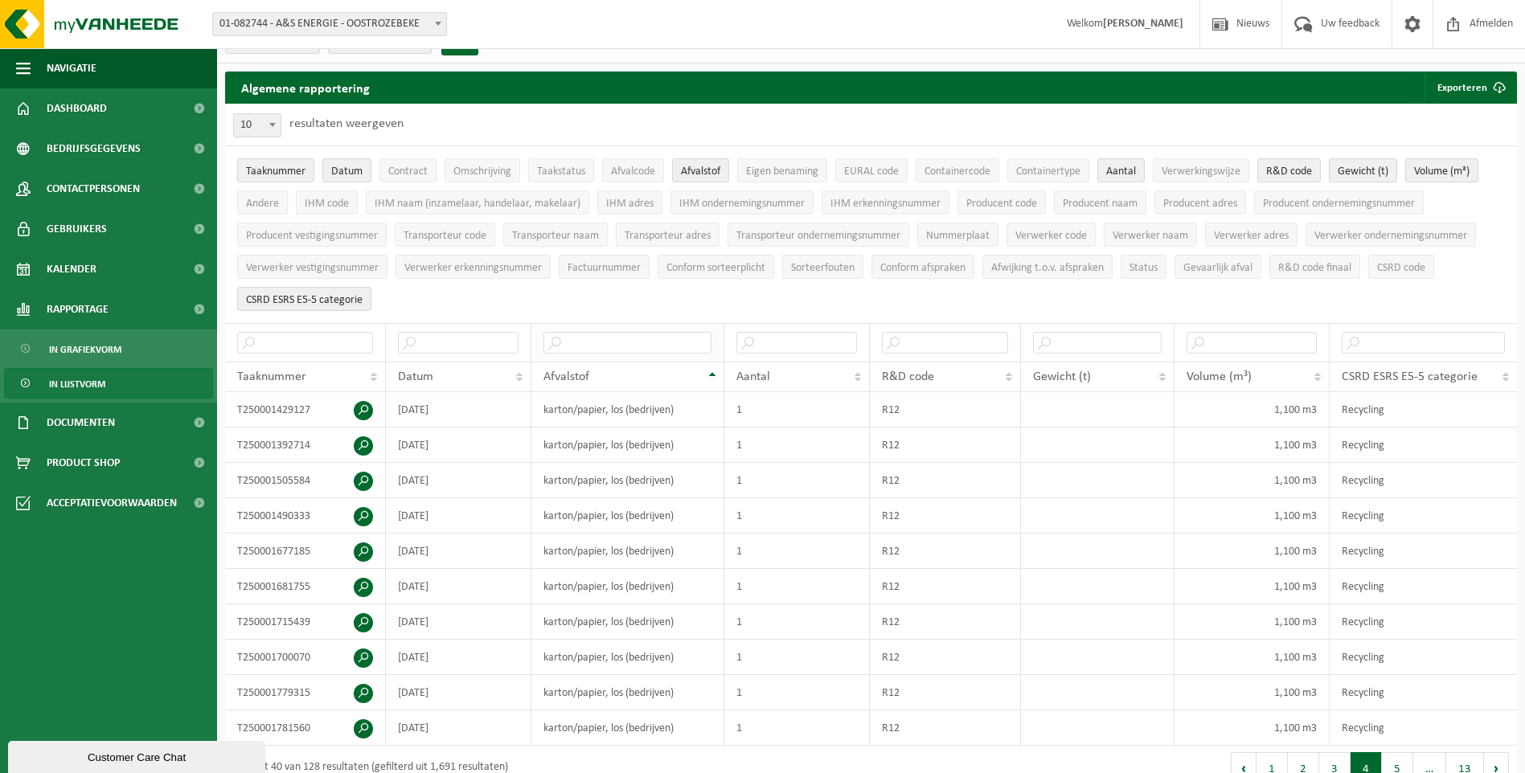
scroll to position [0, 0]
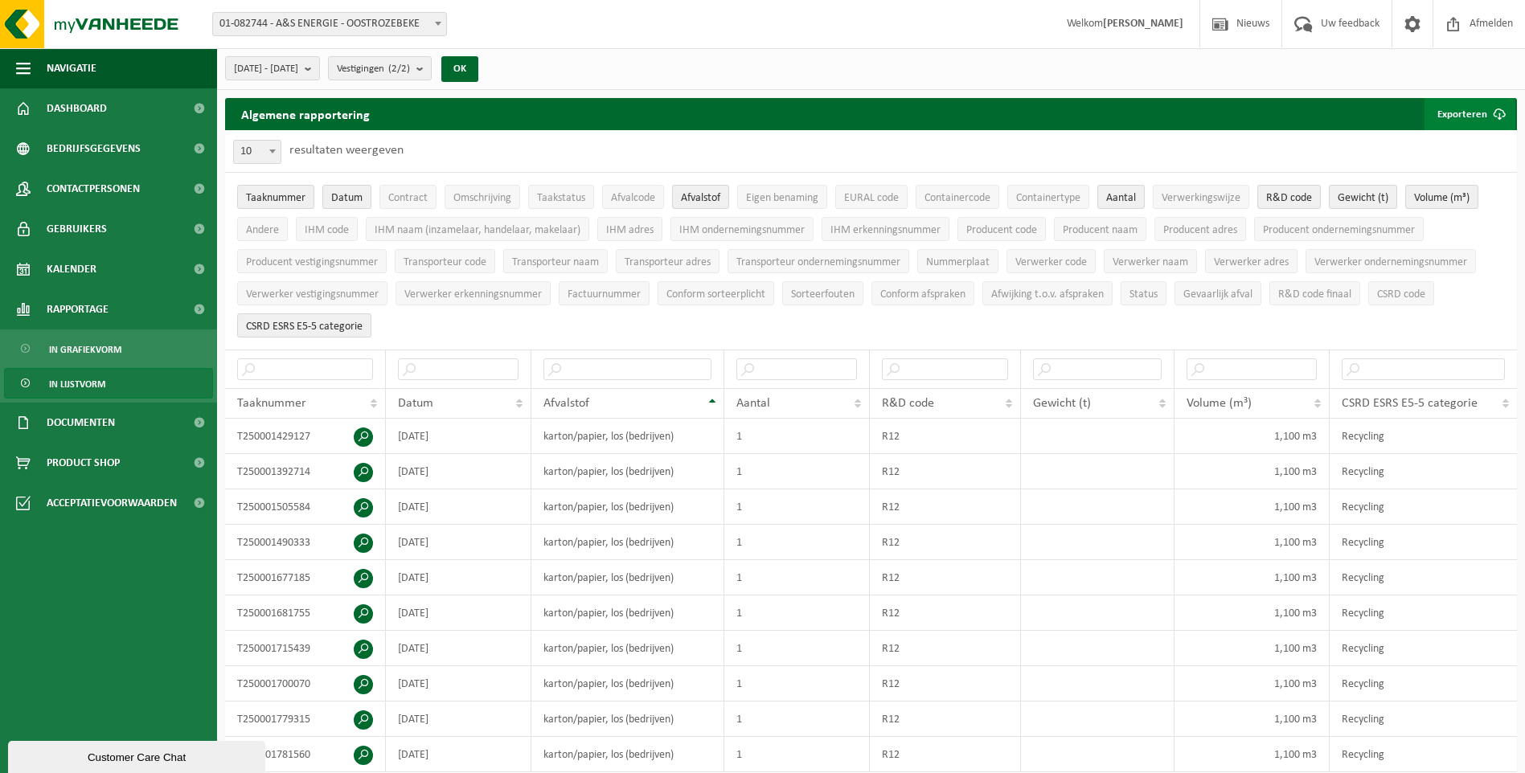
click at [1455, 109] on button "Exporteren" at bounding box center [1469, 114] width 91 height 32
click at [1358, 330] on ul "Taaknummer Datum Contract Omschrijving Taakstatus Afvalcode Afvalstof Eigen ben…" at bounding box center [871, 261] width 1292 height 177
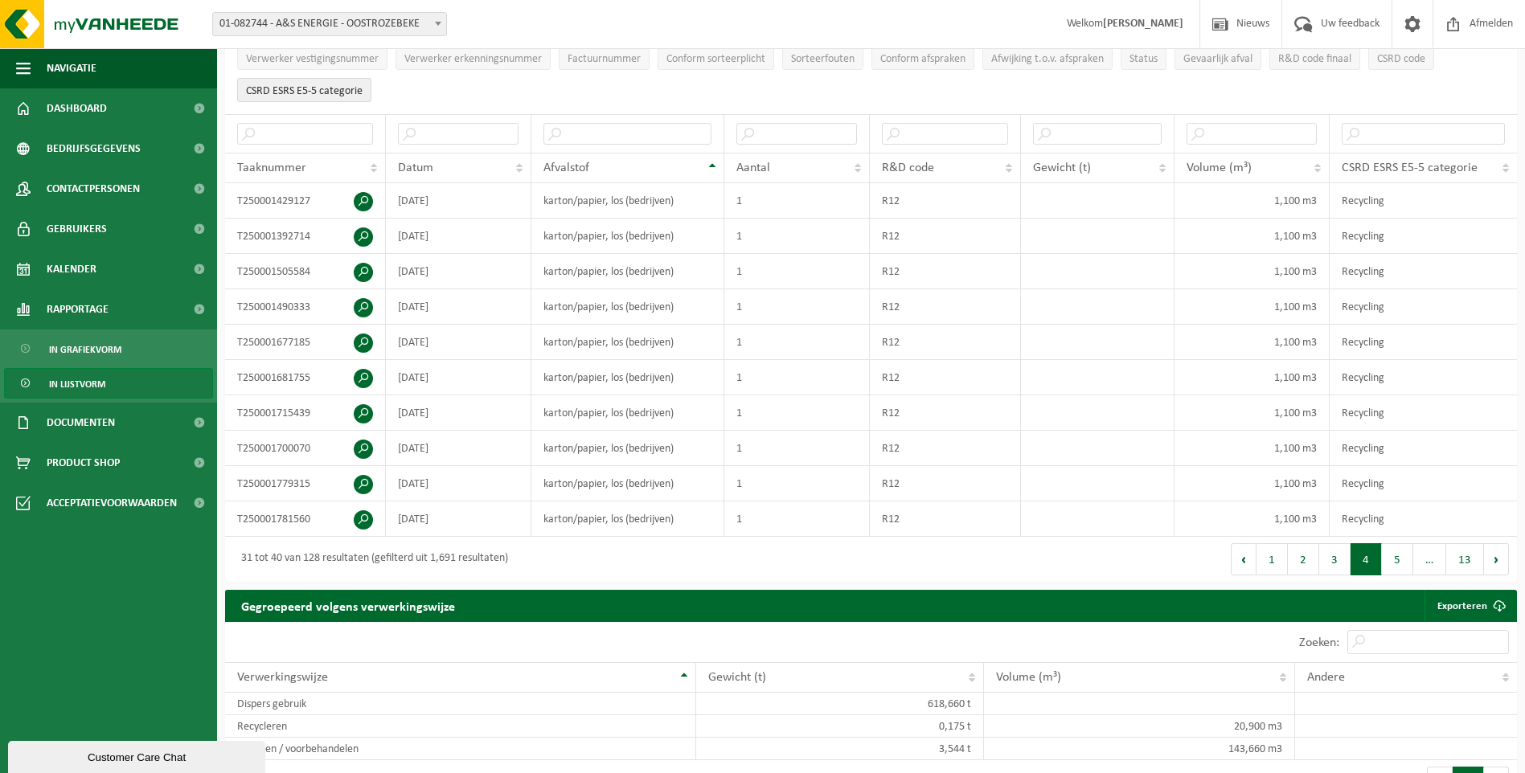
scroll to position [76, 0]
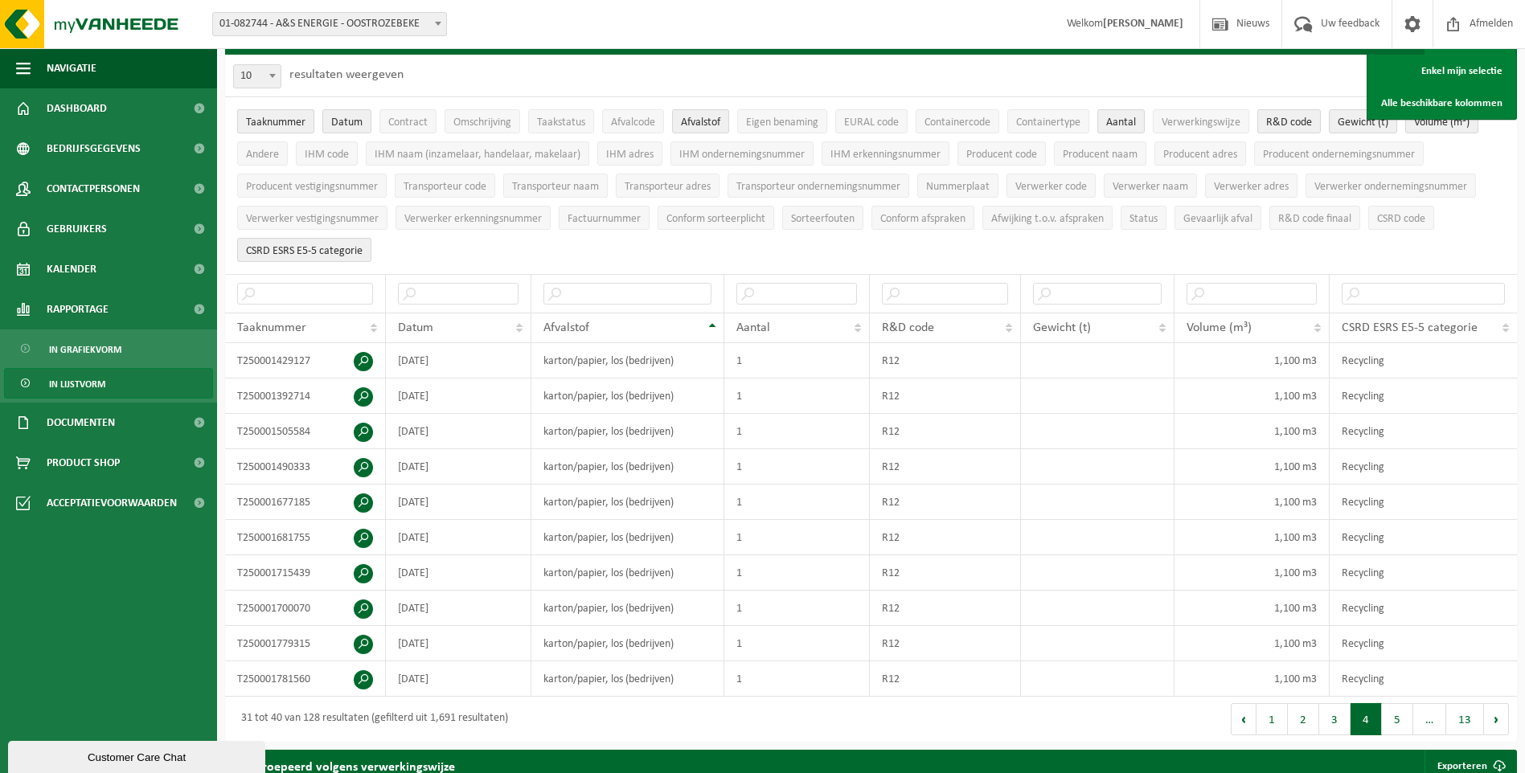
click at [294, 124] on span "Taaknummer" at bounding box center [275, 123] width 59 height 12
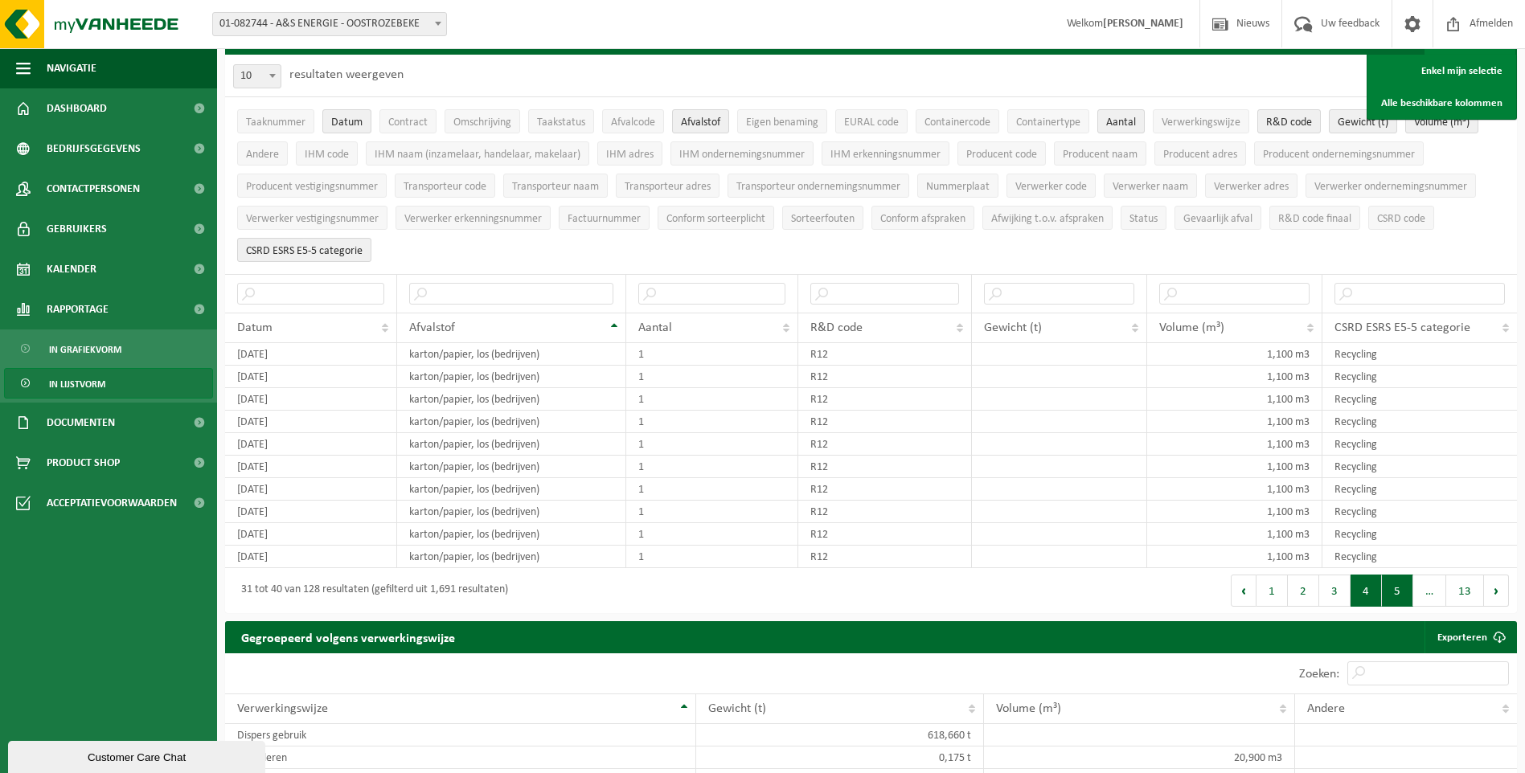
click at [1398, 592] on button "5" at bounding box center [1397, 591] width 31 height 32
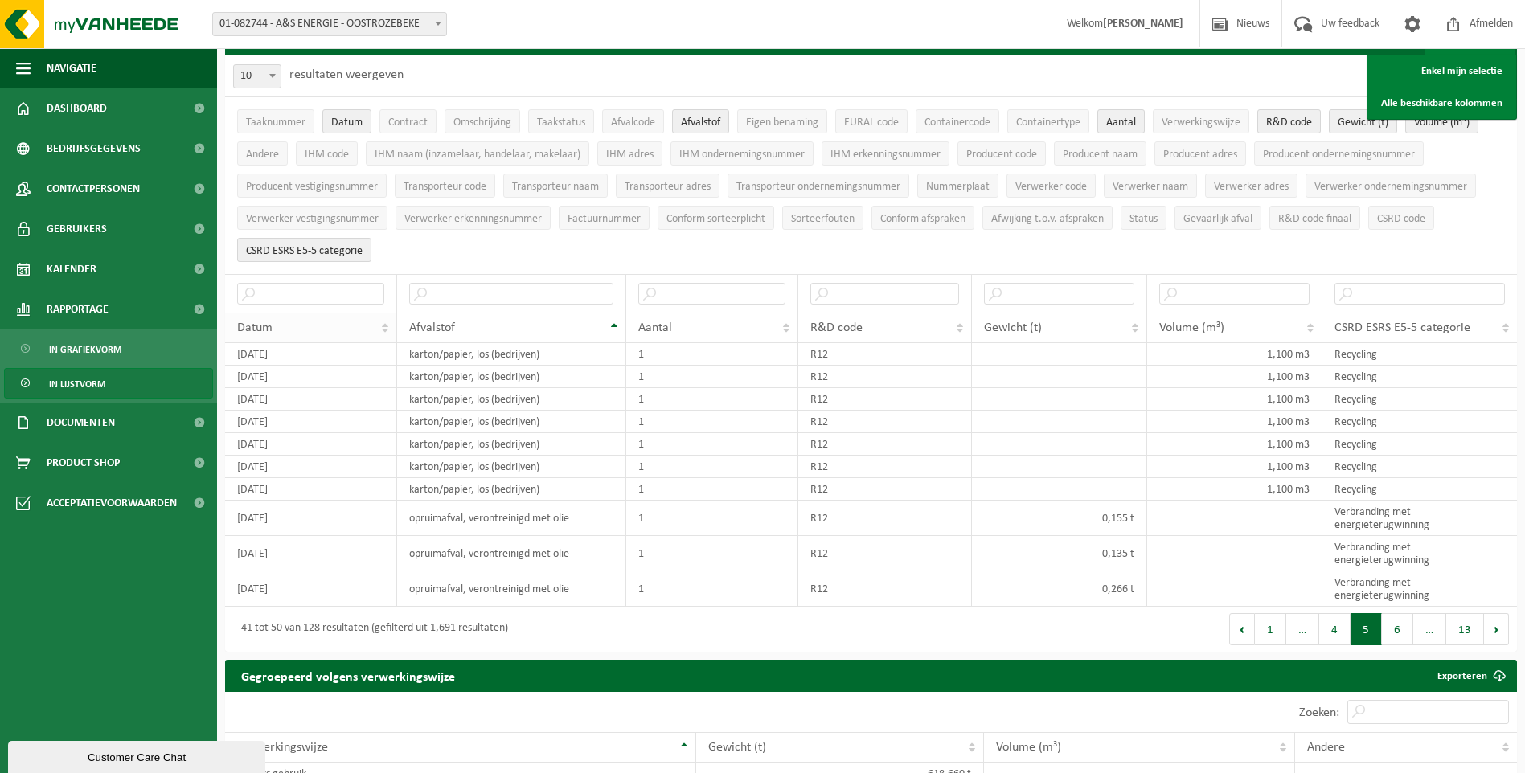
click at [384, 321] on th "Datum" at bounding box center [311, 328] width 172 height 31
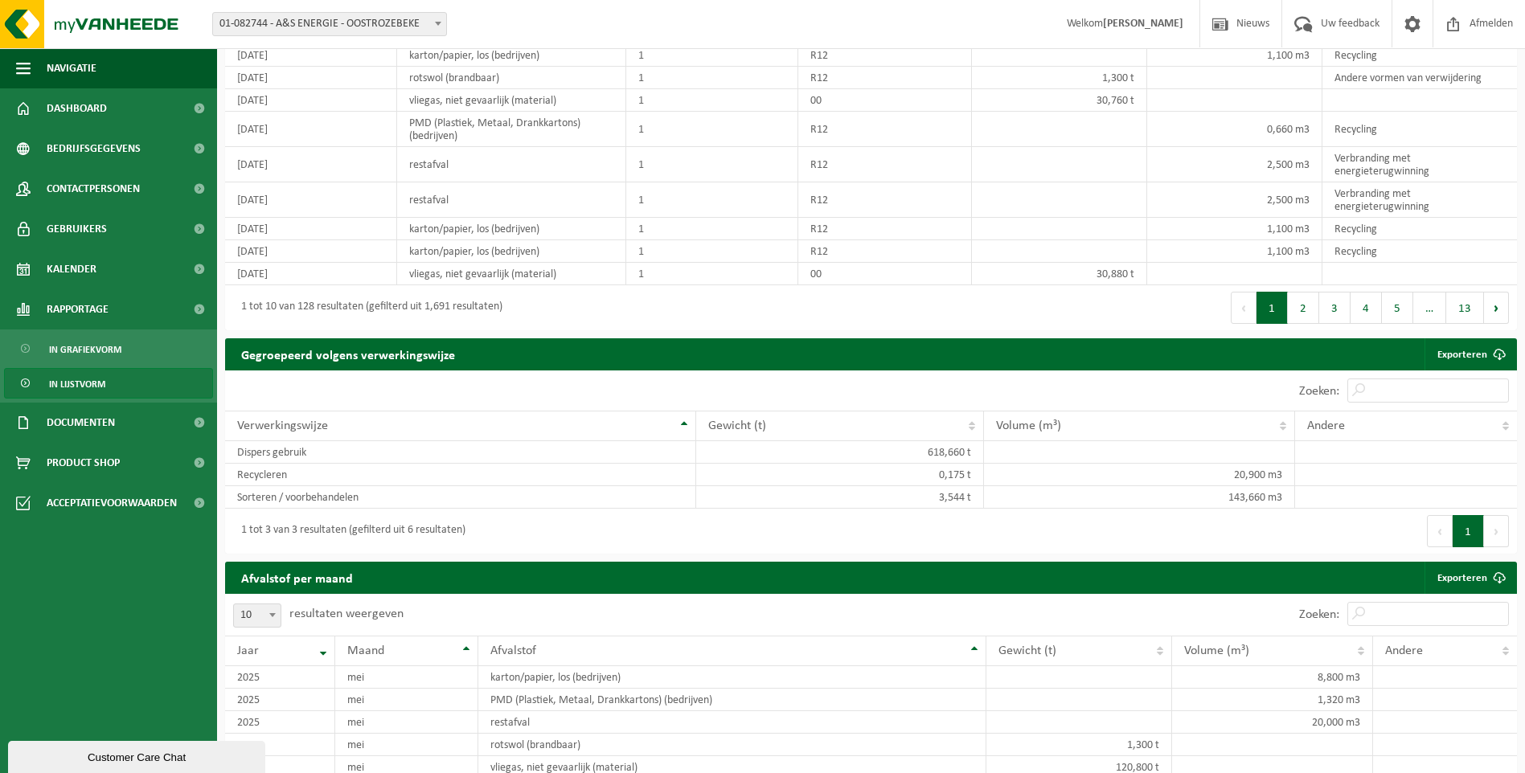
scroll to position [0, 0]
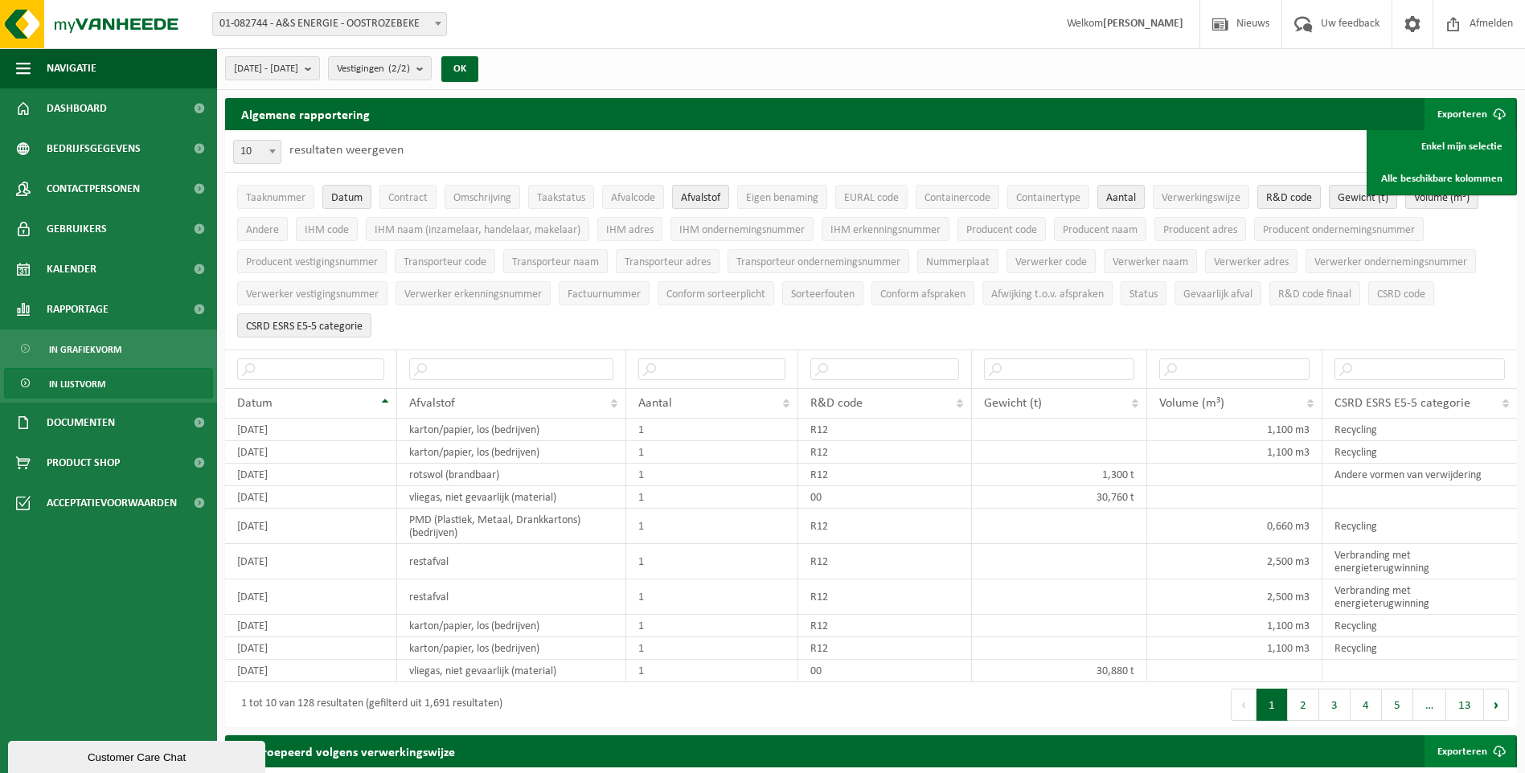
click at [1468, 742] on link "Exporteren" at bounding box center [1469, 751] width 91 height 32
click at [1263, 432] on td "1,100 m3" at bounding box center [1235, 430] width 176 height 23
click at [1468, 172] on link "Alle beschikbare kolommen" at bounding box center [1441, 178] width 145 height 32
